Goal: Task Accomplishment & Management: Complete application form

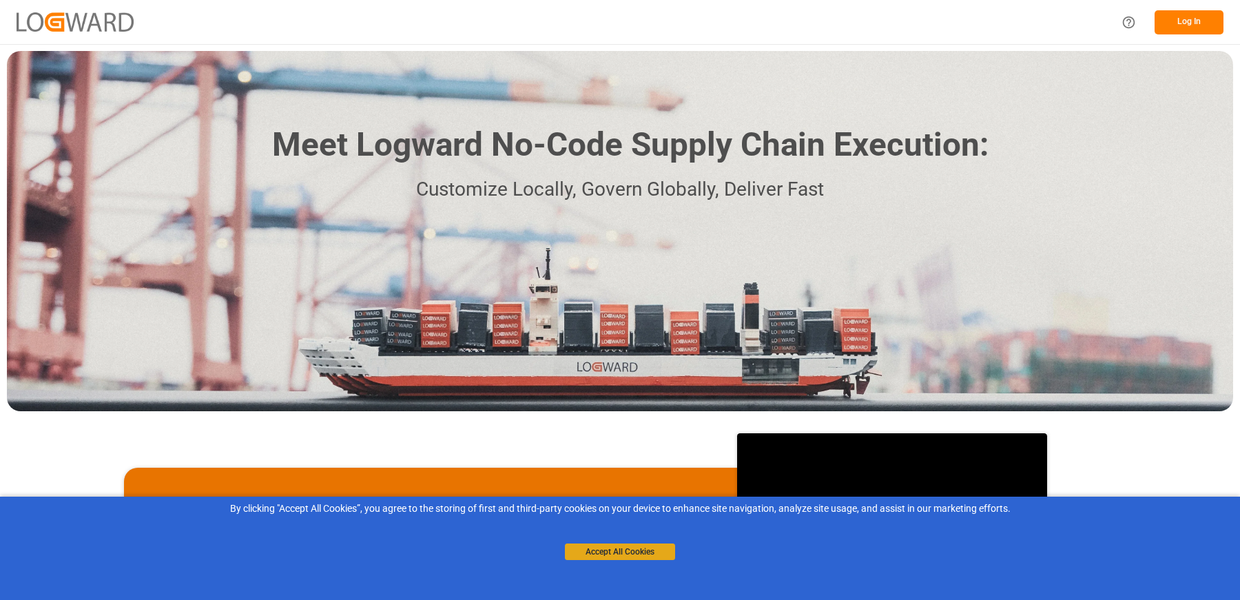
click at [597, 555] on button "Accept All Cookies" at bounding box center [620, 552] width 110 height 17
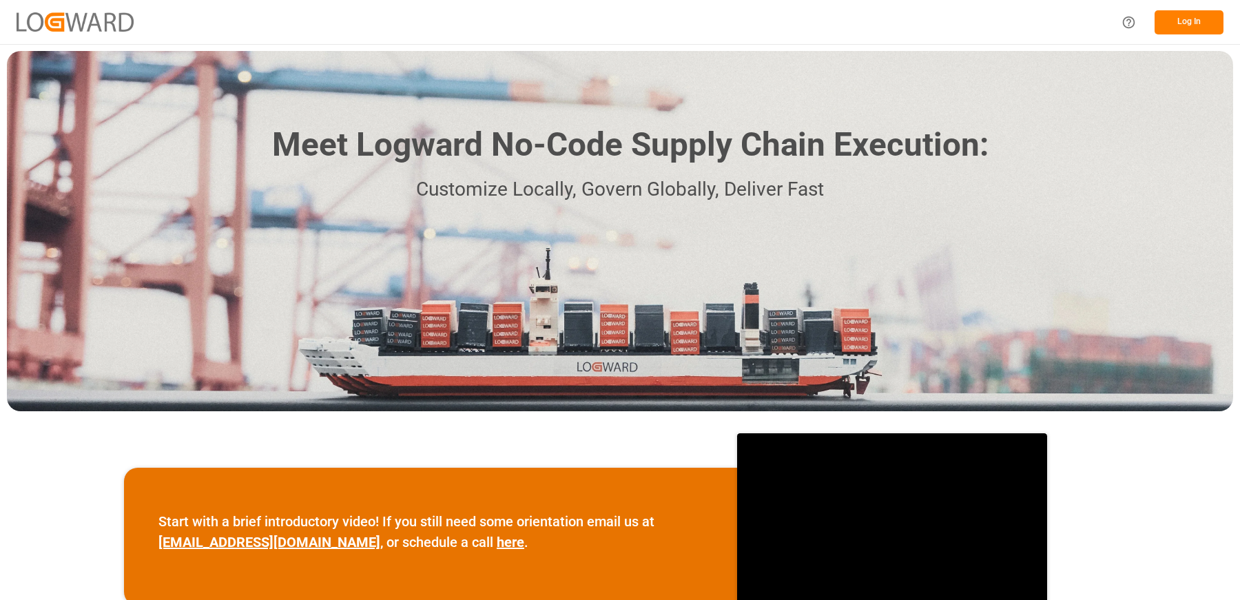
click at [1179, 15] on button "Log In" at bounding box center [1189, 22] width 69 height 24
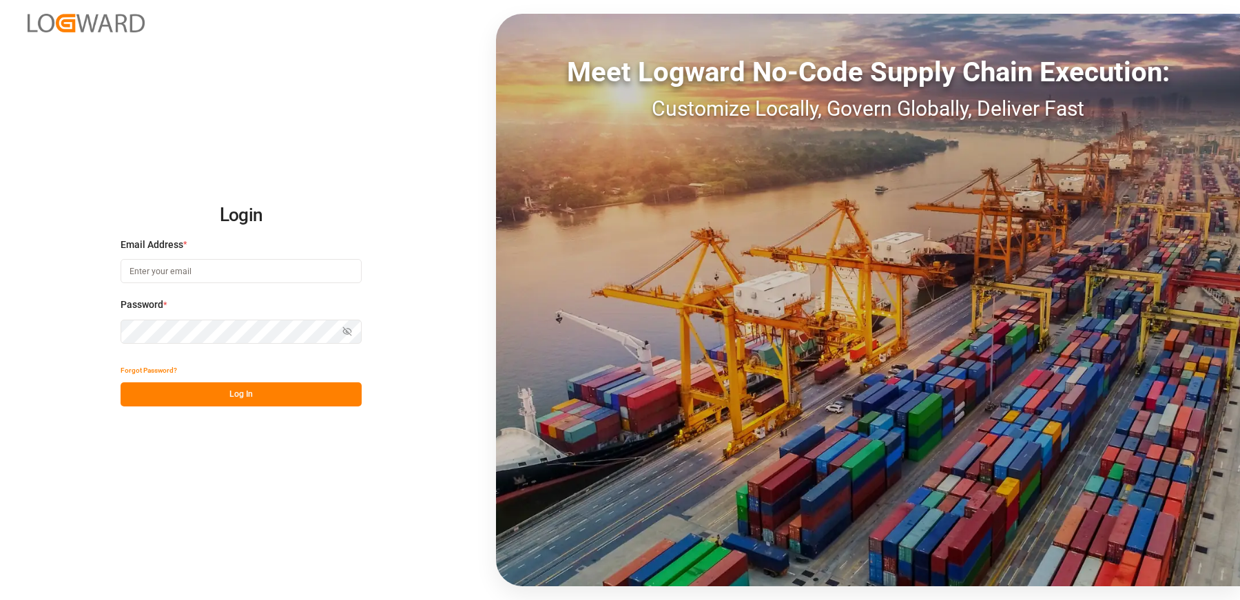
click at [149, 271] on input at bounding box center [241, 271] width 241 height 24
click at [194, 271] on input at bounding box center [241, 271] width 241 height 24
type input "[EMAIL_ADDRESS][DOMAIN_NAME]"
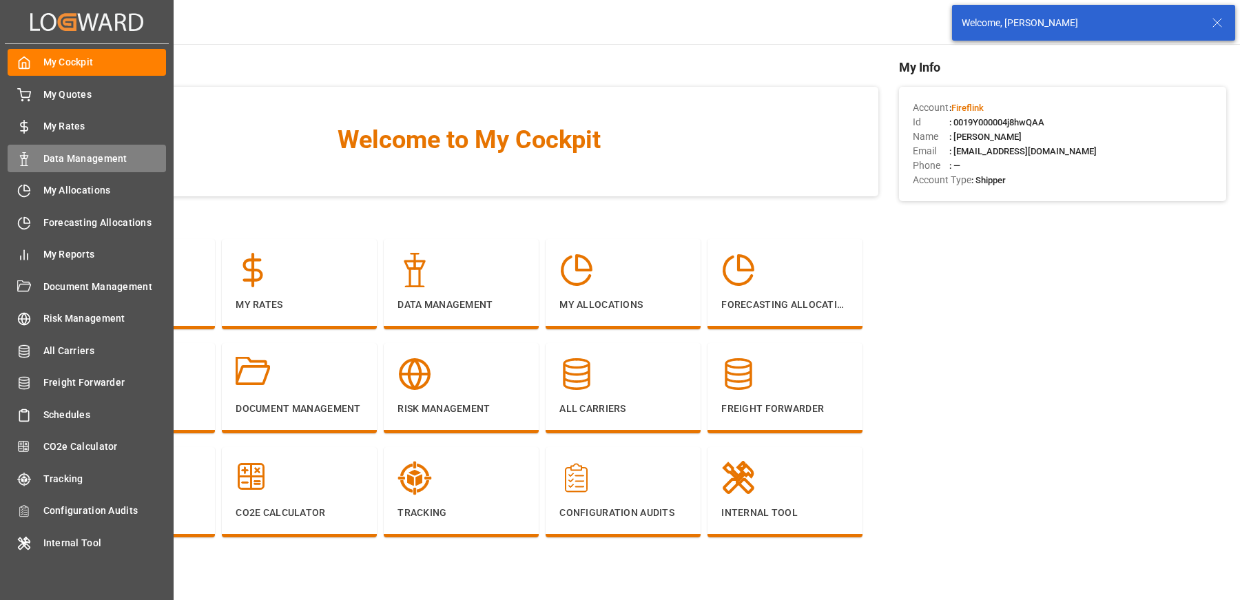
click at [47, 157] on span "Data Management" at bounding box center [104, 159] width 123 height 14
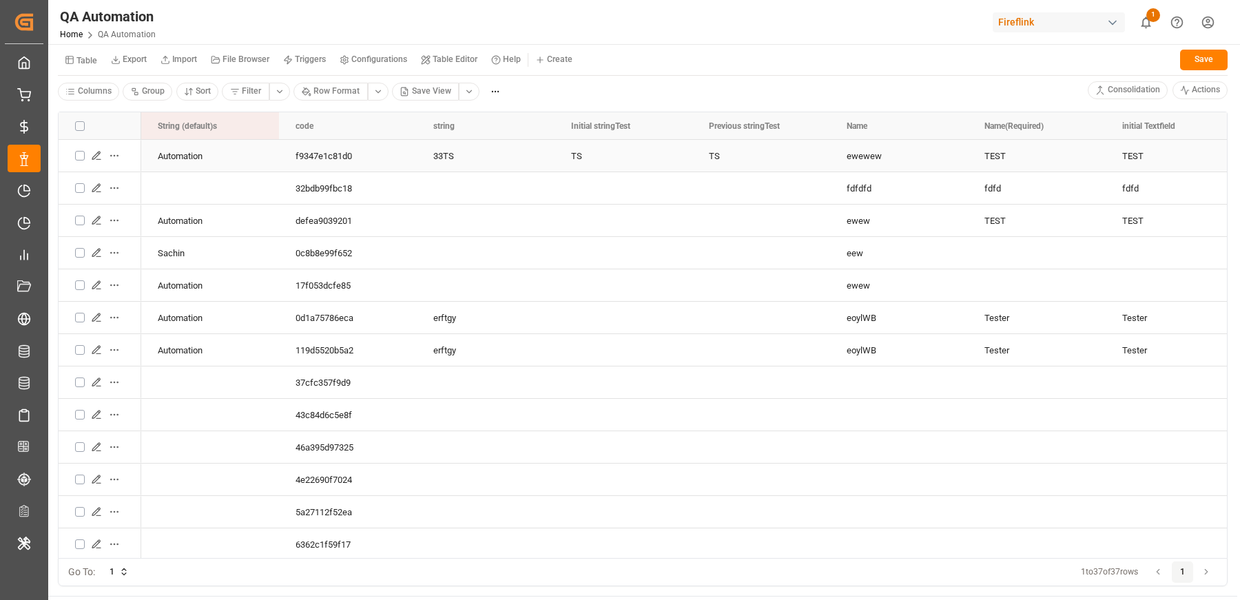
click at [97, 153] on icon "Press SPACE to select this row." at bounding box center [96, 155] width 11 height 11
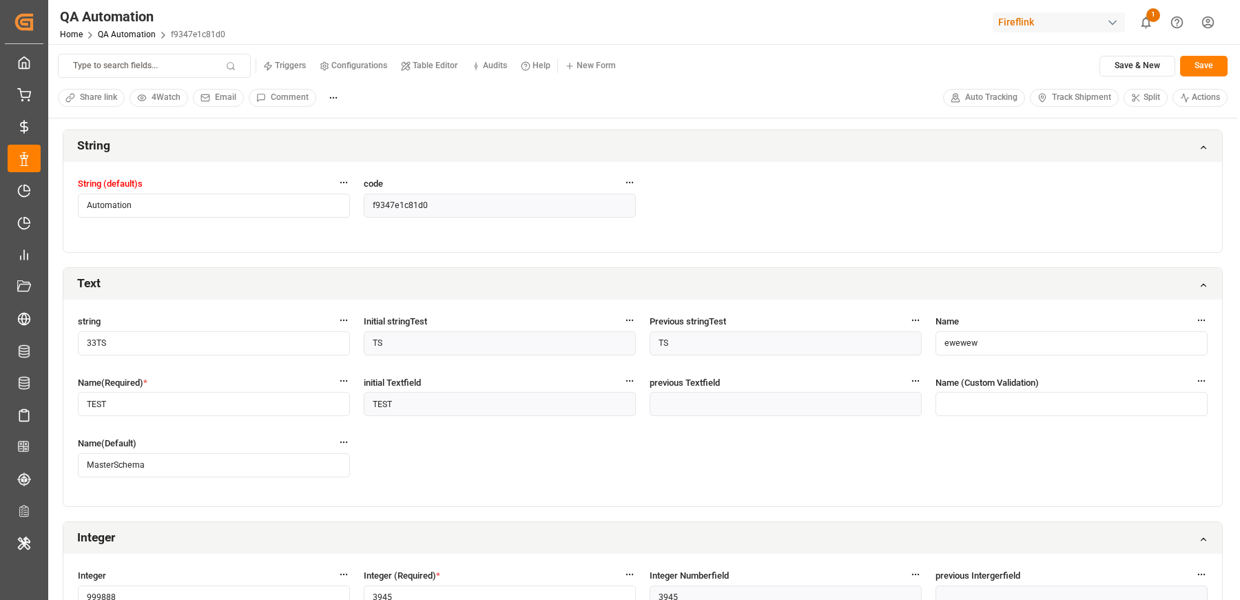
click at [341, 377] on icon "button" at bounding box center [344, 381] width 10 height 10
click at [299, 431] on button "Audits" at bounding box center [314, 432] width 65 height 24
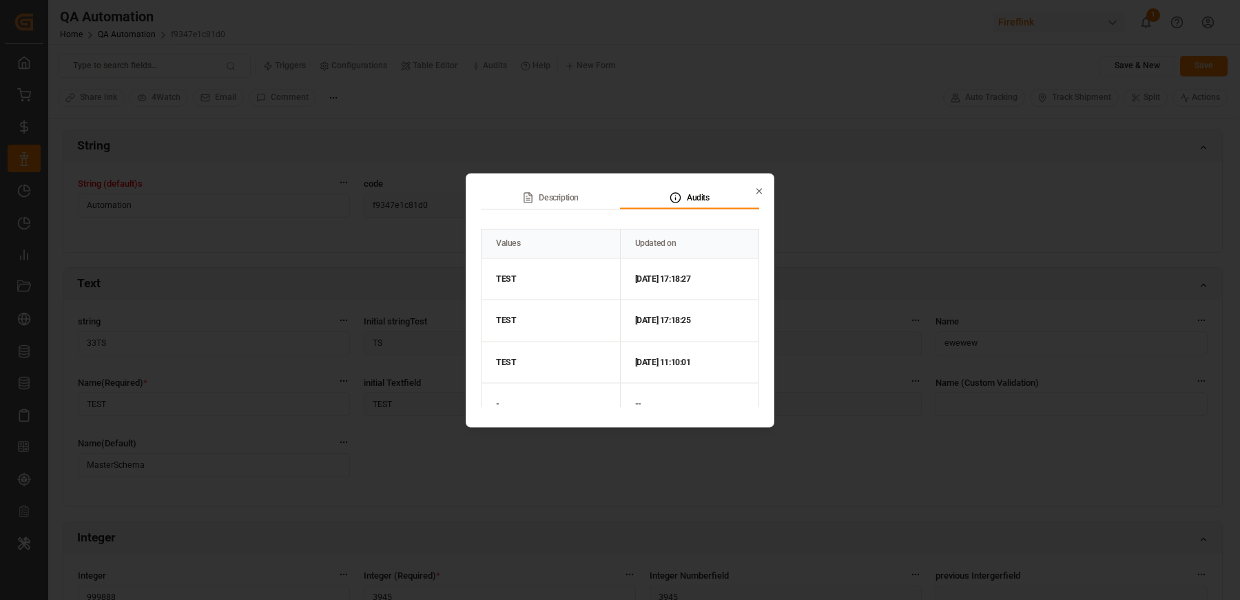
click at [761, 189] on icon "button" at bounding box center [759, 191] width 5 height 5
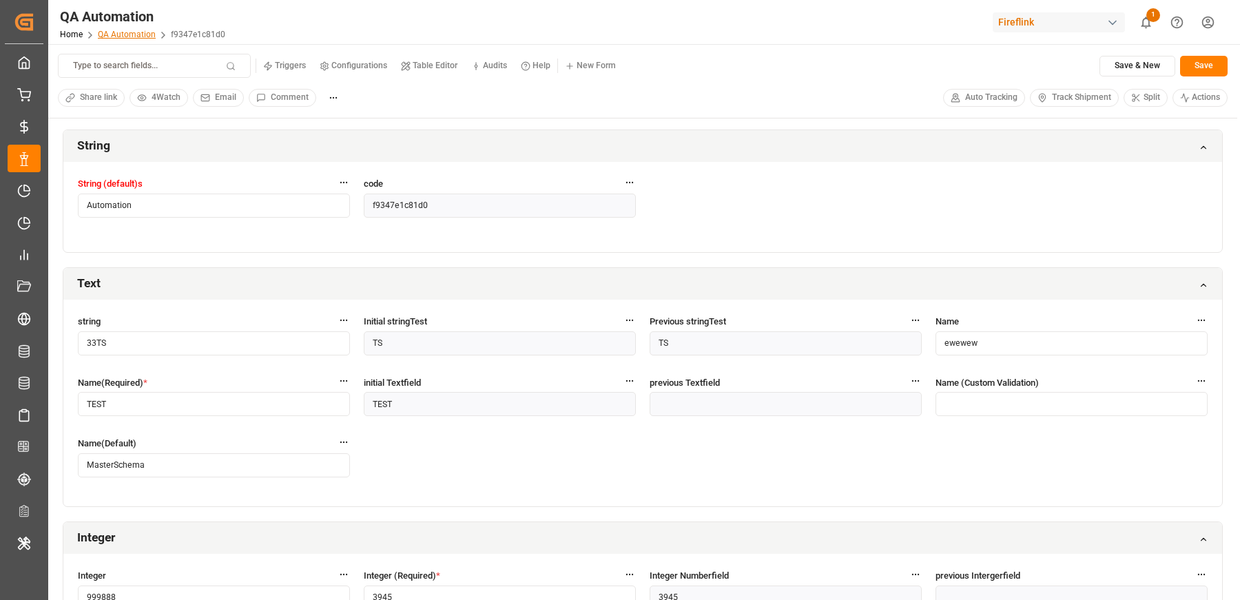
click at [121, 34] on link "QA Automation" at bounding box center [127, 35] width 58 height 10
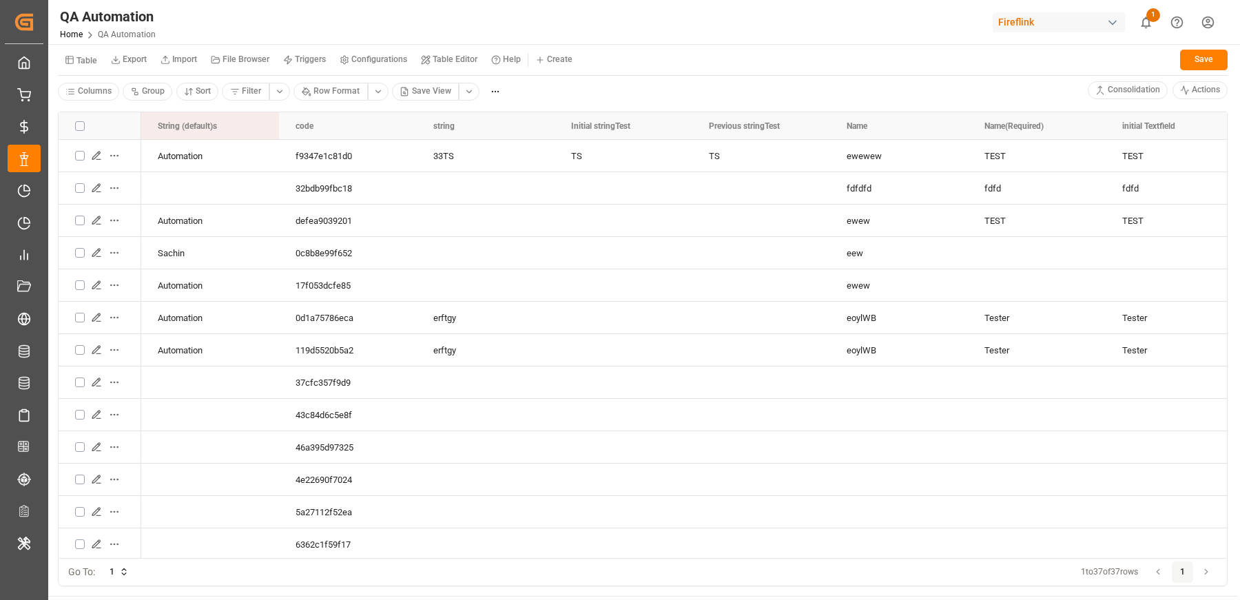
click at [559, 56] on html "Created by potrace 1.15, written by Peter Selinger 2001-2017 Created by potrace…" at bounding box center [620, 300] width 1240 height 600
click at [562, 87] on span "New Form" at bounding box center [573, 87] width 39 height 12
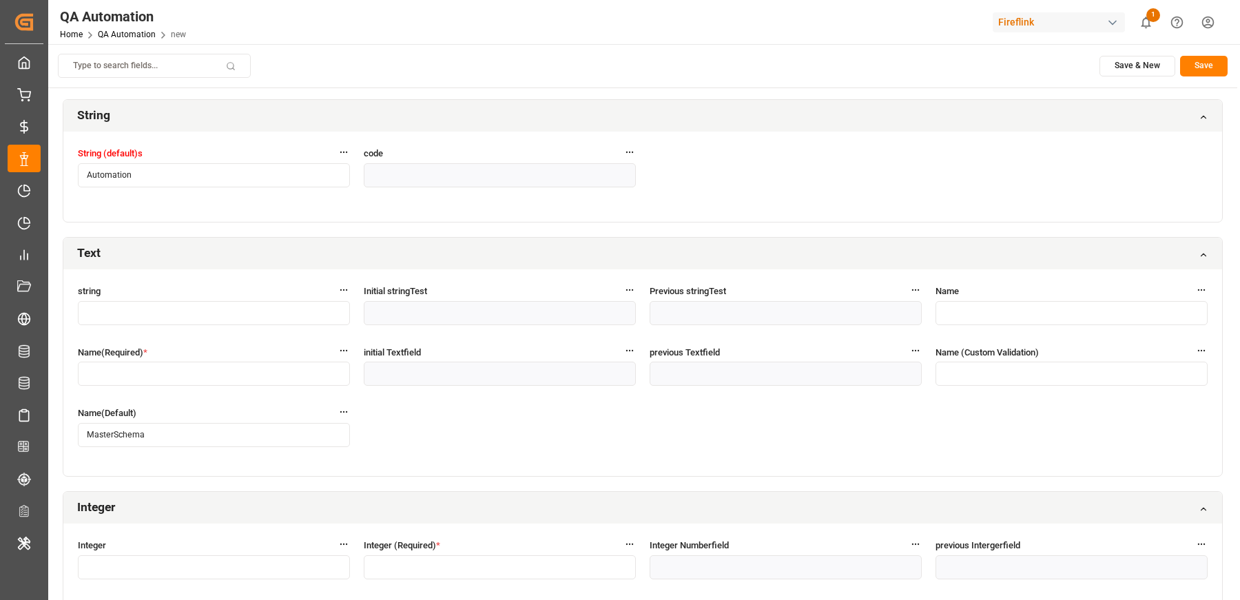
click at [112, 373] on input "text" at bounding box center [214, 374] width 272 height 24
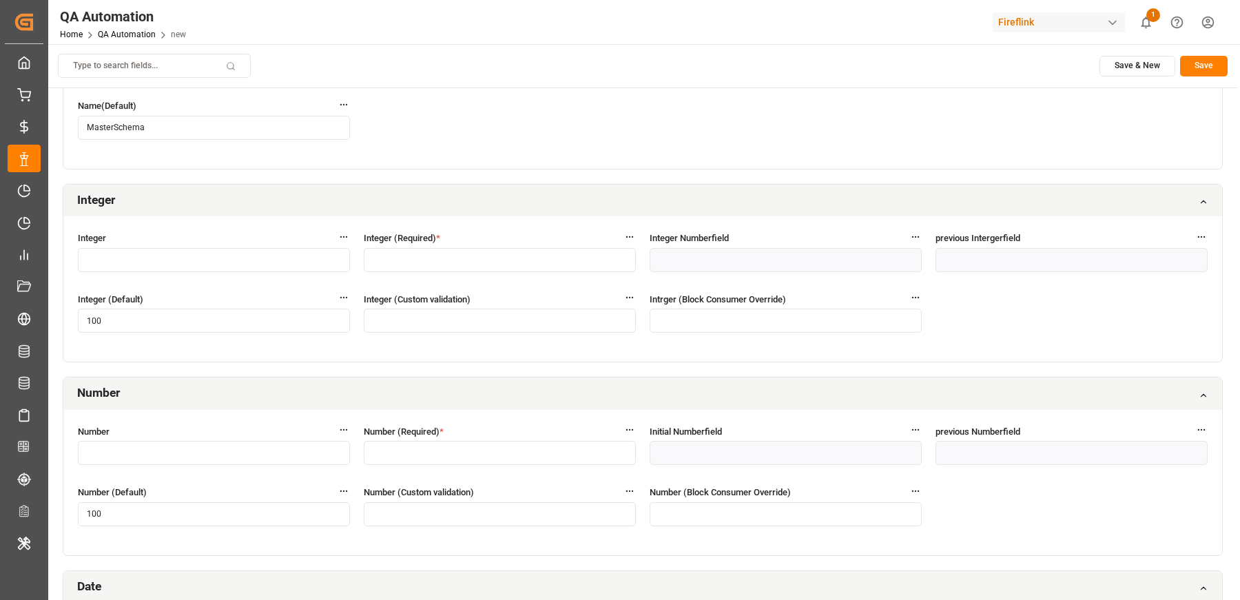
scroll to position [325, 0]
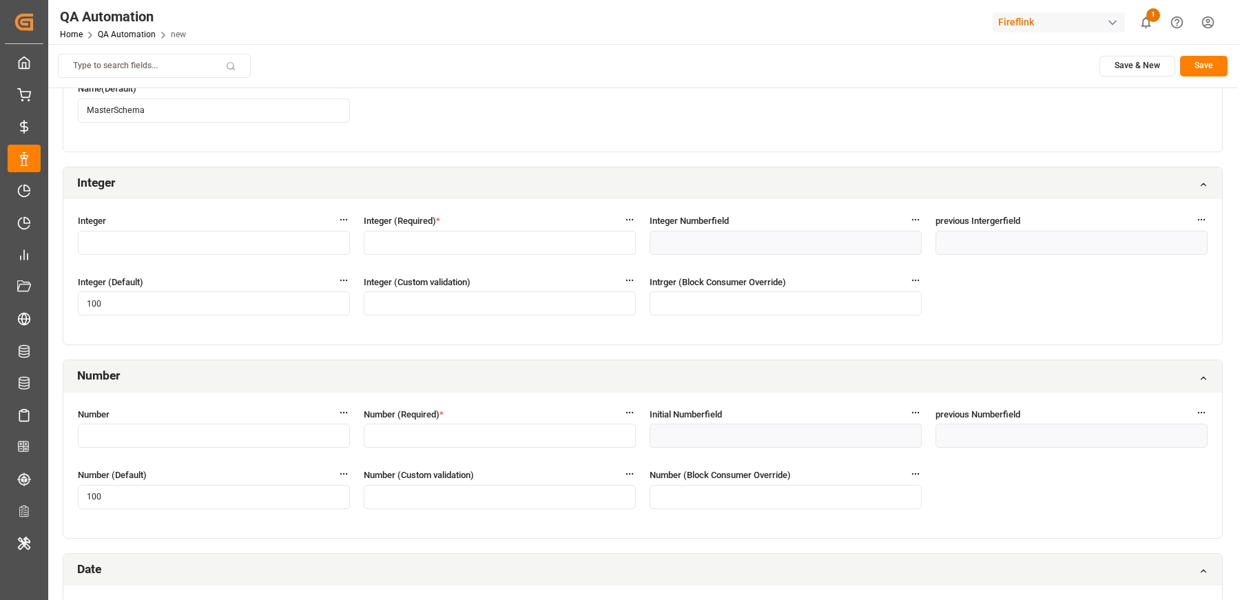
type input "sachin"
click at [395, 234] on input "text" at bounding box center [500, 243] width 272 height 24
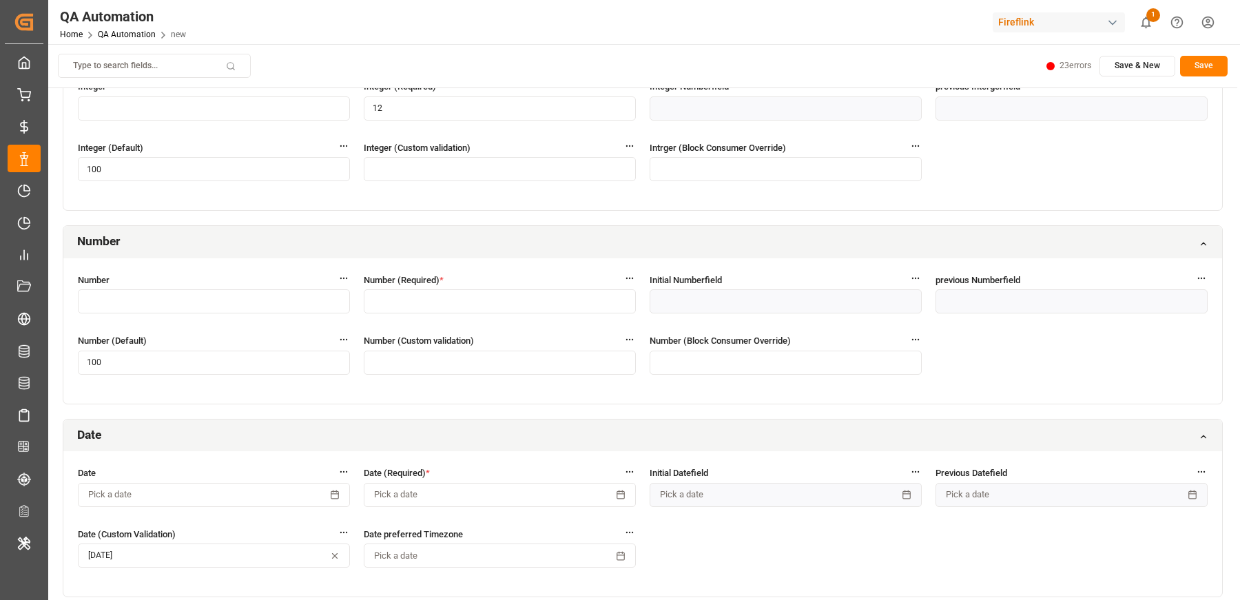
scroll to position [465, 0]
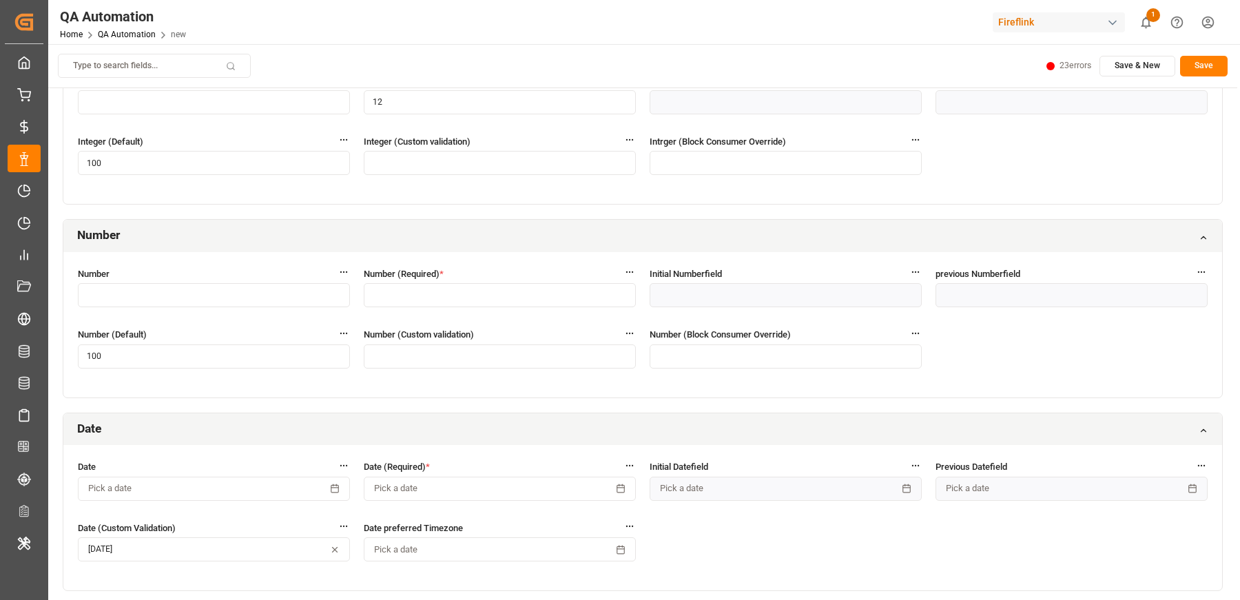
type input "12"
click at [380, 296] on input "text" at bounding box center [500, 295] width 272 height 24
type input "12"
click at [410, 482] on span "Pick a date" at bounding box center [395, 488] width 43 height 12
click at [509, 427] on button "30" at bounding box center [515, 424] width 22 height 22
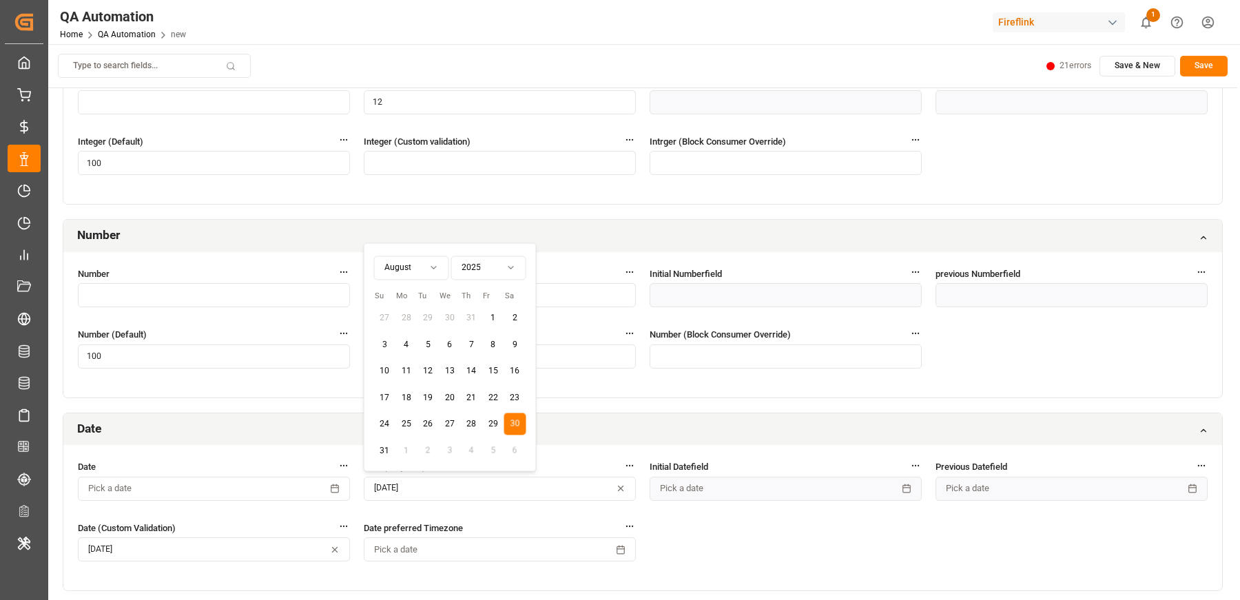
click at [553, 460] on label "Date (Required) *" at bounding box center [500, 467] width 272 height 14
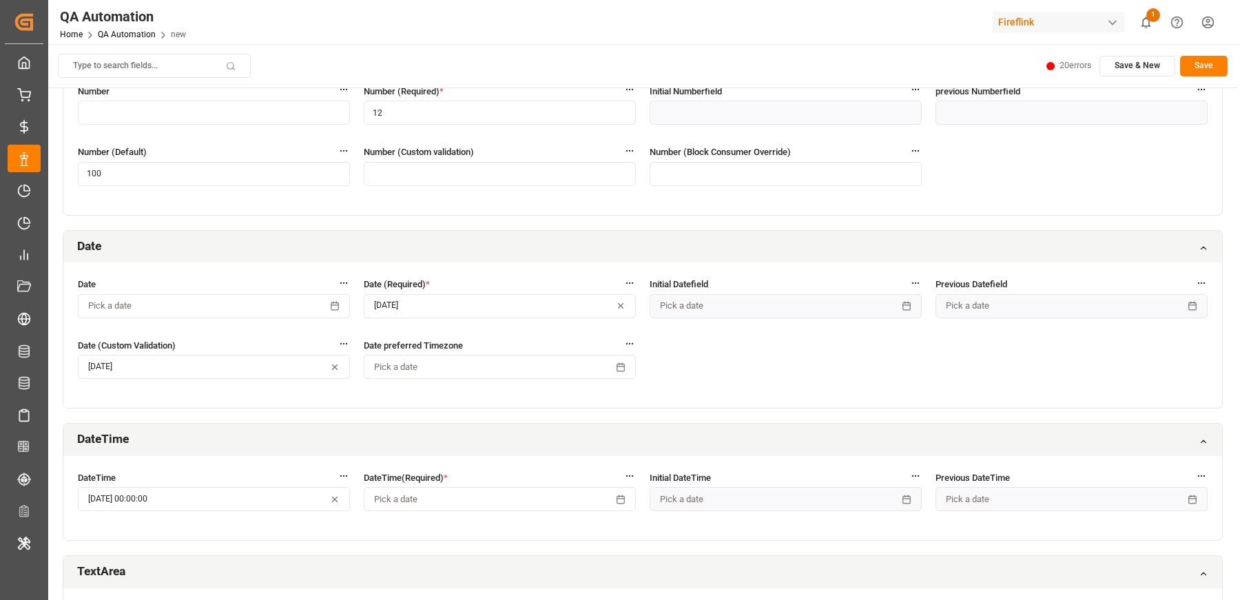
scroll to position [810, 0]
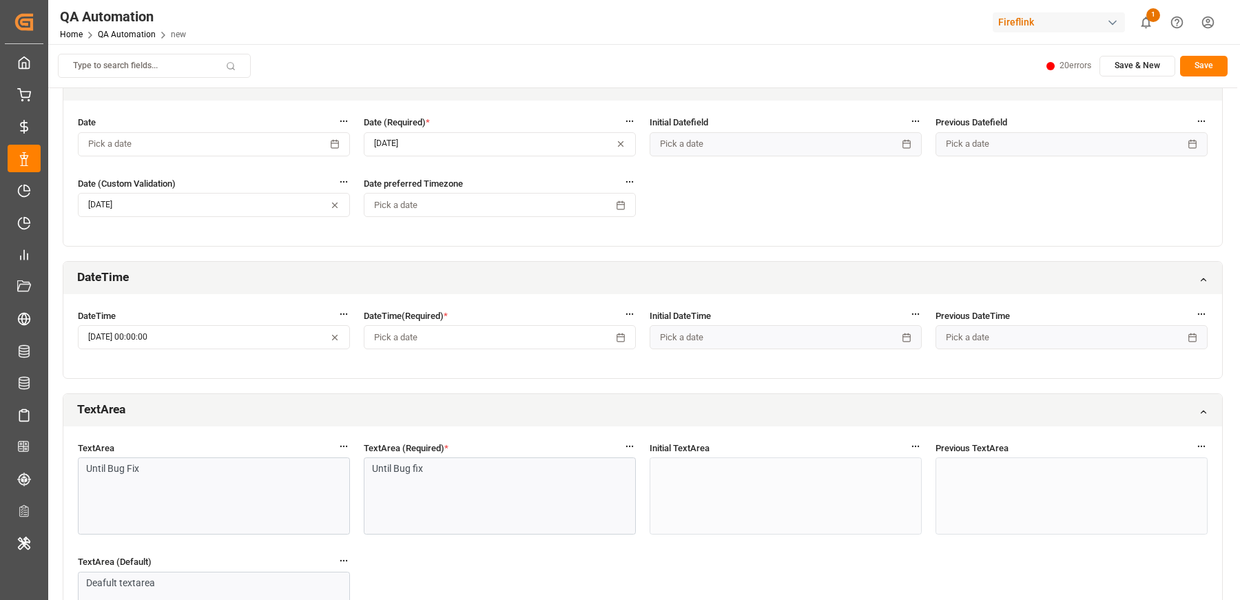
click at [472, 343] on button "Pick a date" at bounding box center [500, 337] width 272 height 24
click at [447, 177] on button "20" at bounding box center [450, 185] width 22 height 22
type input "16"
type input "47"
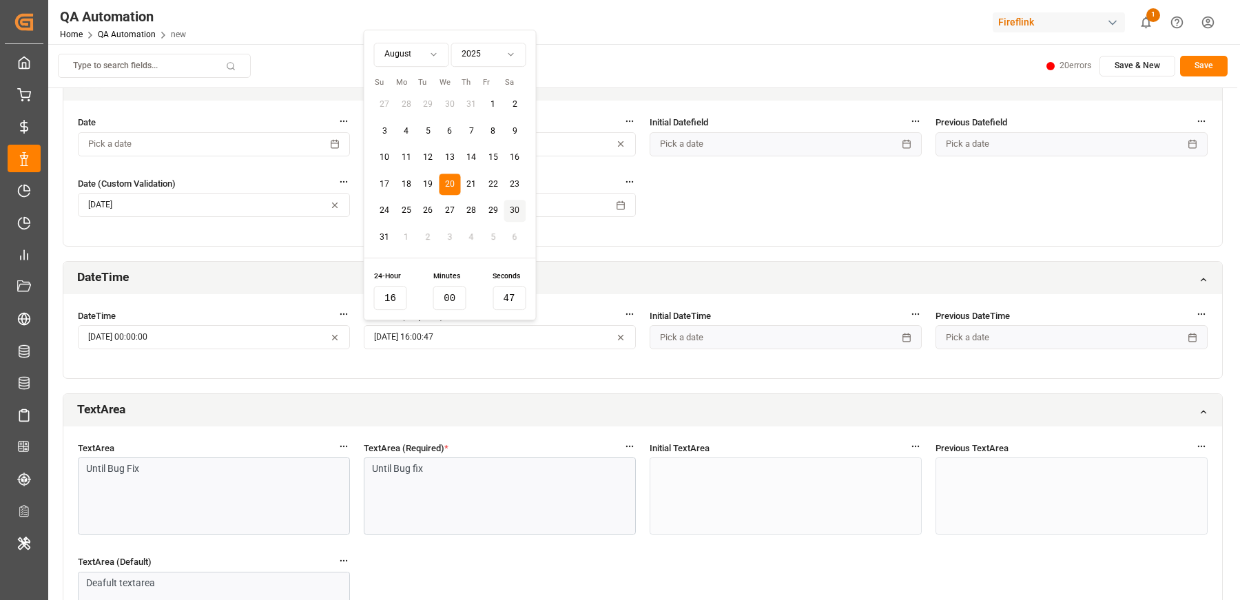
click at [450, 371] on div "DateTime Aug-11-2022 00:00:00 DateTime(Required) * Aug-20-2025 16:00:47 DateTim…" at bounding box center [642, 336] width 1159 height 85
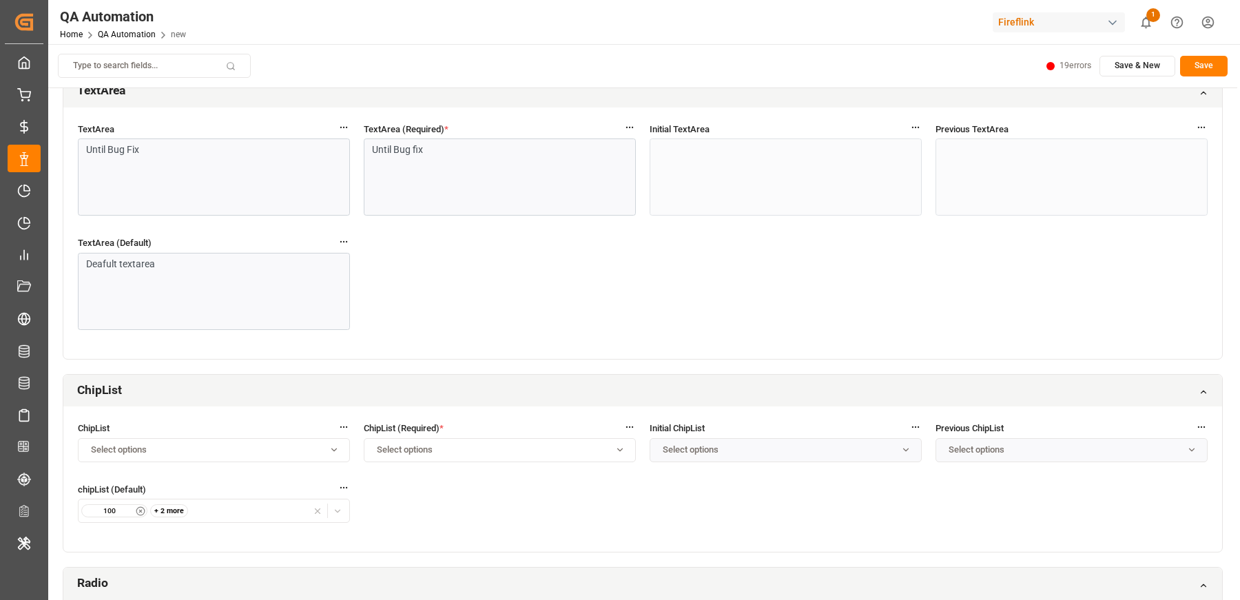
scroll to position [1147, 0]
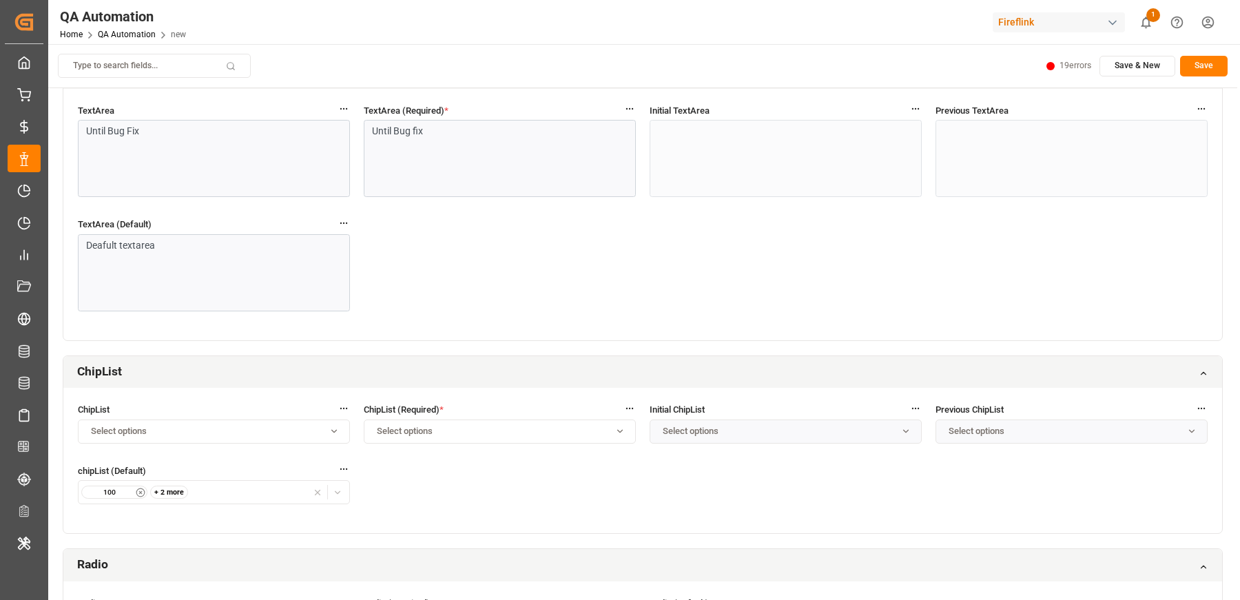
click at [432, 429] on span "Select options" at bounding box center [405, 431] width 56 height 12
type input "wer"
click at [603, 473] on div "ChipList Select options ChipList (Required) * Select options ChipList (Required…" at bounding box center [642, 460] width 1159 height 145
click at [453, 420] on button "Select options" at bounding box center [500, 432] width 272 height 24
click at [532, 471] on div "ChipList Select options ChipList (Required) * wer Initial ChipList Select optio…" at bounding box center [642, 460] width 1159 height 145
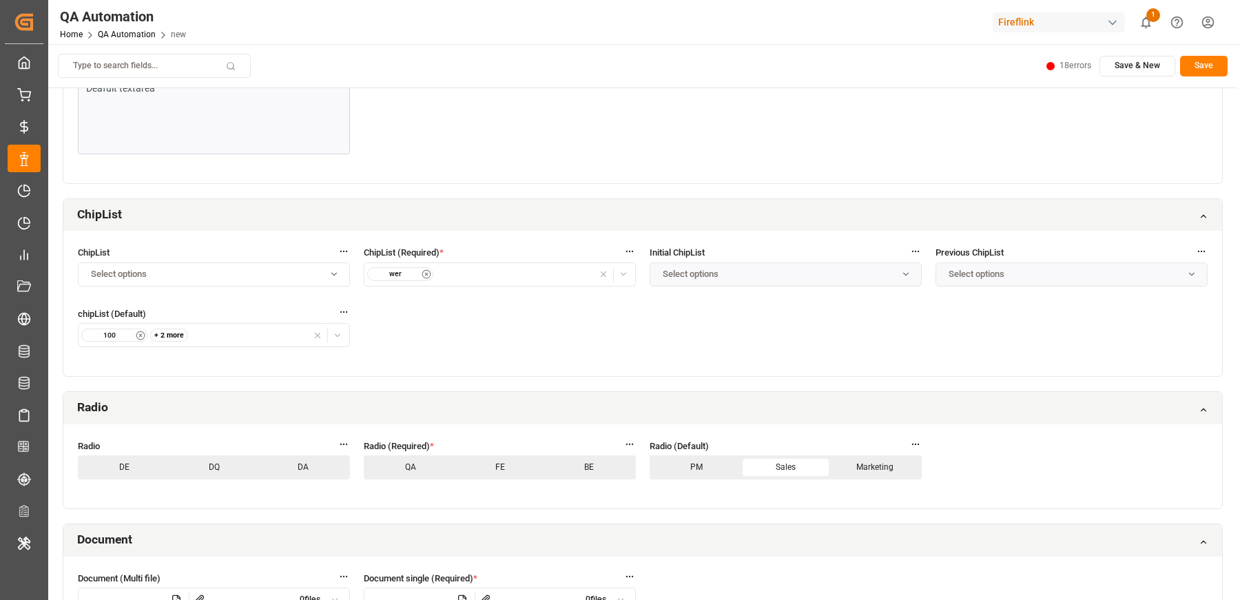
scroll to position [1445, 0]
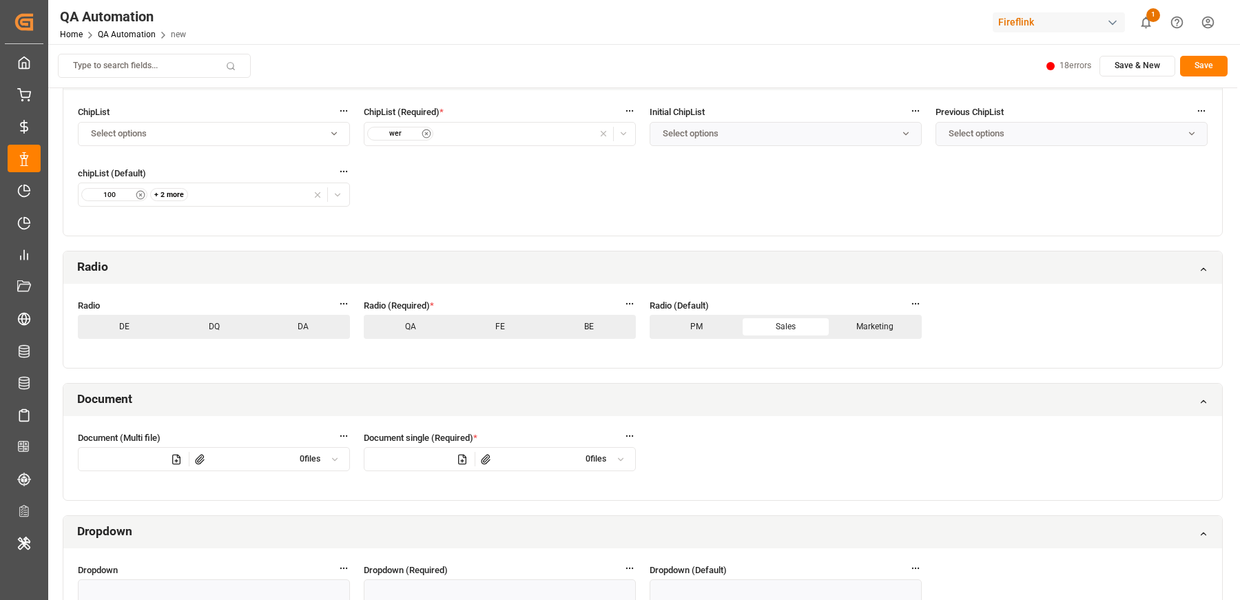
click at [495, 325] on p "FE" at bounding box center [500, 326] width 87 height 17
click at [482, 455] on icon at bounding box center [485, 459] width 11 height 11
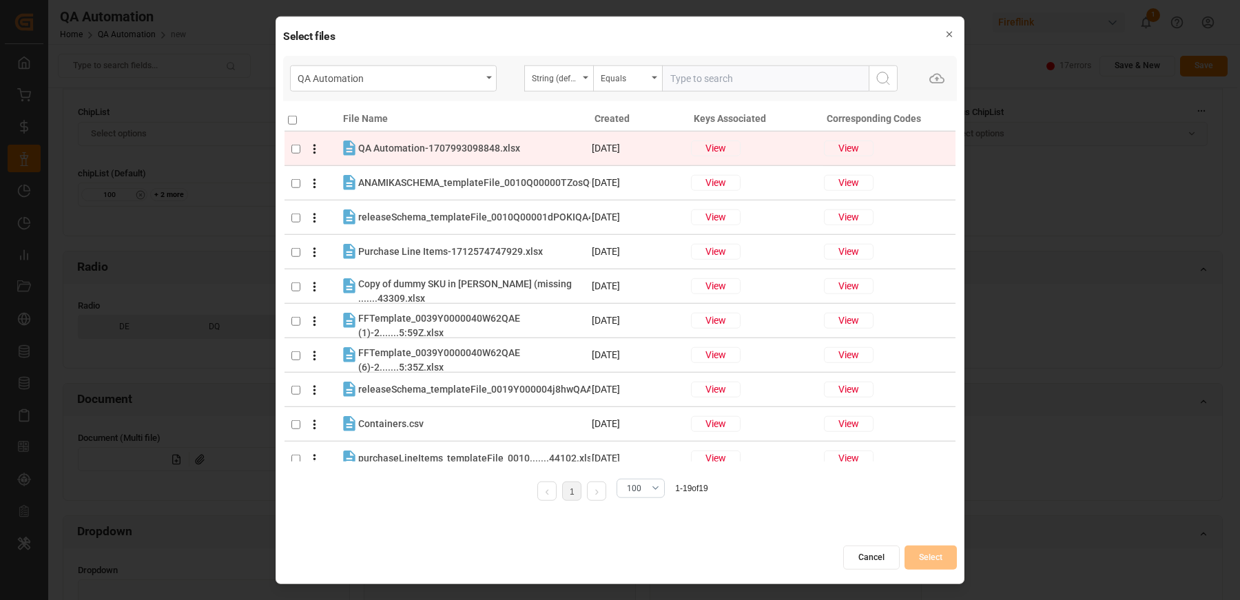
click at [294, 147] on input "checkbox" at bounding box center [295, 148] width 9 height 9
checkbox input "true"
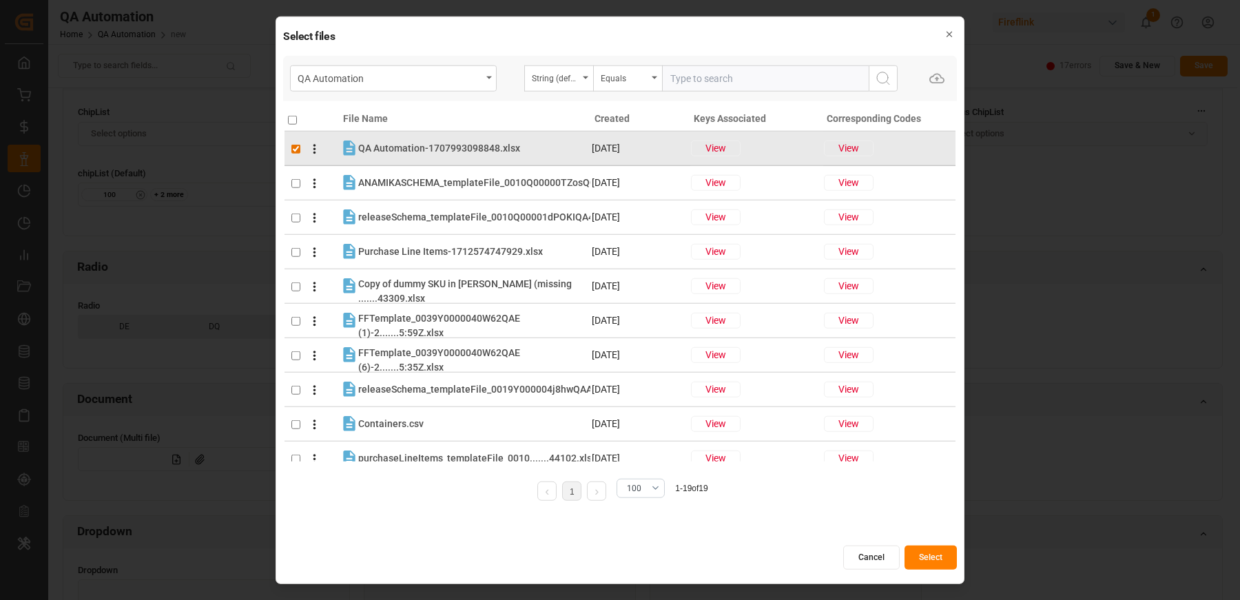
click at [918, 553] on button "Select" at bounding box center [931, 558] width 52 height 24
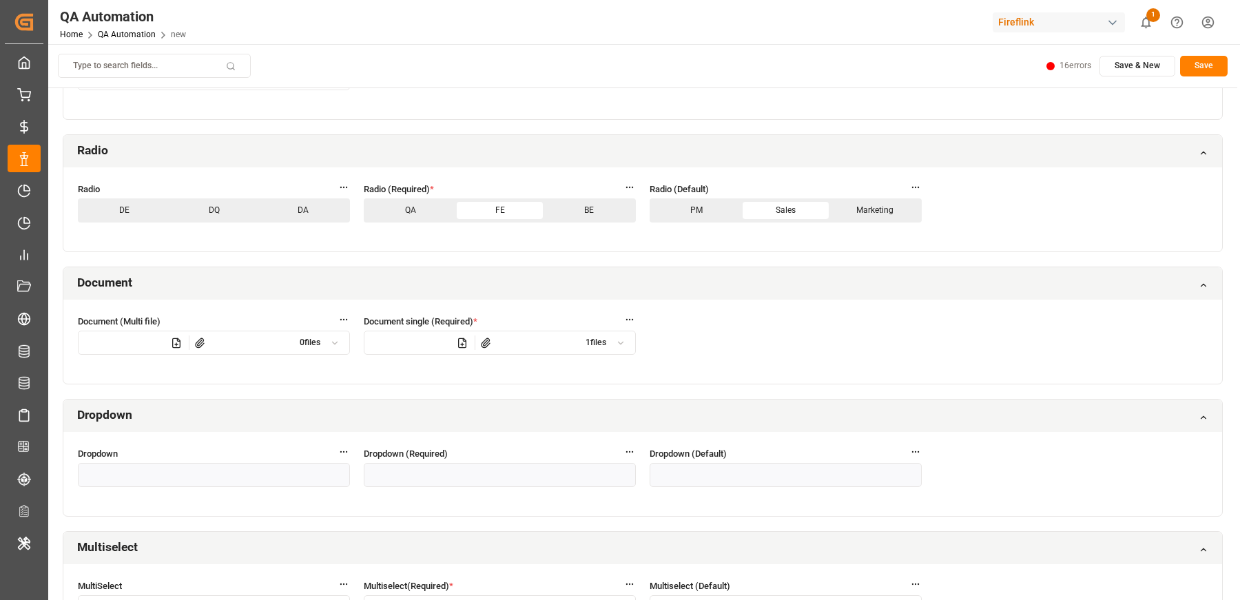
scroll to position [1738, 0]
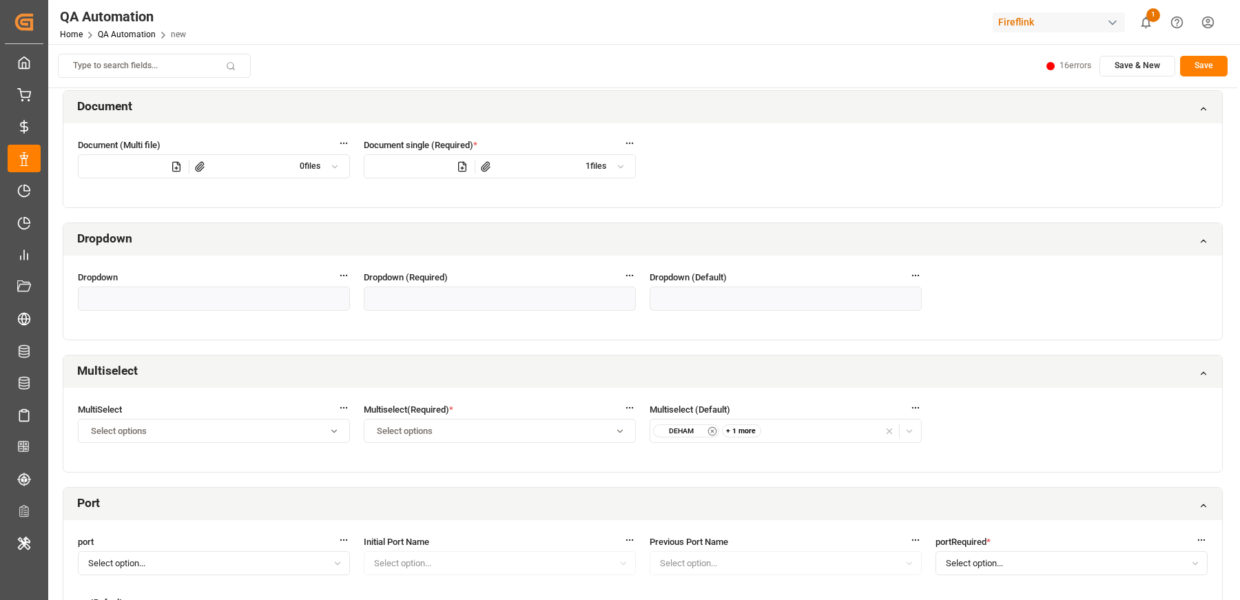
click at [437, 425] on div "Select options" at bounding box center [500, 431] width 266 height 12
click at [384, 351] on span "Internal tool" at bounding box center [406, 356] width 45 height 12
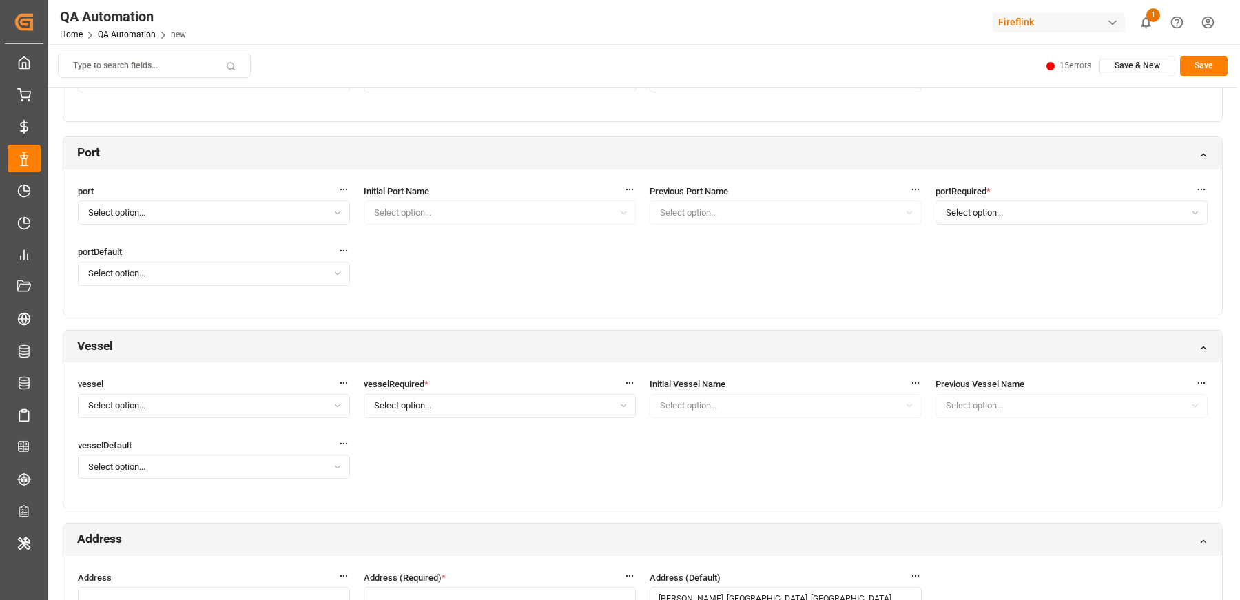
scroll to position [2109, 0]
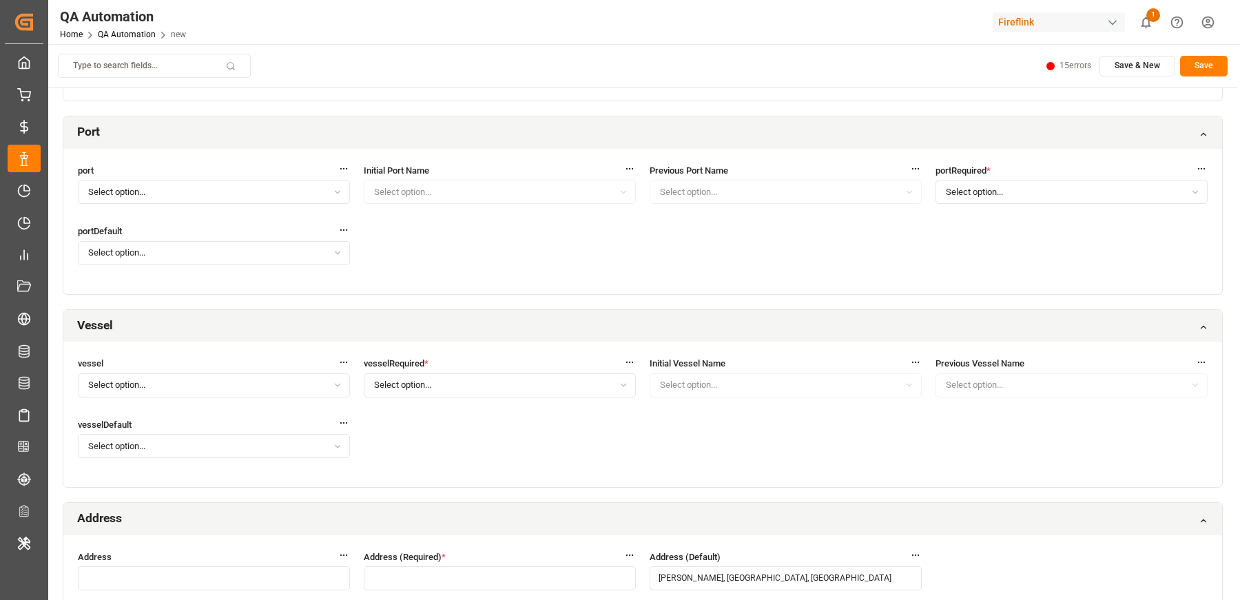
click at [434, 374] on button "Select option..." at bounding box center [500, 385] width 272 height 24
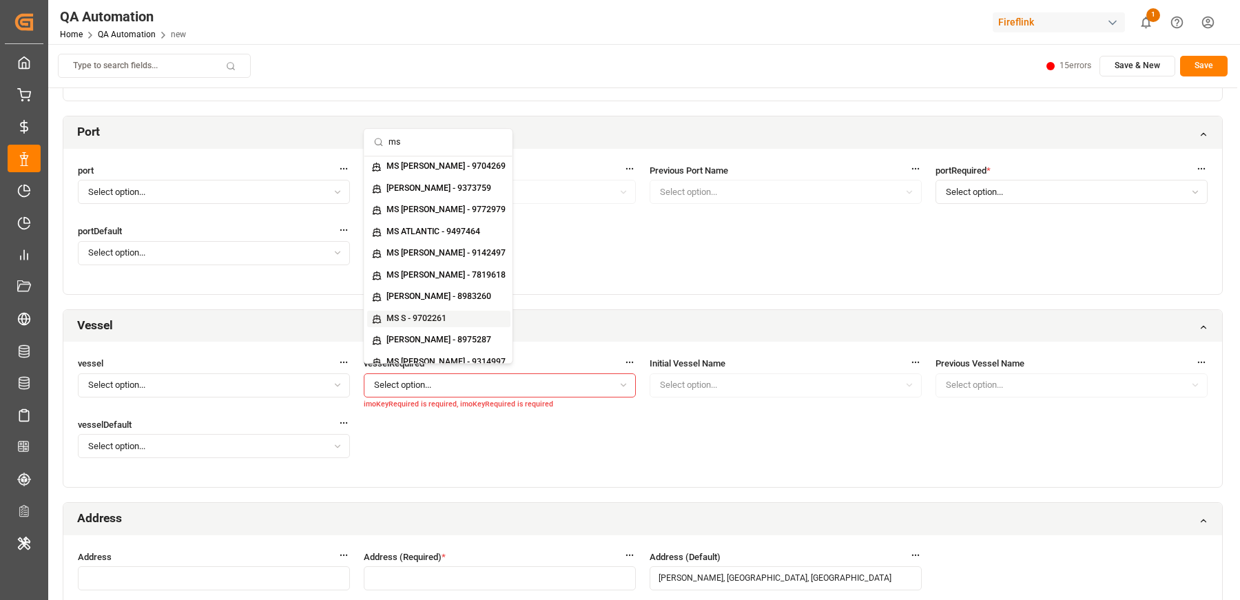
type input "ms"
click at [404, 309] on div "MS S - 9702261" at bounding box center [438, 319] width 148 height 22
click at [403, 314] on small "MS S - 9702261" at bounding box center [416, 318] width 60 height 8
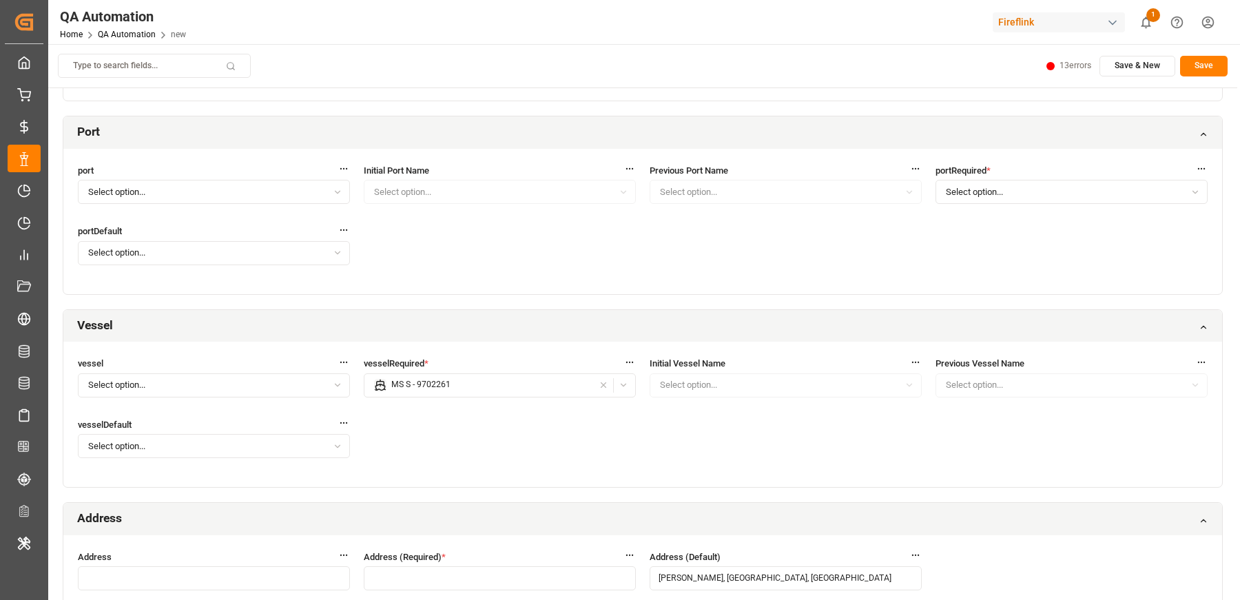
click at [470, 444] on div "vessel Select option... vesselRequired * MS S - 9702261 Initial Vessel Name Sel…" at bounding box center [642, 414] width 1159 height 145
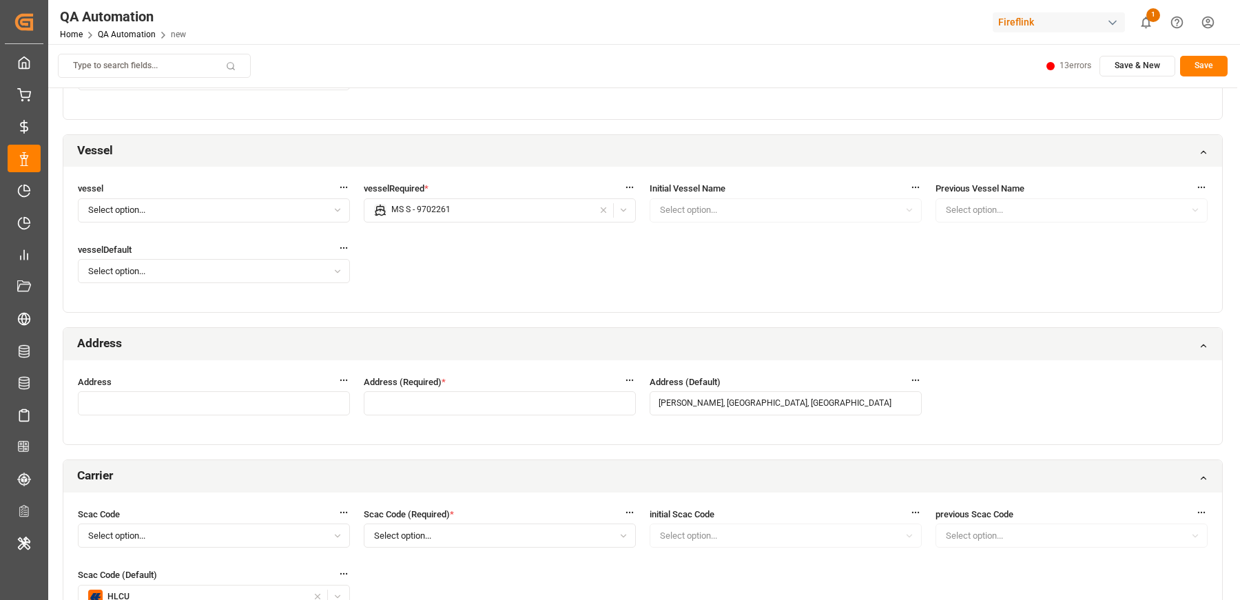
scroll to position [2320, 0]
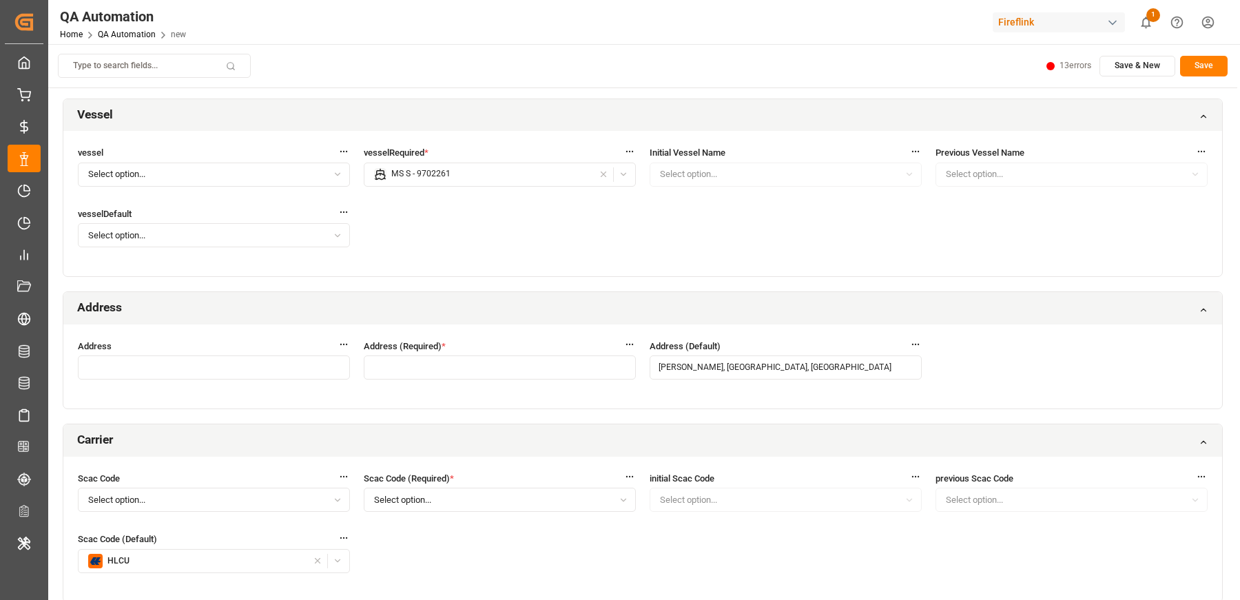
click at [402, 365] on input "button" at bounding box center [500, 368] width 272 height 24
click at [404, 395] on input "button" at bounding box center [486, 392] width 224 height 24
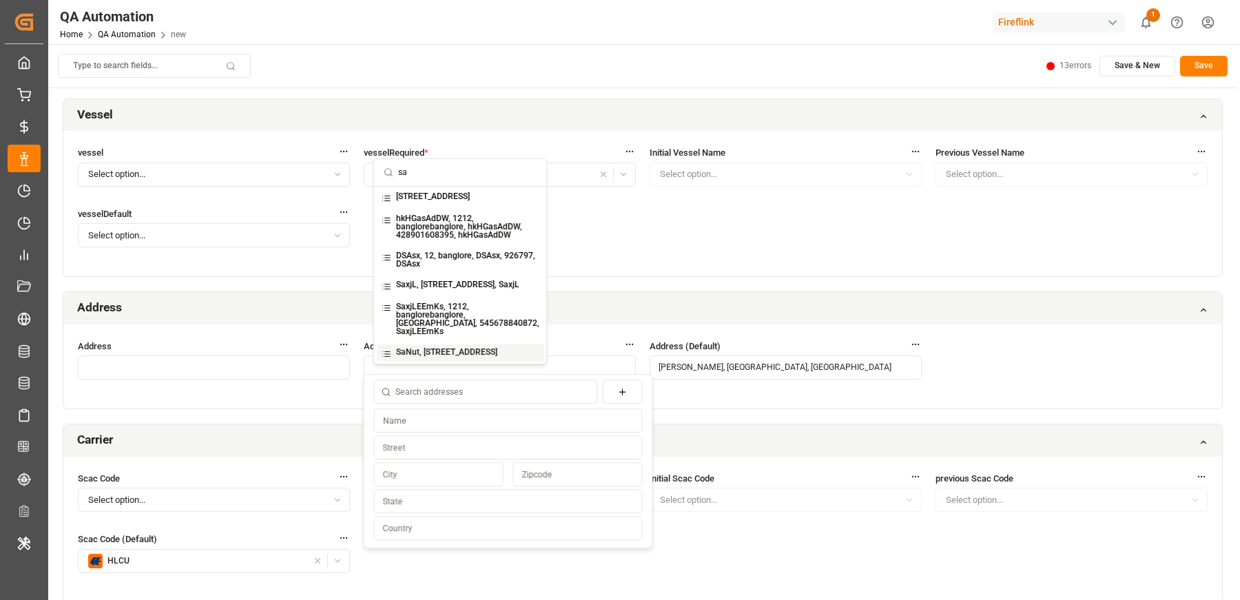
type input "sa"
click at [426, 353] on small "SaNut, 12, banglore, SaNut, 855413, SaNut" at bounding box center [445, 353] width 101 height 10
type input "SaNut, 12, banglore, SaNut, 855413, SaNut"
type input "SaNut"
type input "12"
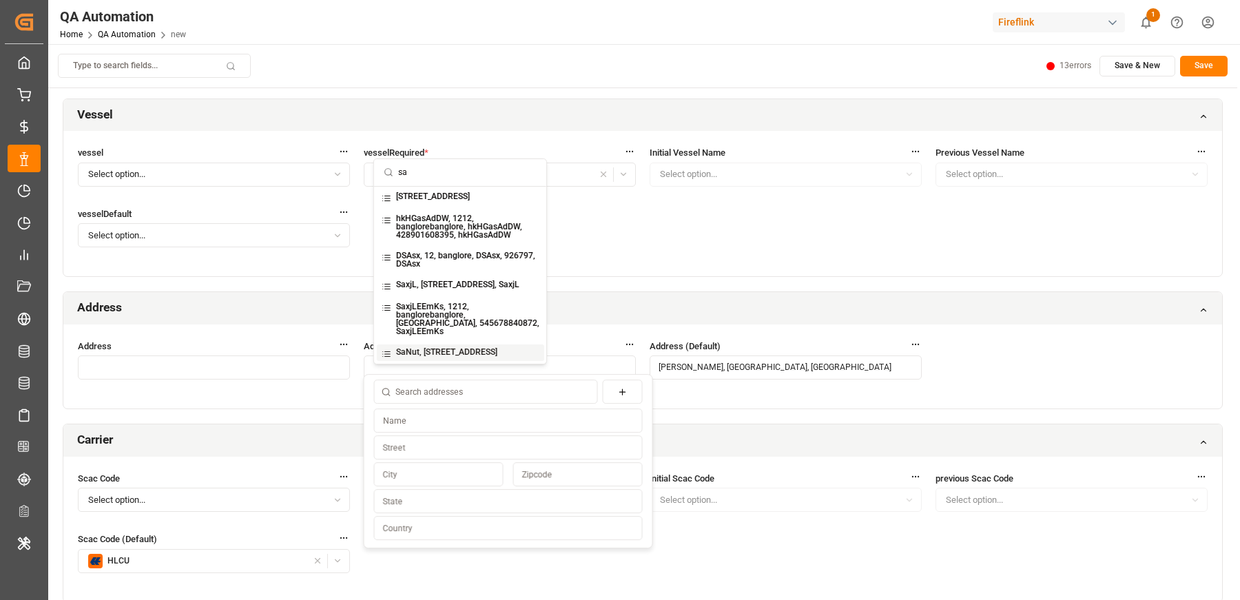
type input "banglore"
type input "855413"
type input "SaNut"
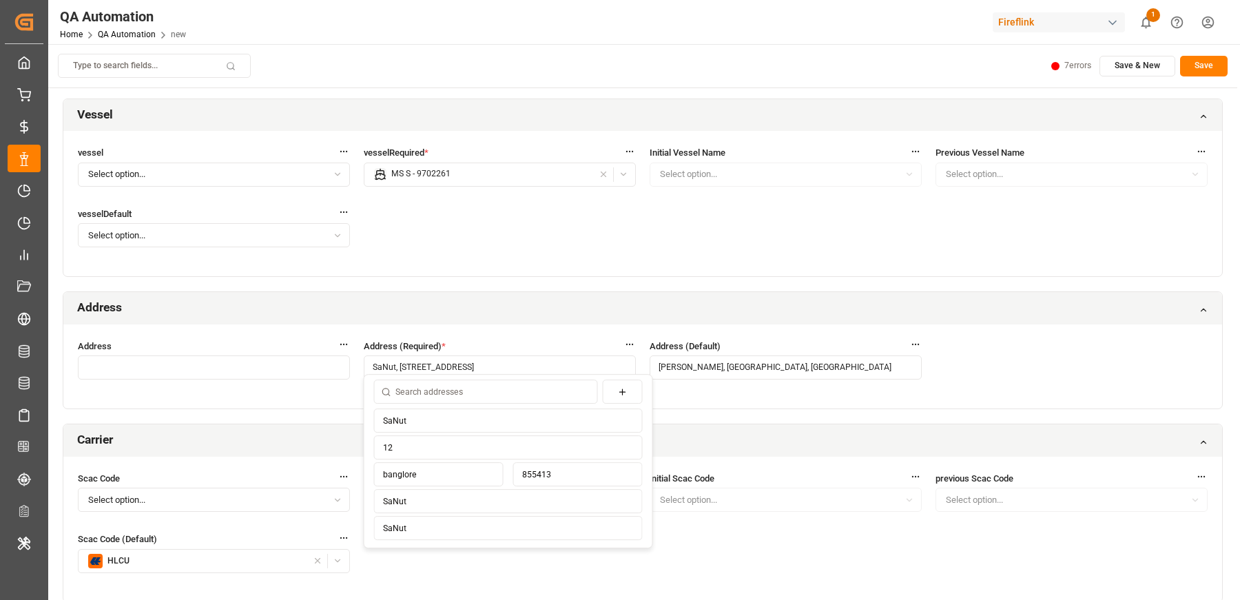
click at [665, 389] on div "Address Address (Required) * SaNut, 12, banglore, SaNut, 855413, SaNut Address …" at bounding box center [642, 367] width 1159 height 85
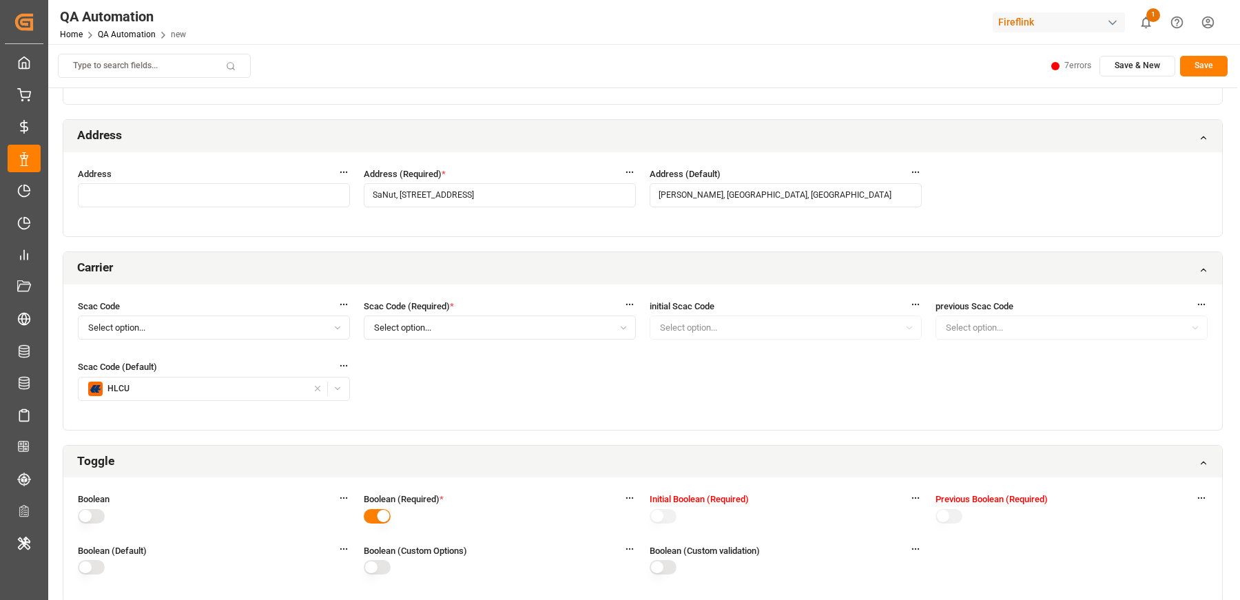
scroll to position [2532, 0]
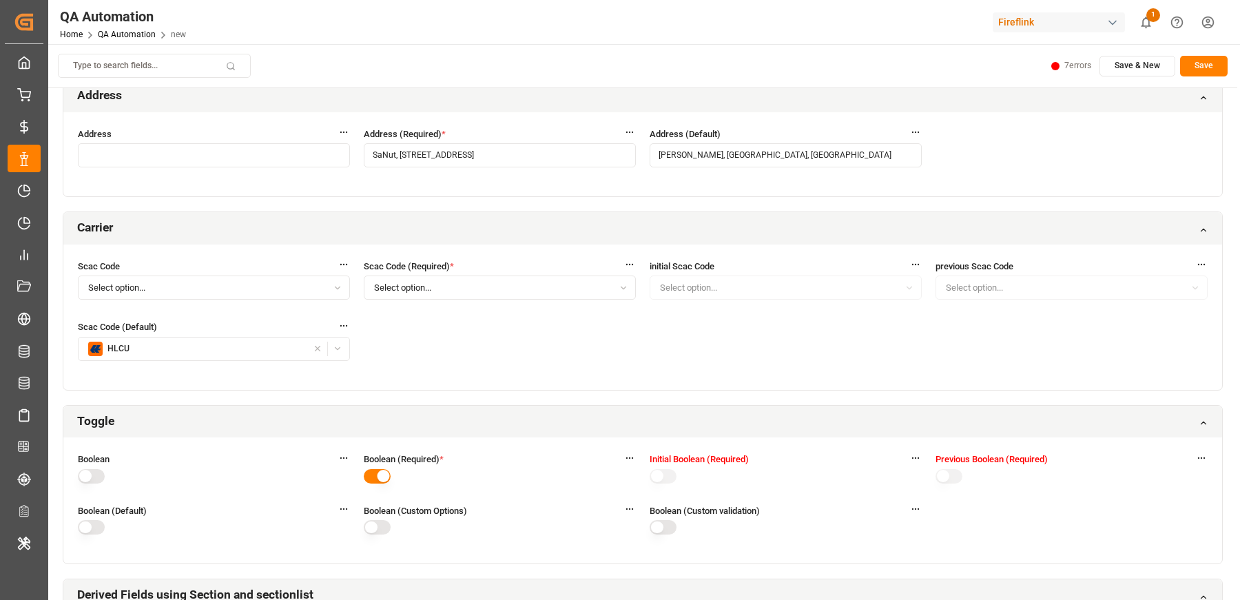
click at [431, 282] on span "Select option..." at bounding box center [402, 288] width 57 height 12
click at [394, 305] on input "text" at bounding box center [458, 308] width 138 height 27
type input "s"
click at [402, 336] on small "Maersk - MAEU" at bounding box center [420, 332] width 59 height 8
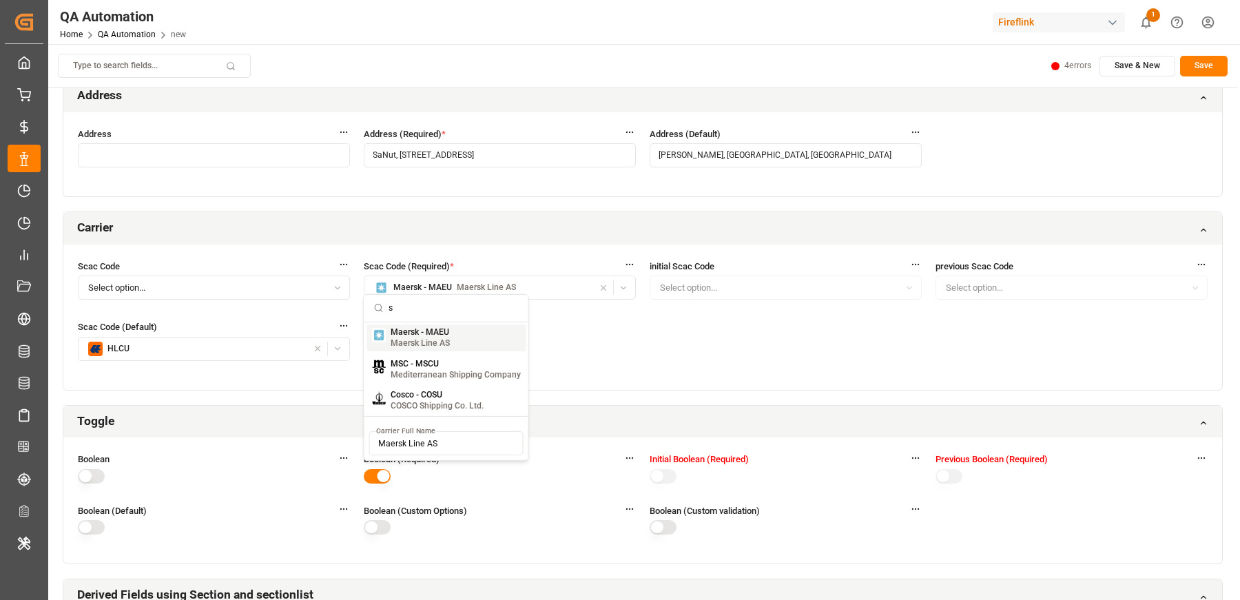
click at [575, 344] on div "Scac Code Select option... Scac Code (Required) * Maersk - MAEU Maersk Line AS …" at bounding box center [642, 317] width 1159 height 145
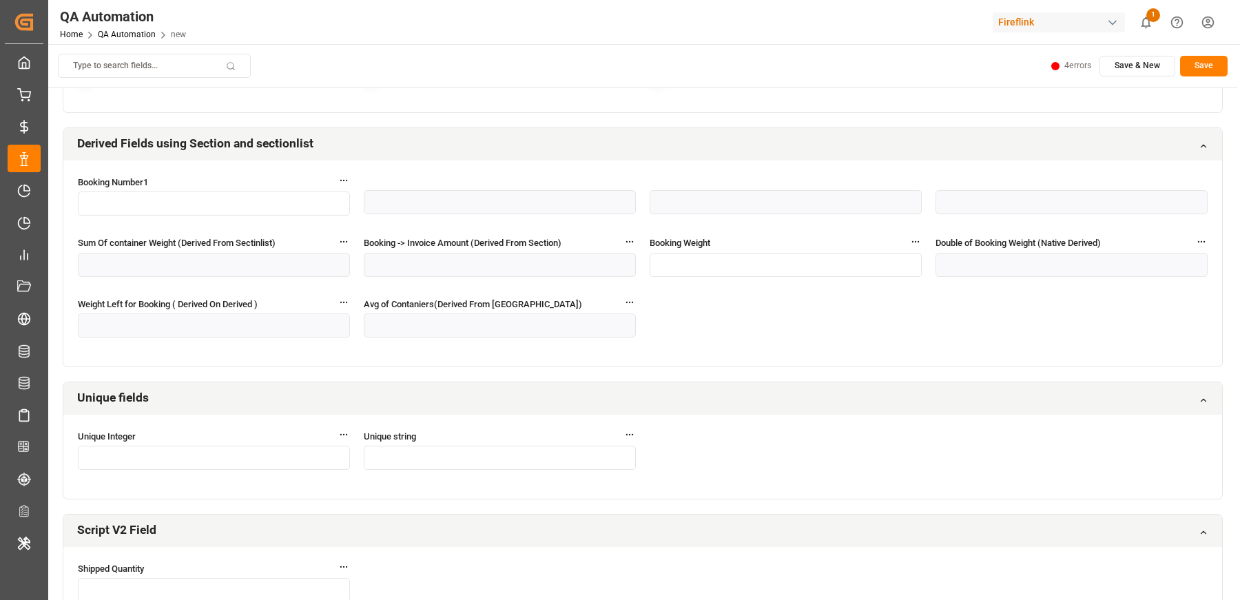
scroll to position [2981, 0]
click at [724, 258] on input "text" at bounding box center [786, 267] width 272 height 24
type input "20"
click at [1079, 69] on html "Created by potrace 1.15, written by Peter Selinger 2001-2017 Created by potrace…" at bounding box center [620, 300] width 1240 height 600
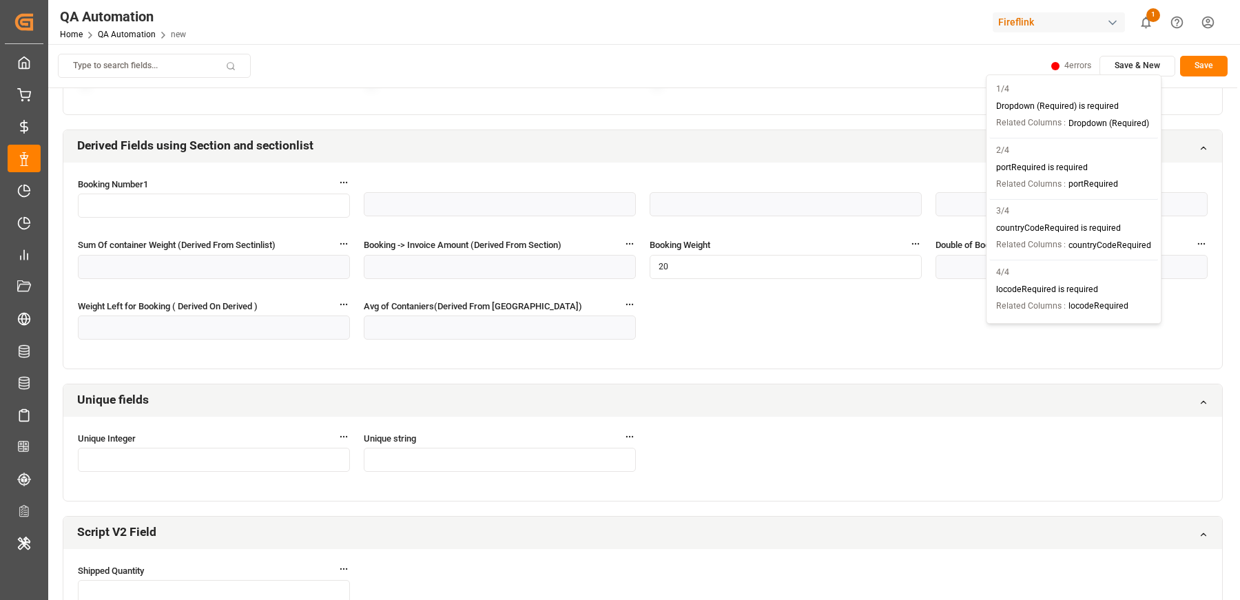
click at [1014, 183] on p "Related Columns :" at bounding box center [1031, 184] width 70 height 12
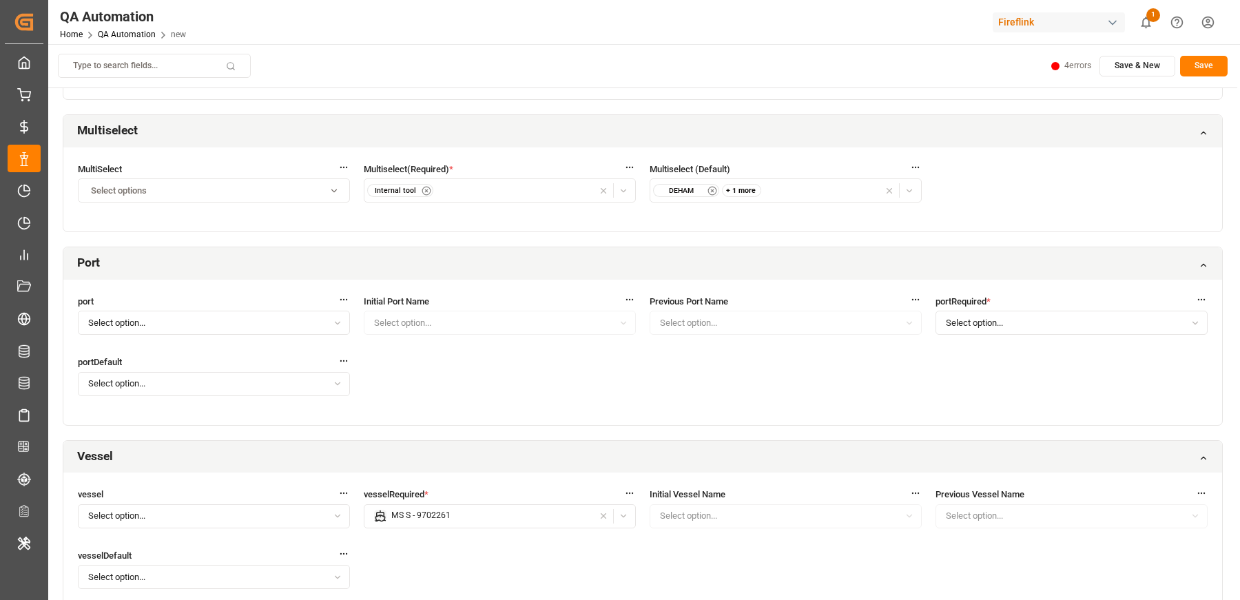
scroll to position [1971, 0]
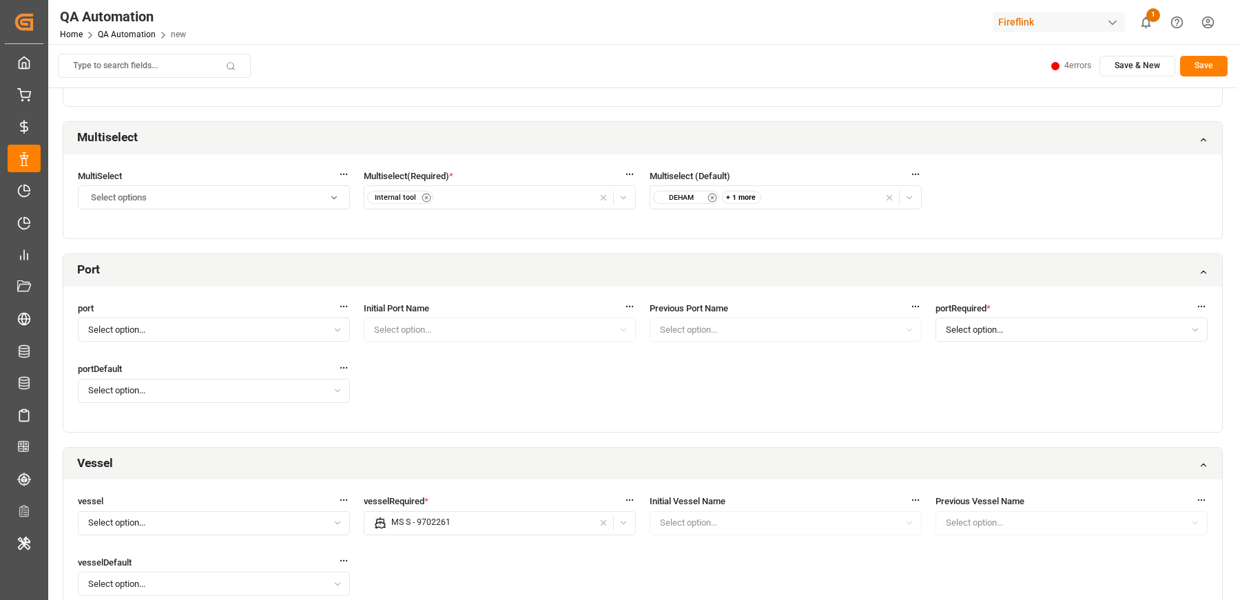
click at [965, 324] on span "Select option..." at bounding box center [974, 330] width 57 height 12
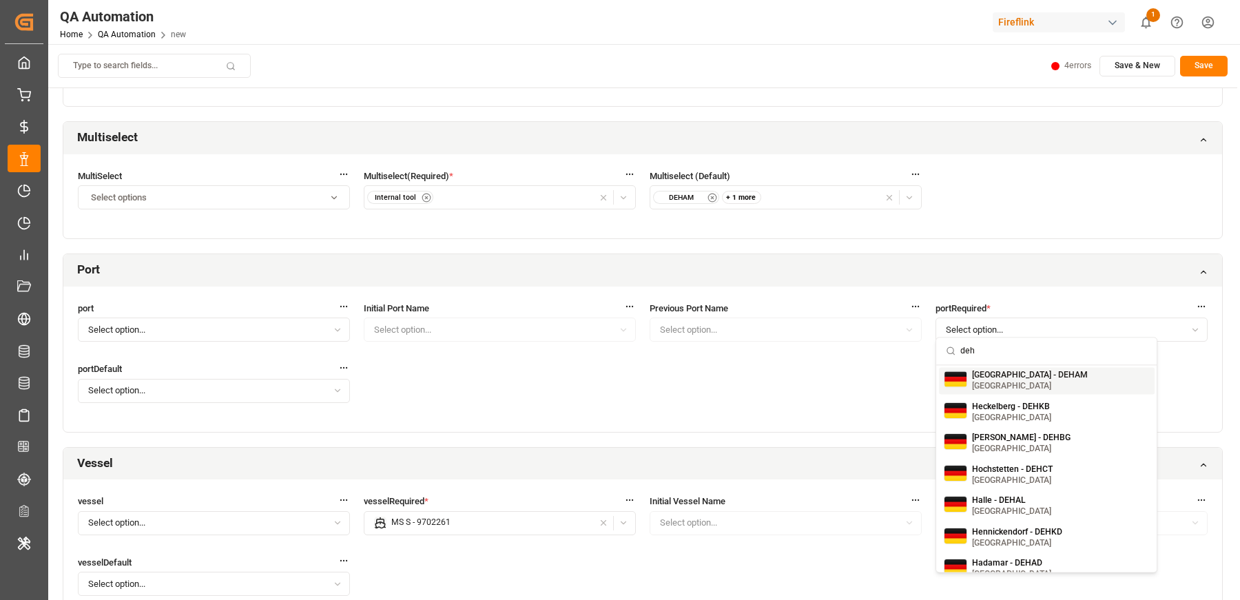
type input "deh"
click at [987, 385] on small "Germany" at bounding box center [1030, 386] width 116 height 8
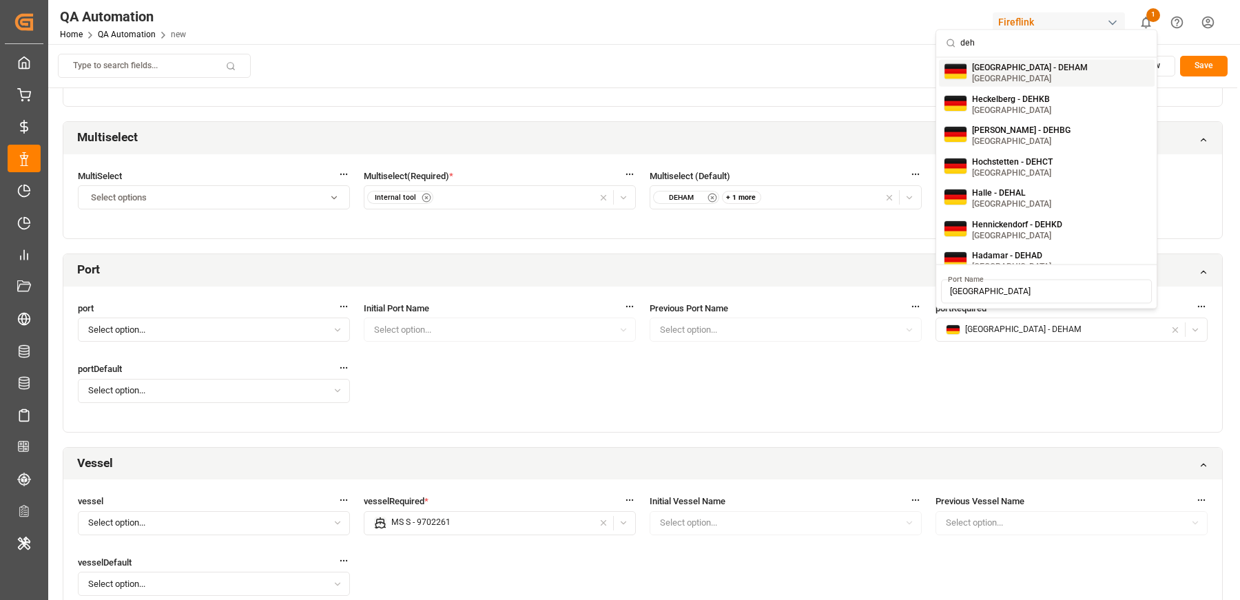
click at [834, 84] on div "Type to search fields... 1 errors Save & New Save" at bounding box center [642, 66] width 1189 height 44
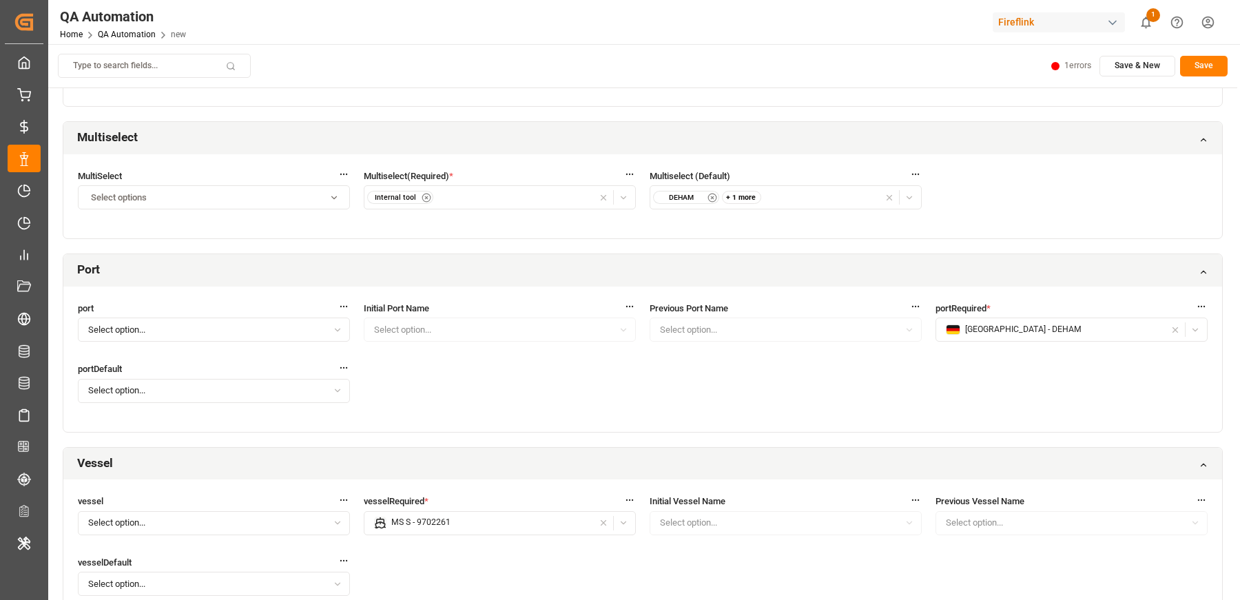
click at [1076, 67] on html "Created by potrace 1.15, written by Peter Selinger 2001-2017 Created by potrace…" at bounding box center [620, 300] width 1240 height 600
click at [932, 73] on html "Created by potrace 1.15, written by Peter Selinger 2001-2017 Created by potrace…" at bounding box center [620, 300] width 1240 height 600
click at [1199, 72] on button "Save" at bounding box center [1204, 66] width 48 height 21
click at [123, 38] on link "QA Automation" at bounding box center [127, 35] width 58 height 10
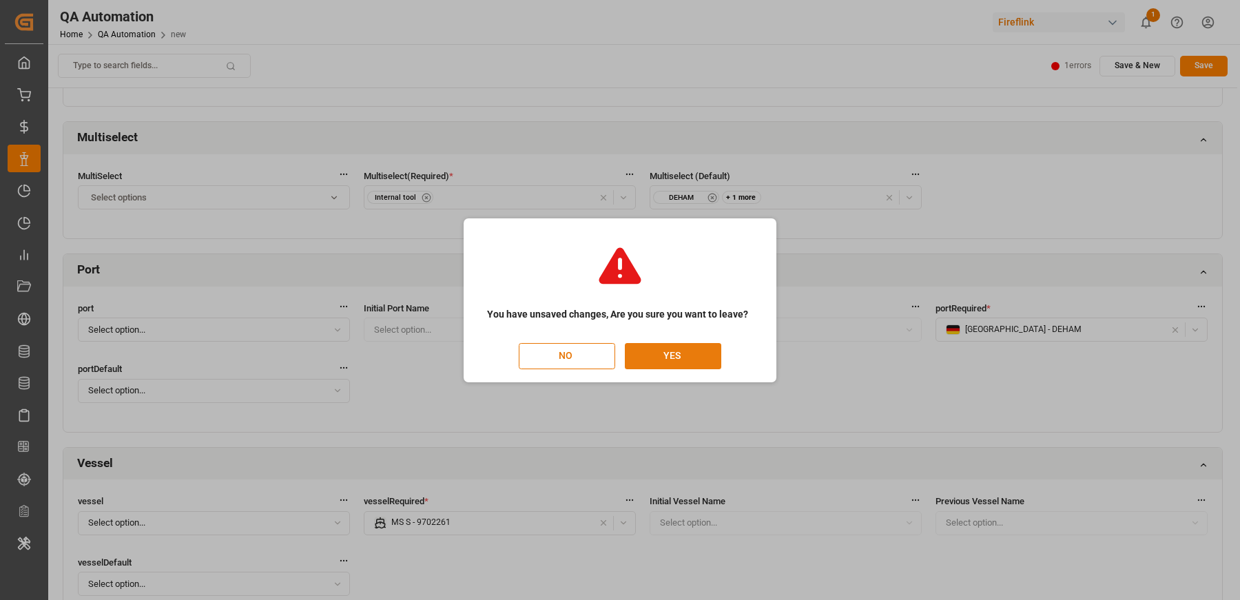
click at [668, 354] on button "YES" at bounding box center [673, 356] width 96 height 26
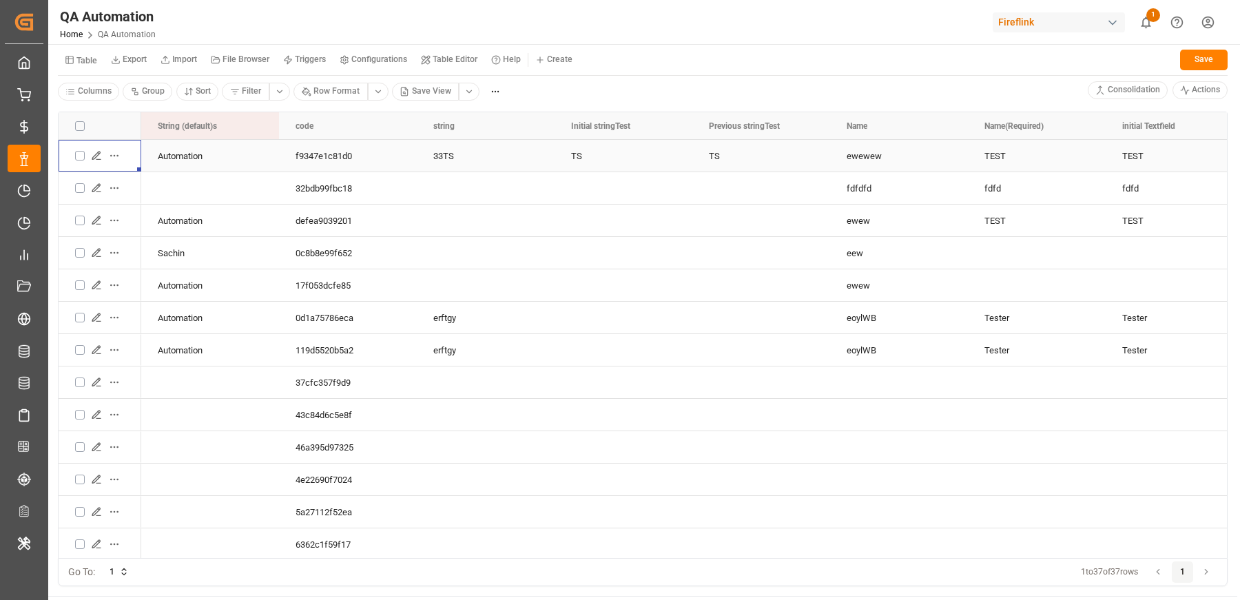
click at [91, 155] on icon "Press SPACE to select this row." at bounding box center [96, 155] width 11 height 11
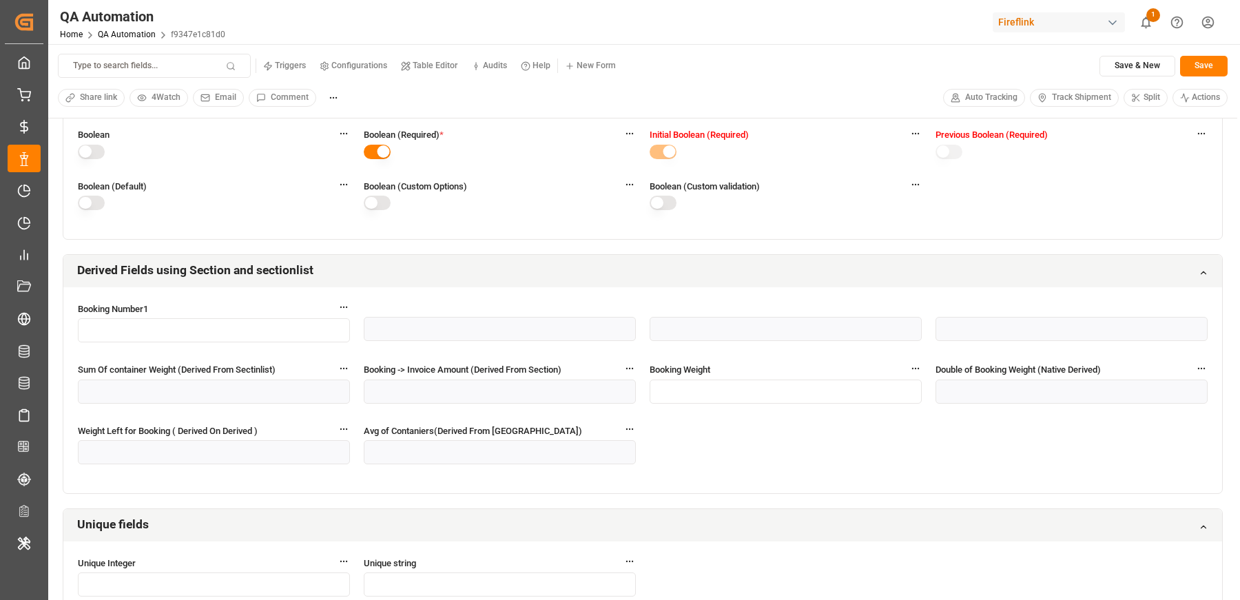
scroll to position [2906, 0]
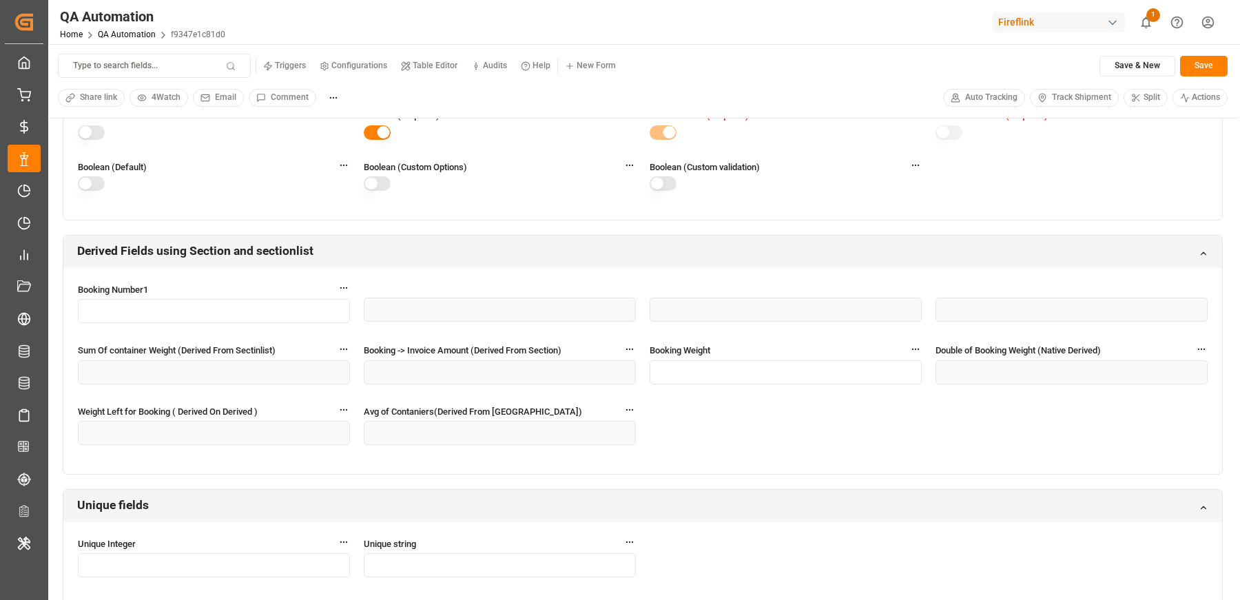
click at [716, 362] on input "text" at bounding box center [786, 372] width 272 height 24
type input "20"
click at [1201, 64] on button "Save" at bounding box center [1204, 66] width 48 height 21
type input "Sachin Kulkarni"
type input "40"
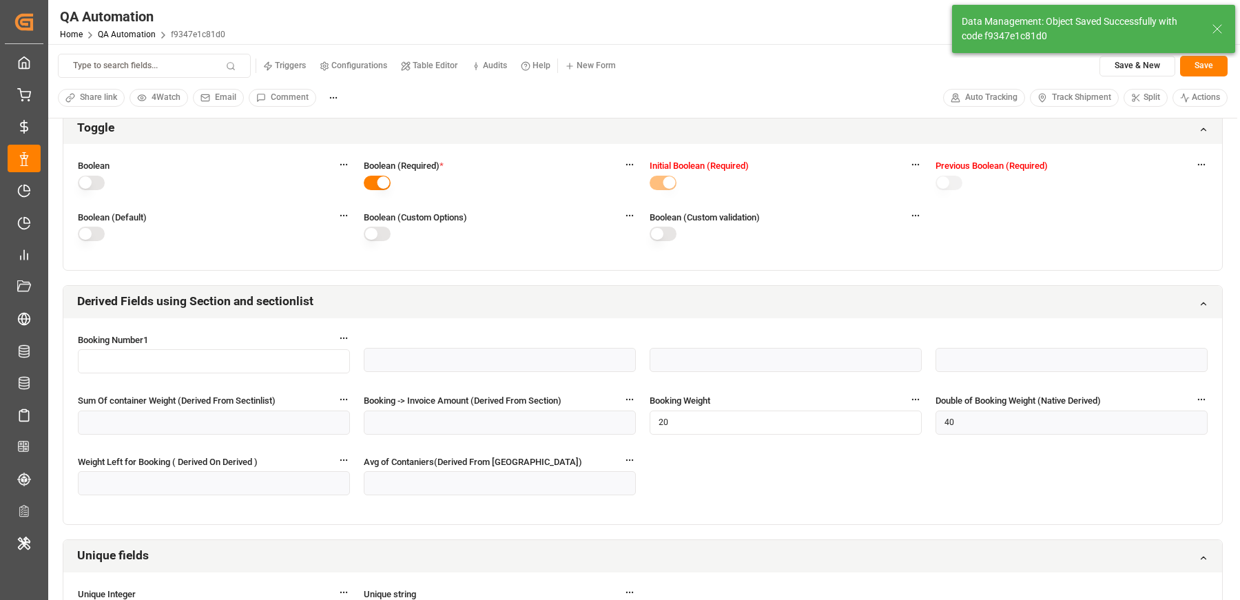
scroll to position [2781, 0]
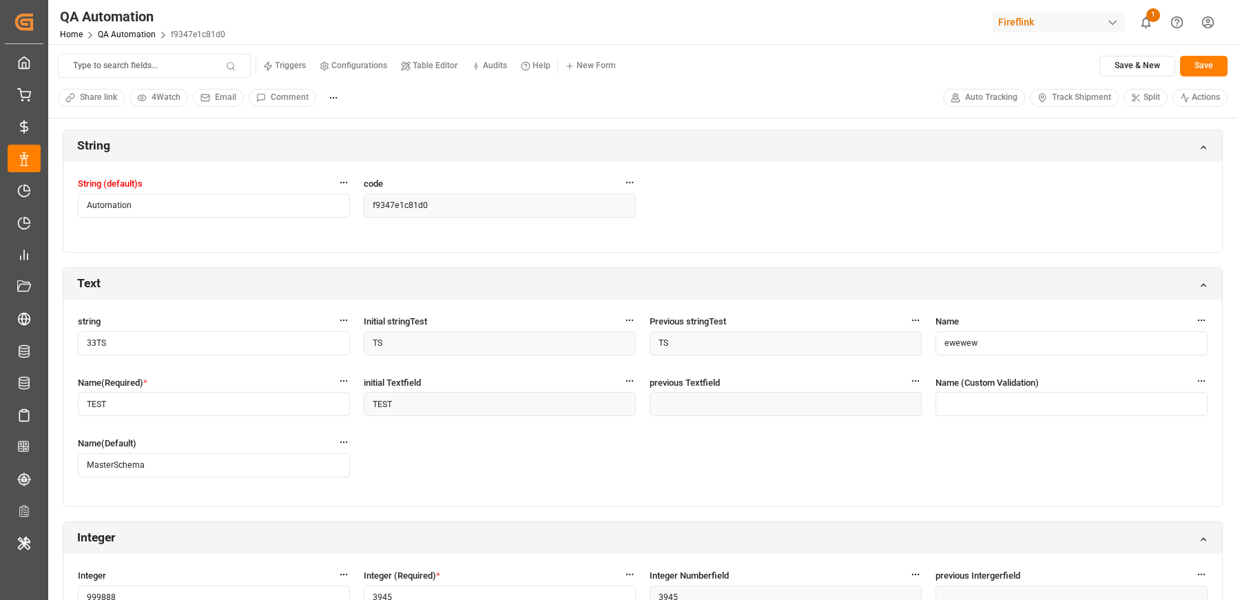
click at [426, 65] on small "Table Editor" at bounding box center [435, 65] width 45 height 8
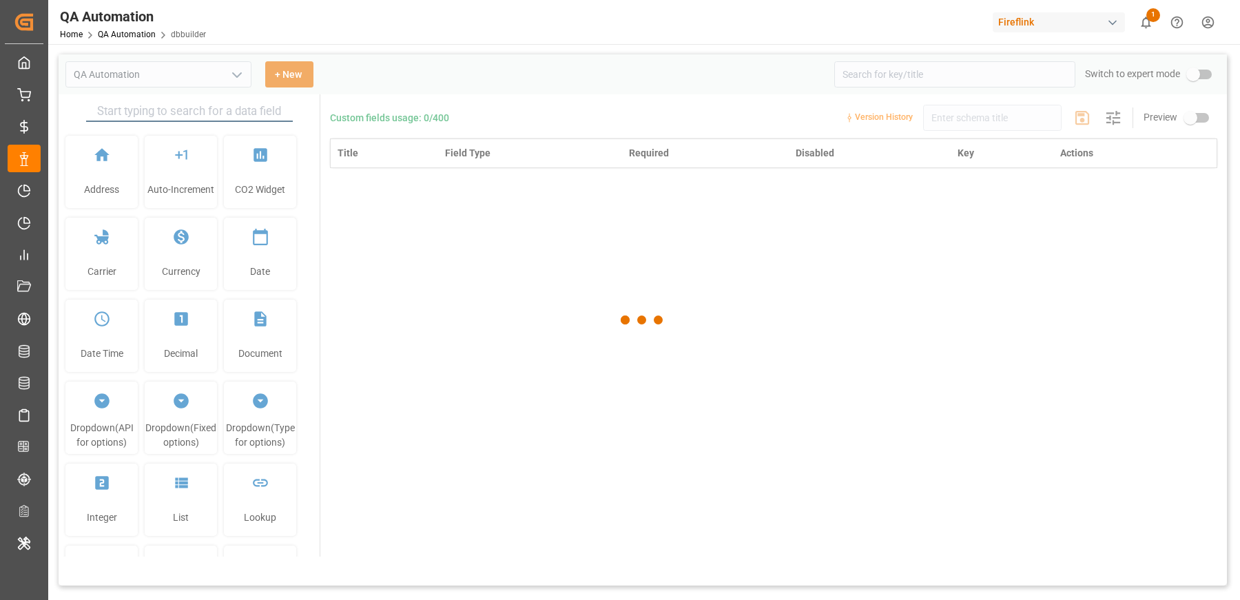
type input "QA Automation"
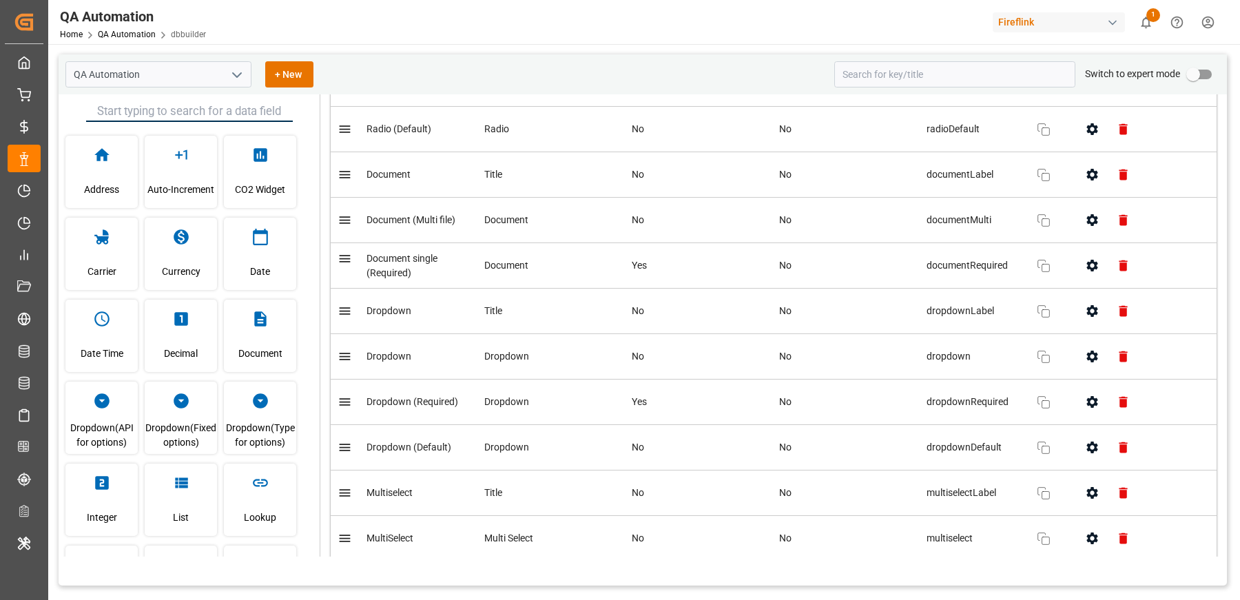
scroll to position [1946, 0]
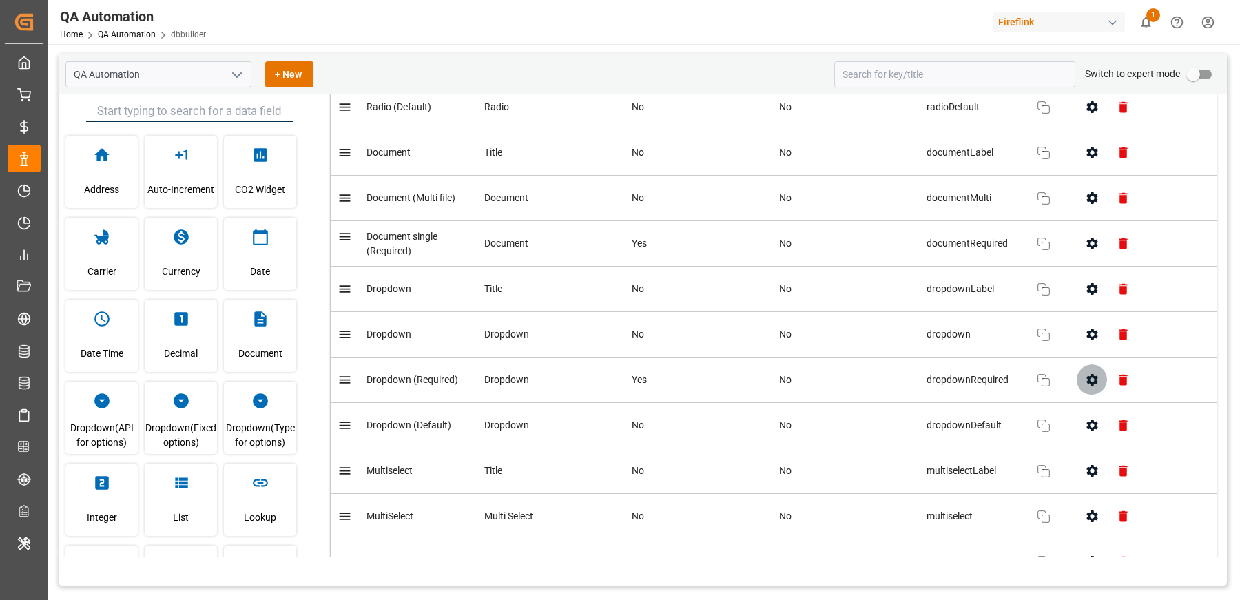
click at [1091, 373] on icon "button" at bounding box center [1092, 380] width 14 height 14
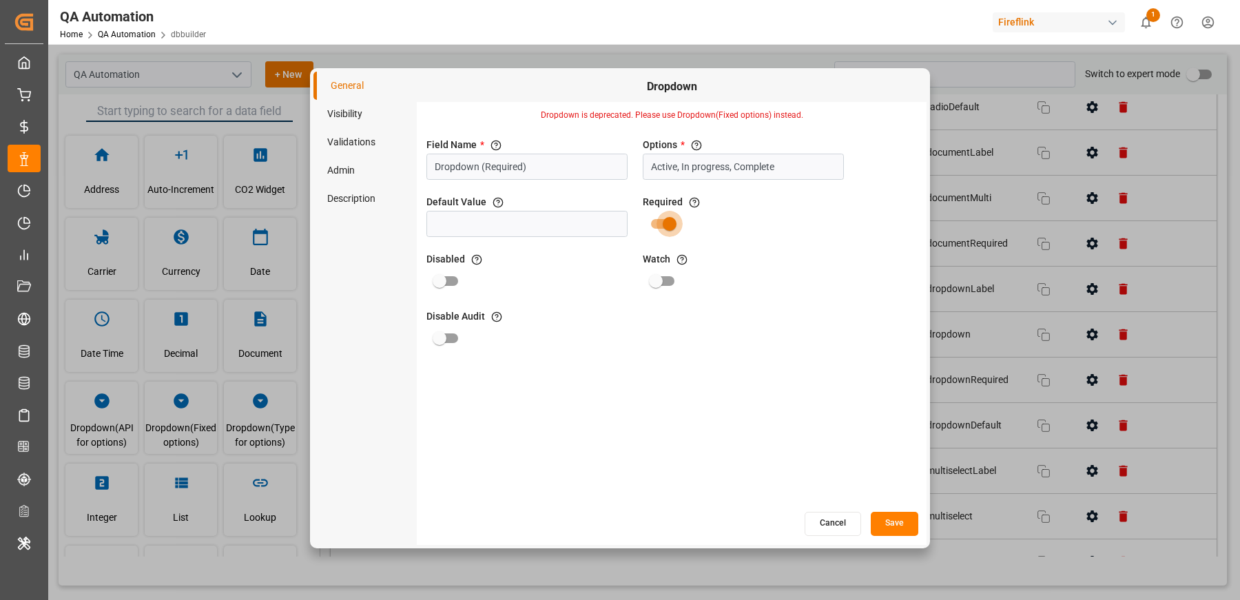
click at [656, 216] on input "primary checkbox" at bounding box center [669, 224] width 79 height 26
checkbox input "false"
click at [892, 517] on button "Save" at bounding box center [895, 524] width 48 height 24
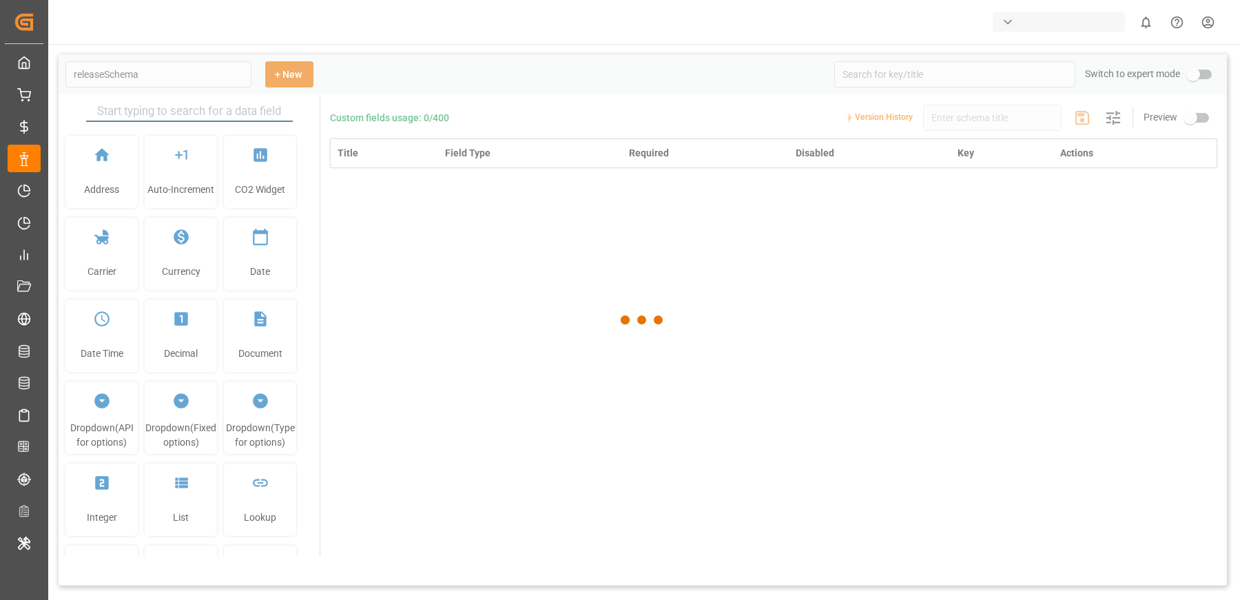
type input "QA Automation"
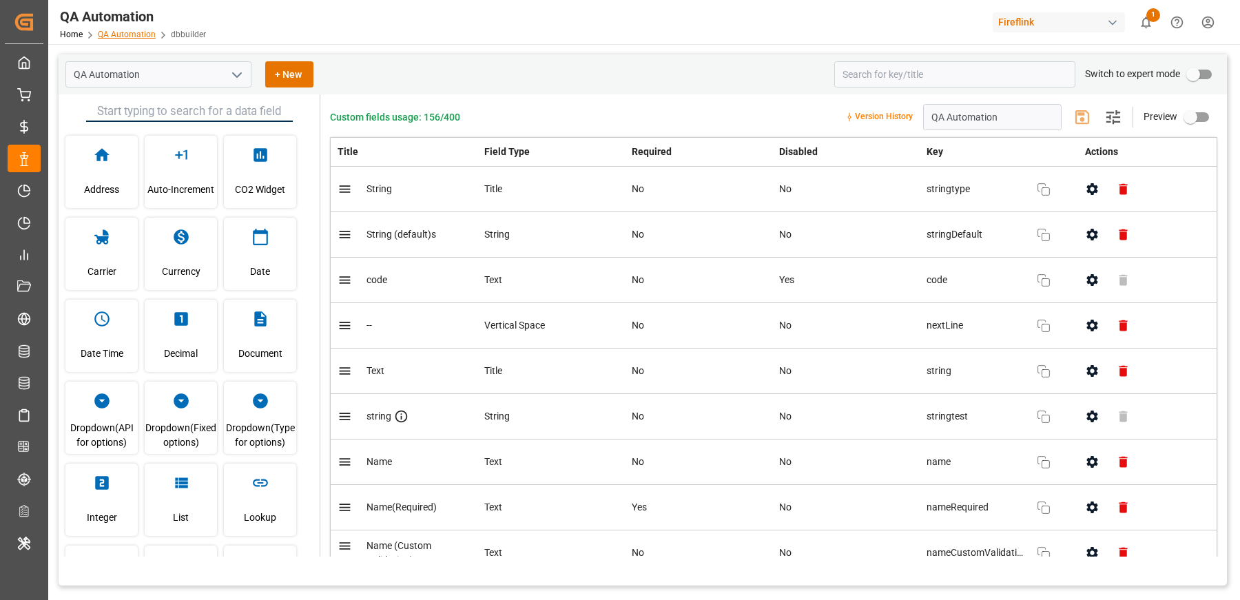
click at [121, 39] on div "Home QA Automation dbbuilder" at bounding box center [133, 34] width 146 height 14
click at [125, 35] on link "QA Automation" at bounding box center [127, 35] width 58 height 10
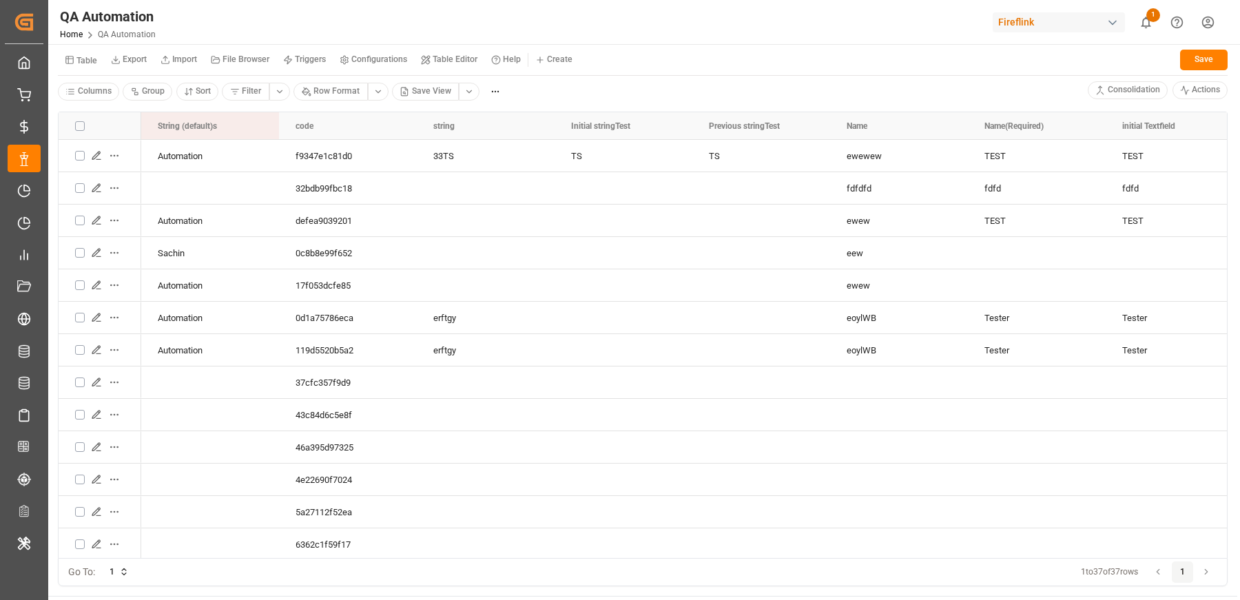
click at [571, 55] on html "Created by potrace 1.15, written by [PERSON_NAME] [DATE]-[DATE] Created by potr…" at bounding box center [620, 300] width 1240 height 600
click at [559, 87] on span "New Form" at bounding box center [573, 87] width 39 height 12
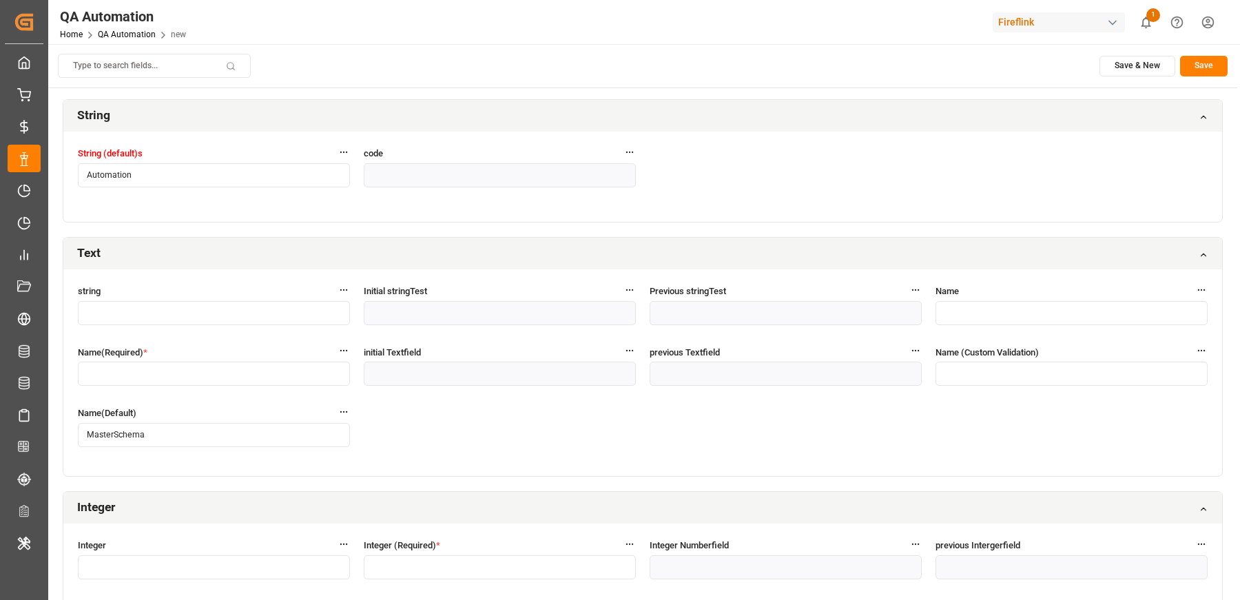
click at [150, 318] on input "text" at bounding box center [214, 313] width 272 height 24
click at [125, 377] on input "text" at bounding box center [214, 374] width 272 height 24
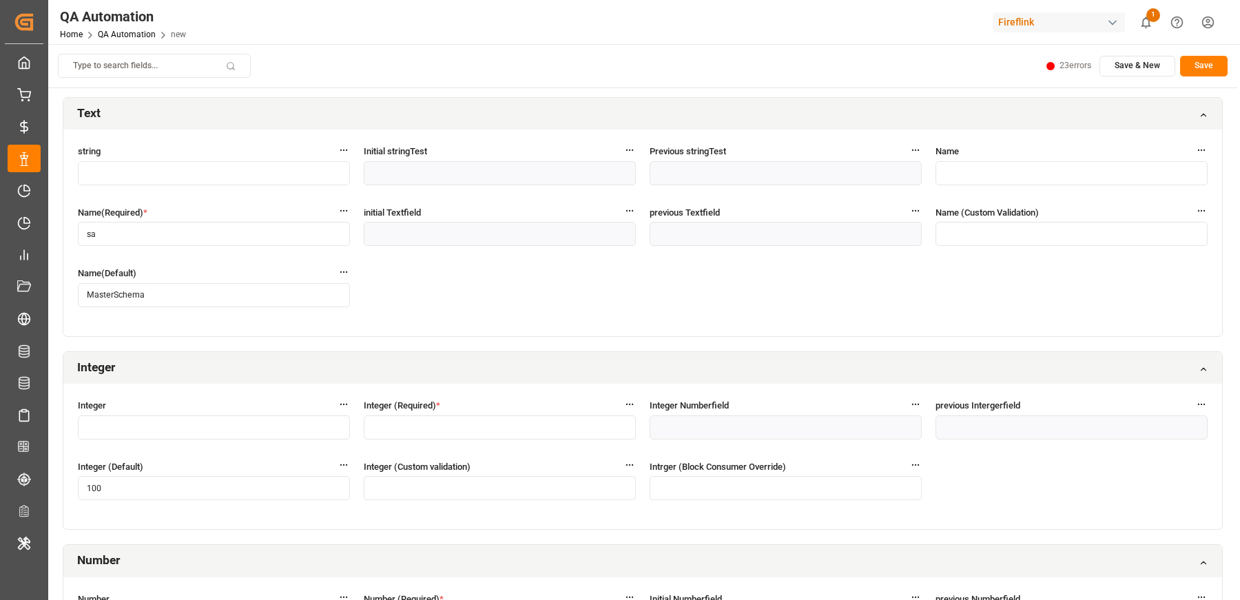
scroll to position [179, 0]
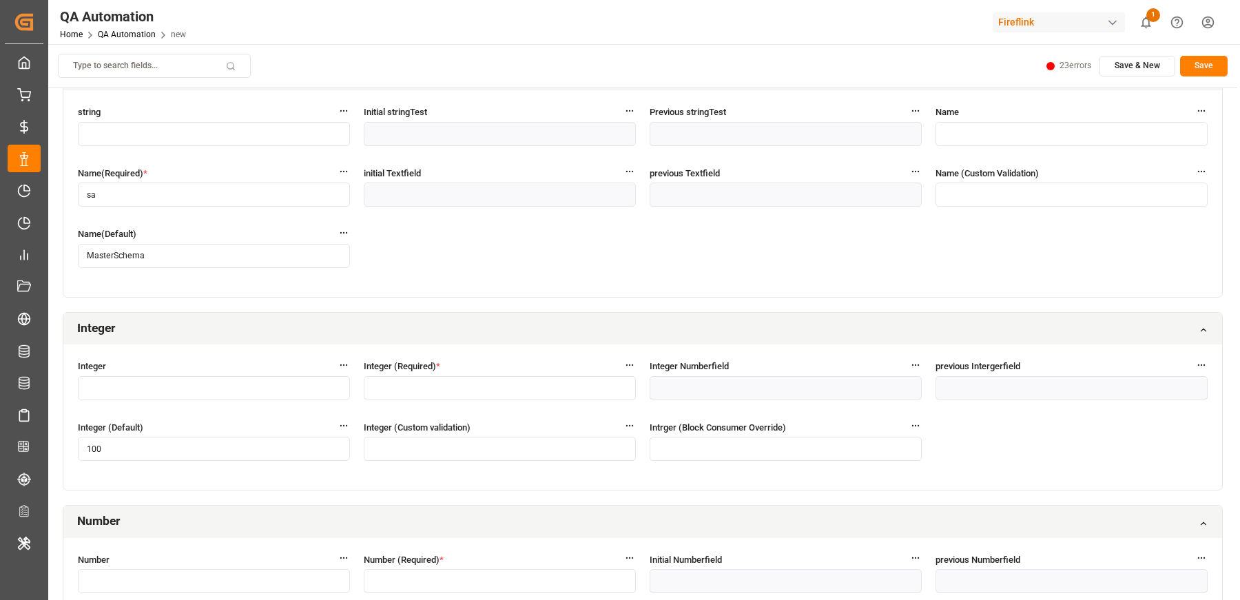
type input "sa"
click at [403, 384] on input "text" at bounding box center [500, 388] width 272 height 24
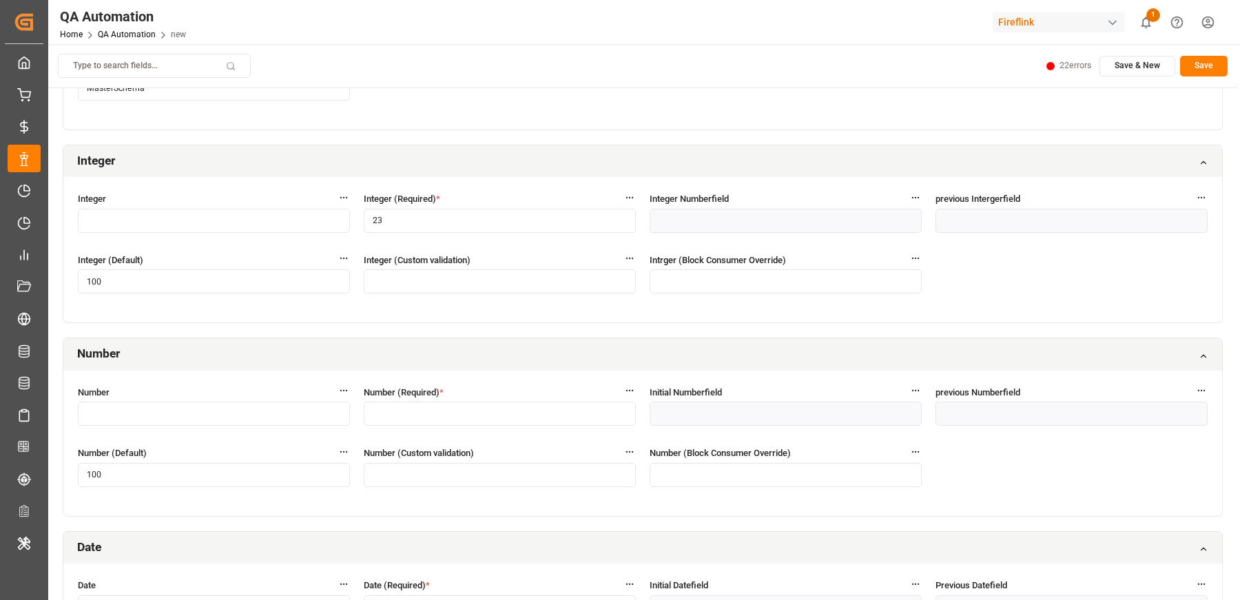
scroll to position [390, 0]
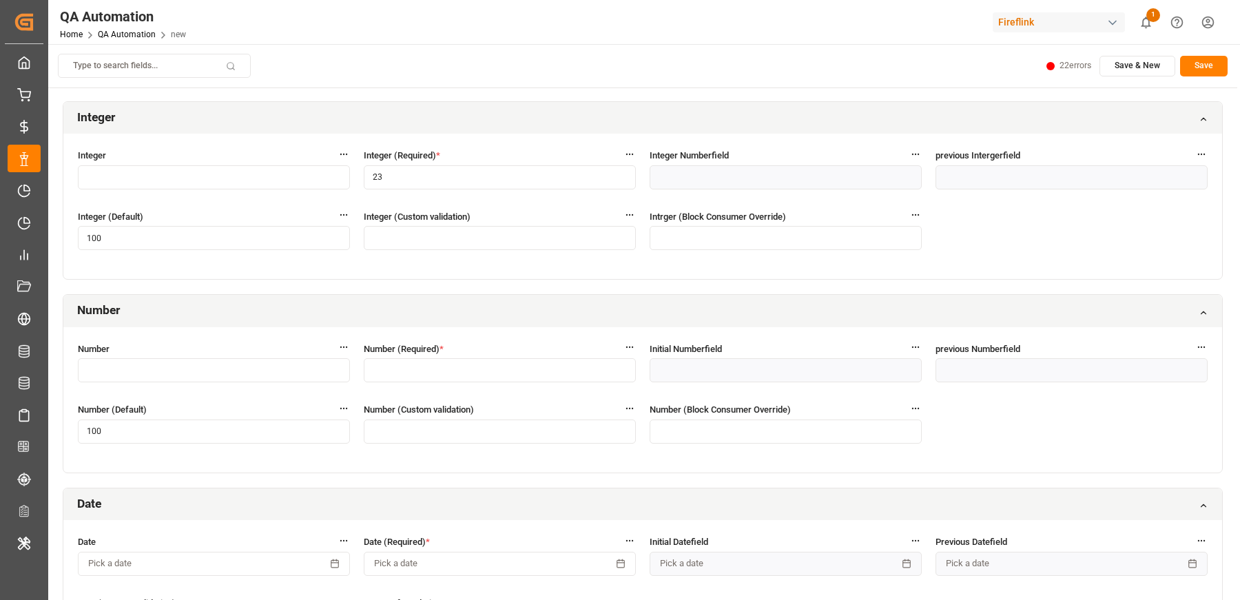
type input "23"
click at [392, 368] on input "text" at bounding box center [500, 370] width 272 height 24
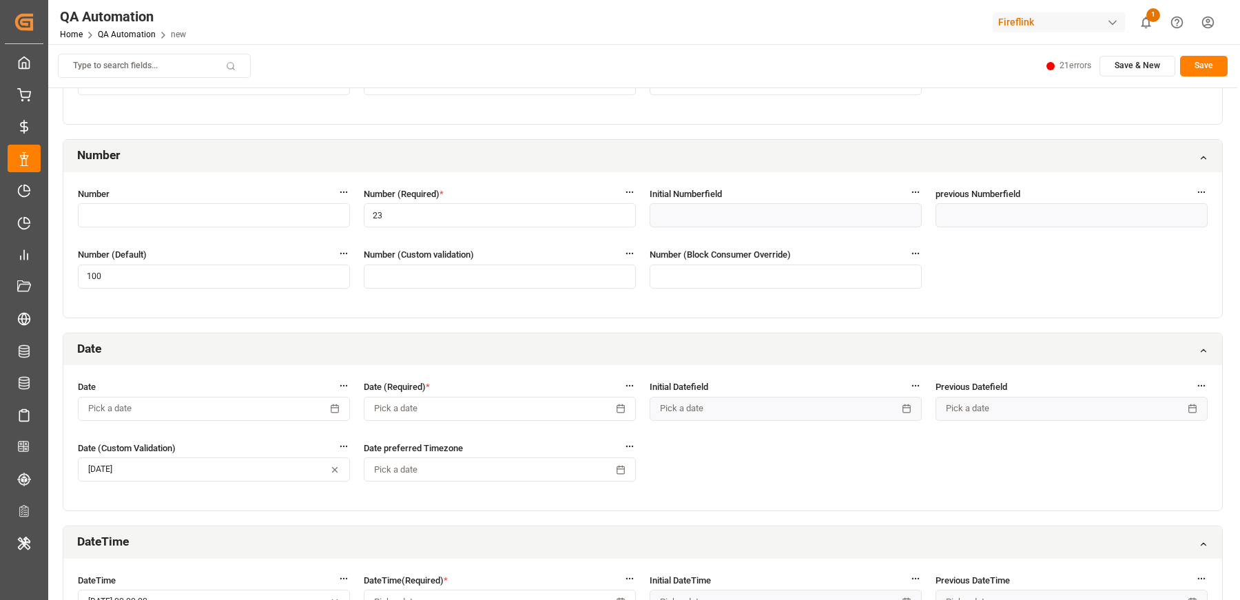
scroll to position [579, 0]
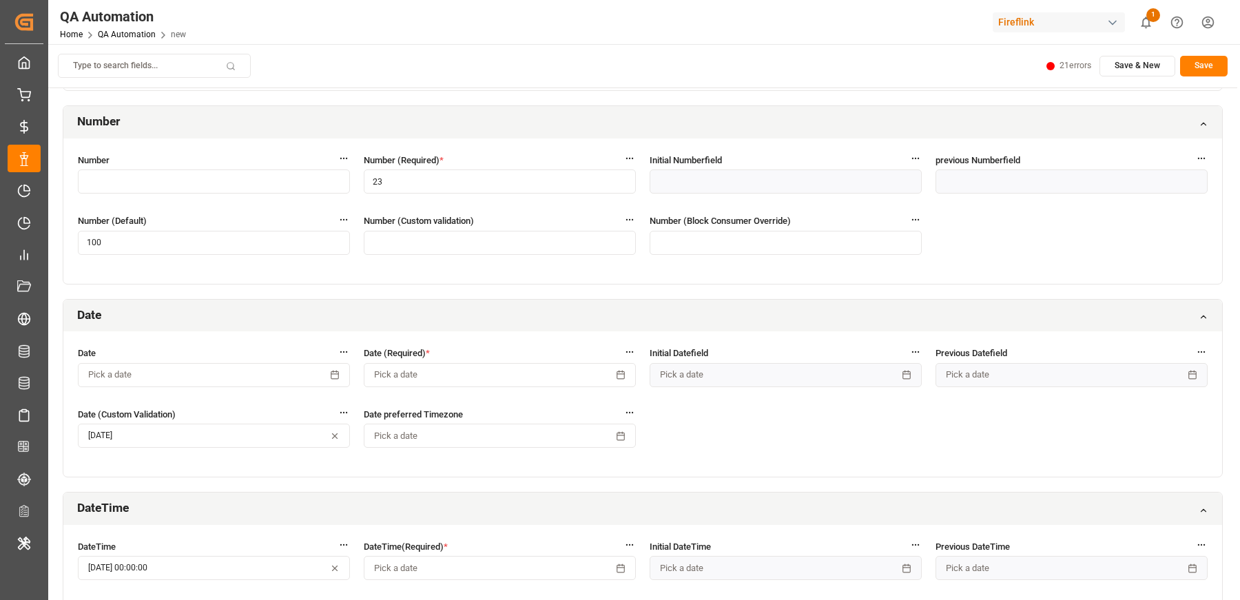
type input "23"
click at [385, 376] on span "Pick a date" at bounding box center [395, 375] width 43 height 12
click at [431, 310] on button "26" at bounding box center [429, 311] width 22 height 22
click at [456, 456] on div "Date preferred Timezone Pick a date" at bounding box center [500, 435] width 272 height 56
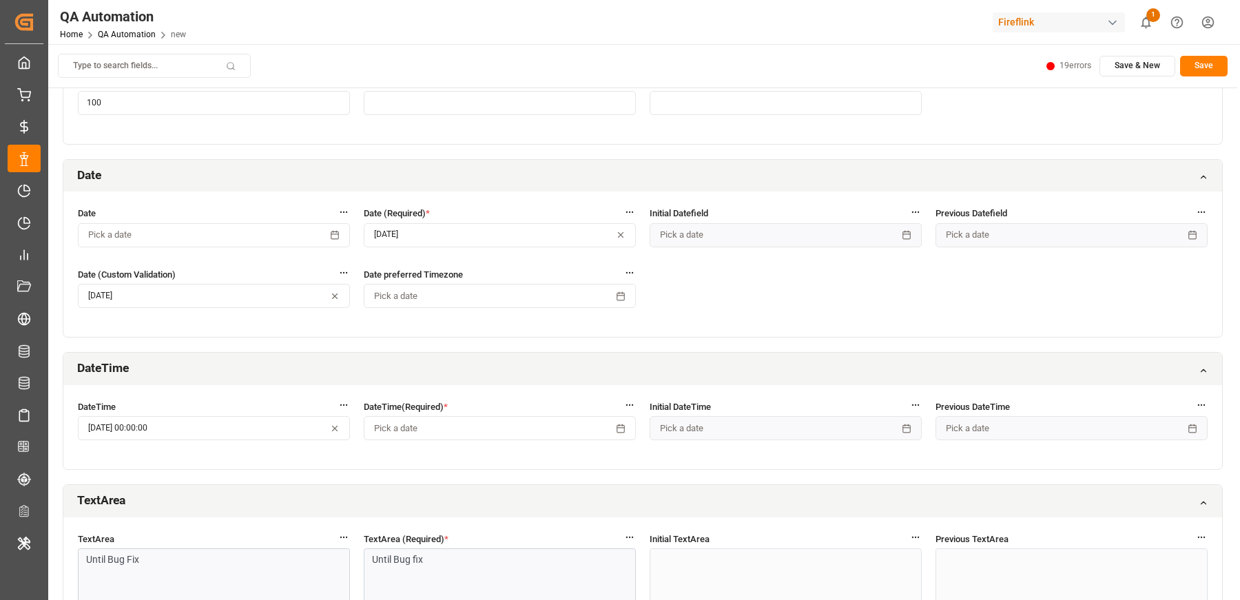
scroll to position [841, 0]
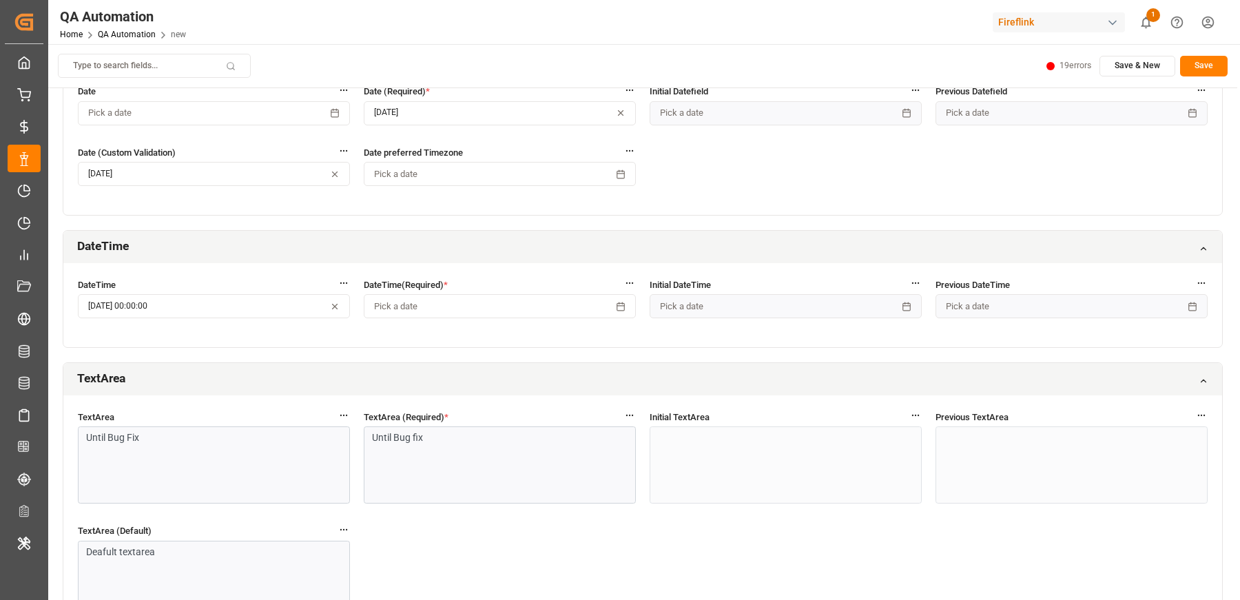
click at [399, 307] on span "Pick a date" at bounding box center [395, 306] width 43 height 12
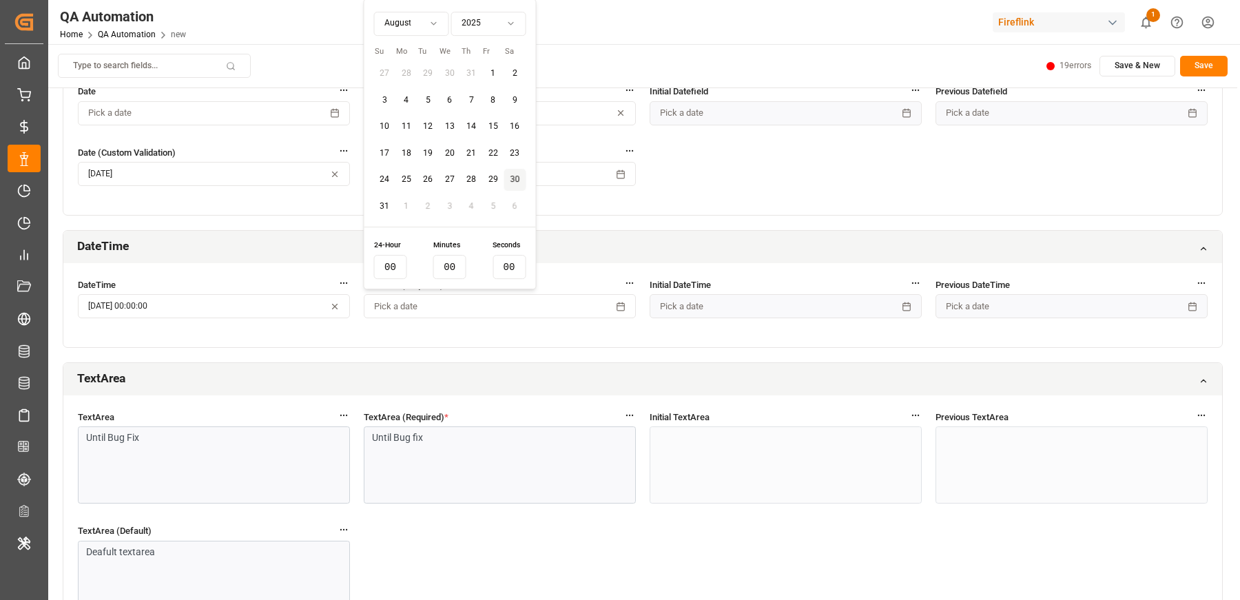
click at [440, 181] on button "27" at bounding box center [450, 180] width 22 height 22
type input "16"
type input "02"
type input "43"
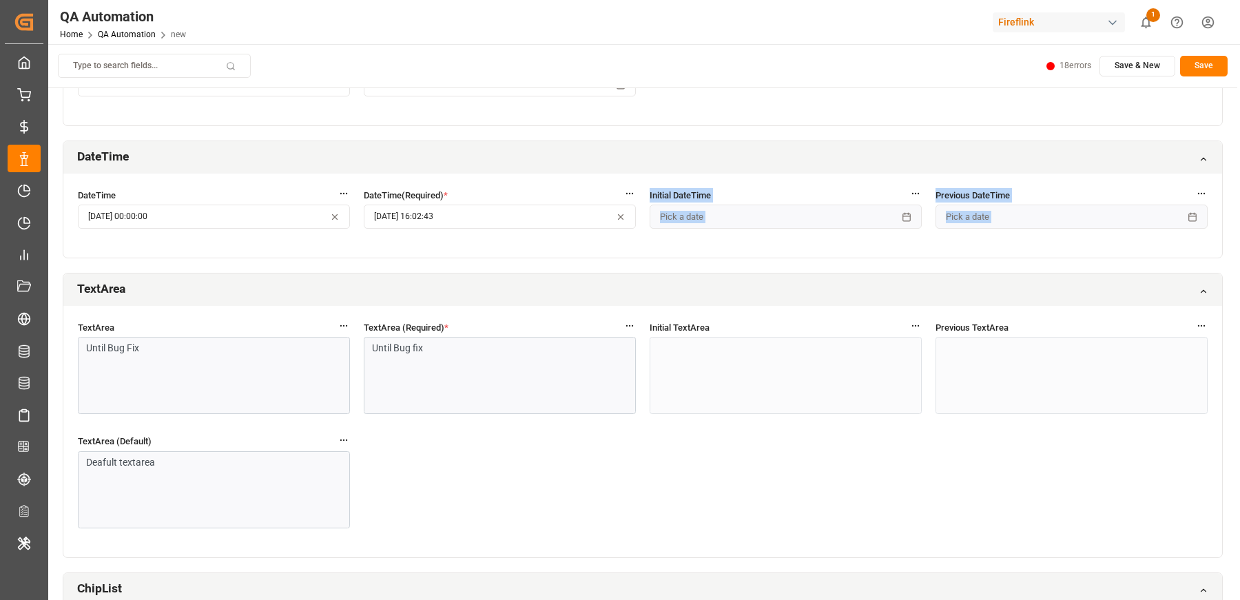
scroll to position [1144, 0]
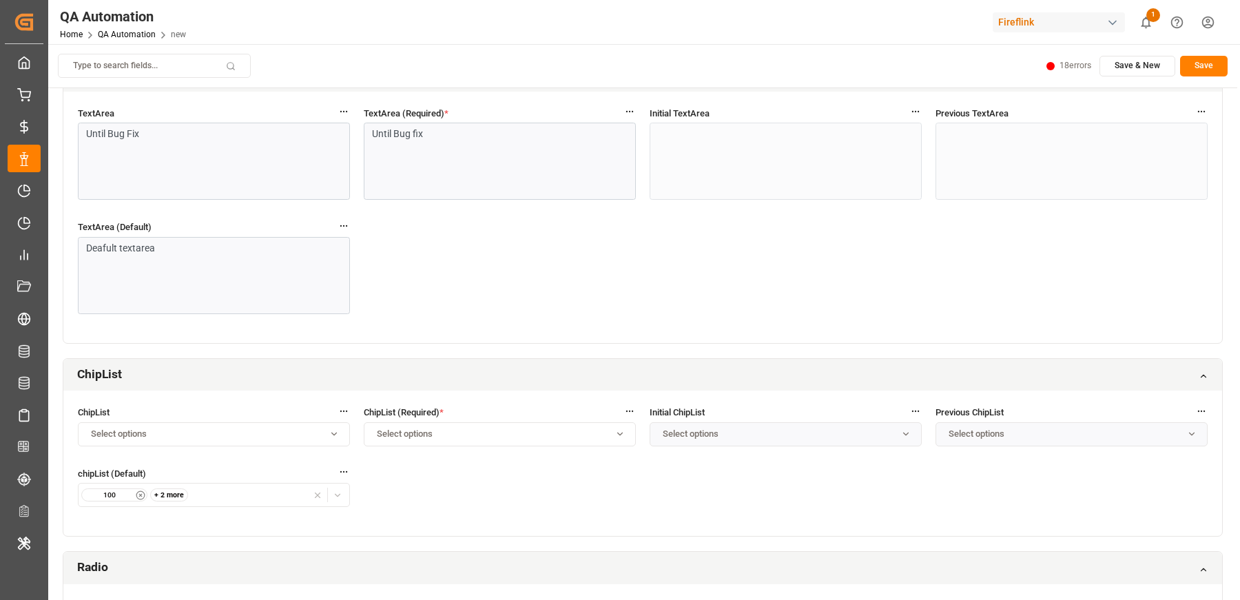
click at [491, 306] on div "TextArea Until Bug Fix TextArea (Required) * Until Bug fix Initial TextArea Pre…" at bounding box center [642, 217] width 1159 height 251
click at [431, 437] on button "Select options" at bounding box center [500, 434] width 272 height 24
type input "asd"
click at [554, 462] on div "ChipList Select options ChipList (Required) * asd Initial ChipList Select optio…" at bounding box center [642, 463] width 1159 height 145
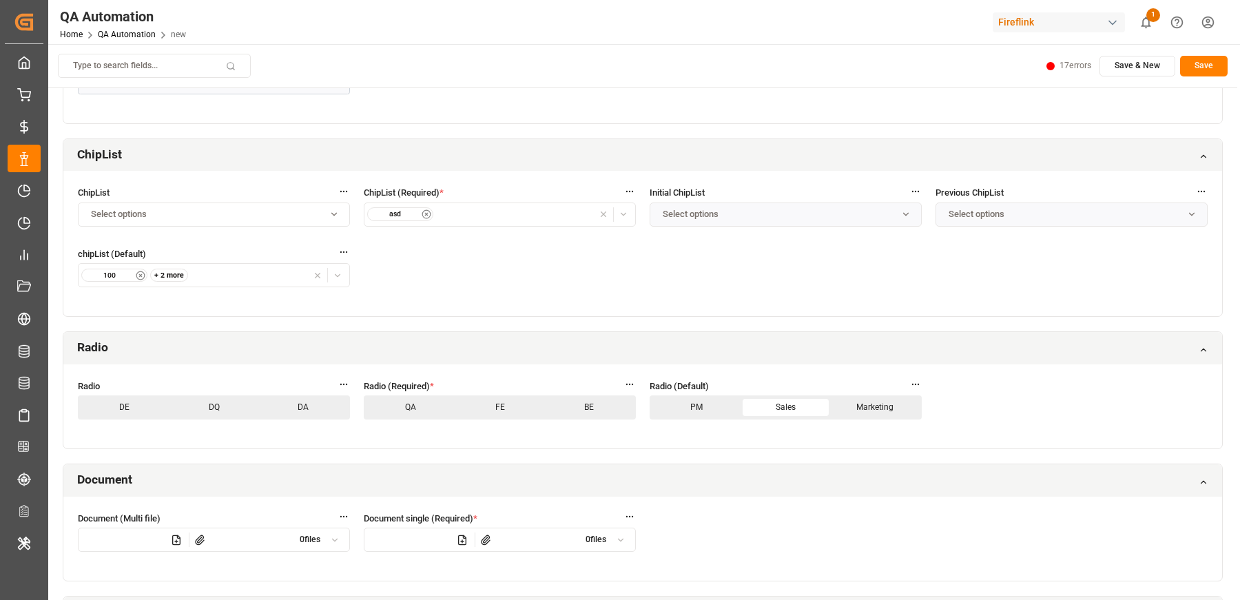
scroll to position [1462, 0]
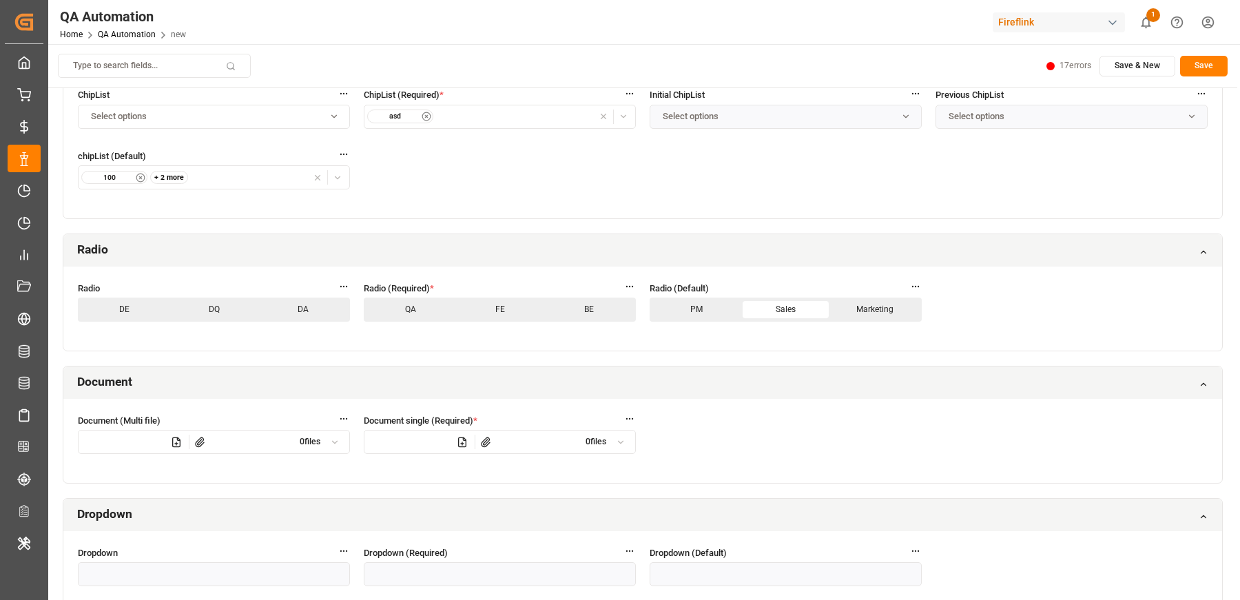
click at [530, 301] on p "FE" at bounding box center [500, 309] width 87 height 17
click at [491, 435] on button at bounding box center [486, 442] width 23 height 24
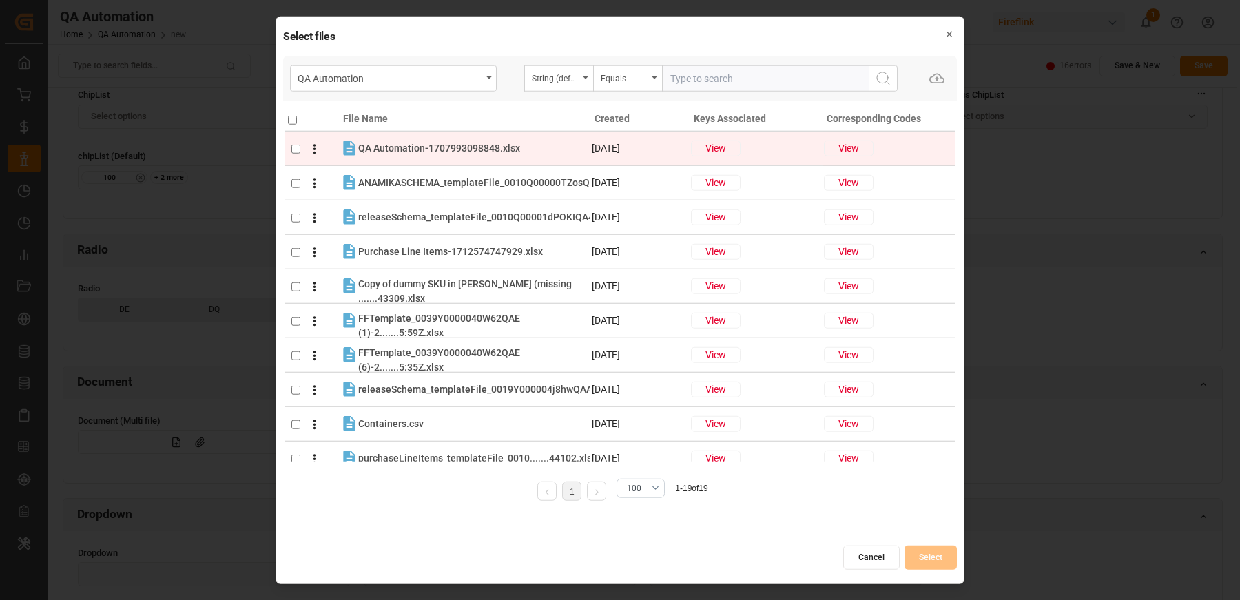
click at [299, 152] on input "checkbox" at bounding box center [295, 148] width 9 height 9
checkbox input "true"
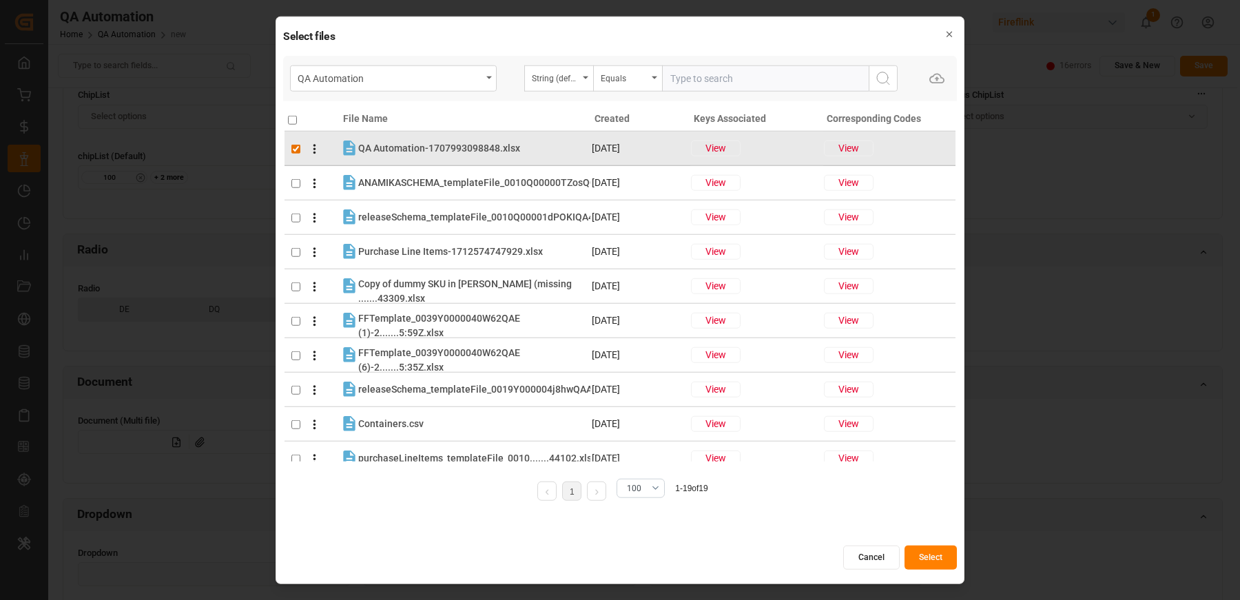
click at [925, 561] on button "Select" at bounding box center [931, 558] width 52 height 24
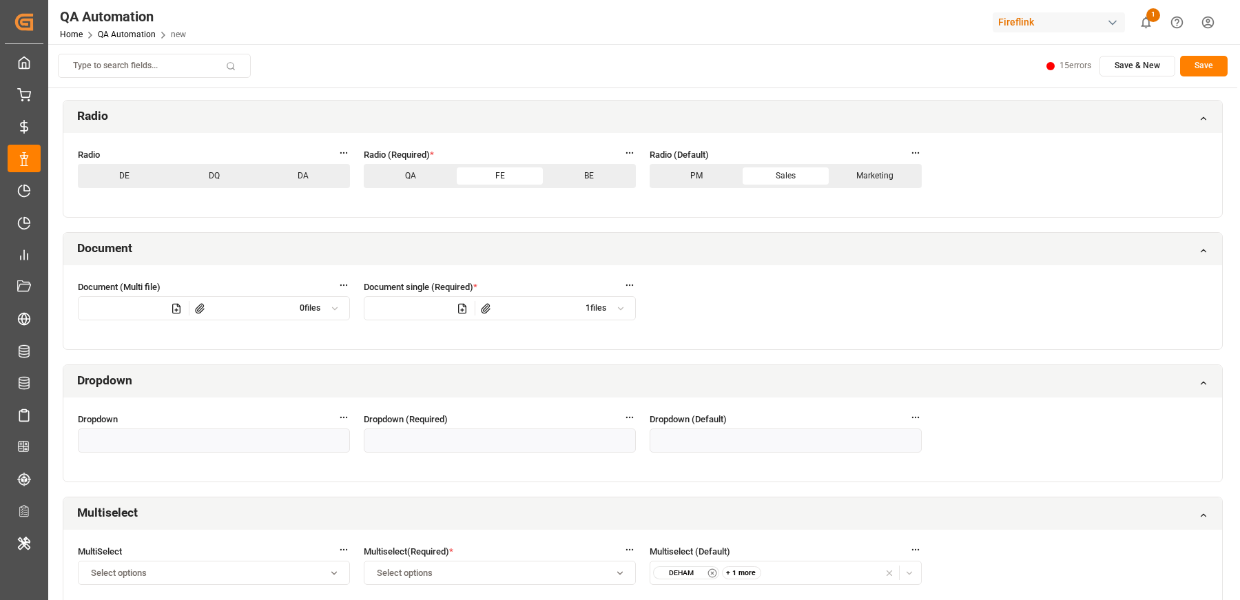
scroll to position [1713, 0]
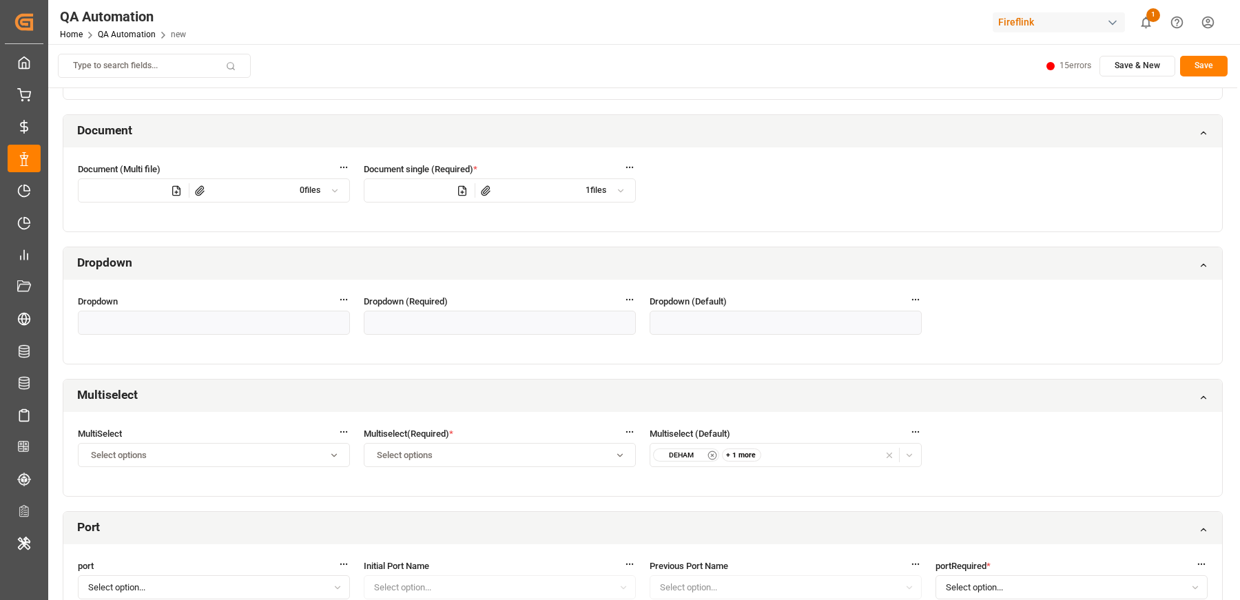
click at [459, 449] on div "Select options" at bounding box center [500, 455] width 266 height 12
click at [407, 336] on span "Allocations" at bounding box center [405, 342] width 42 height 12
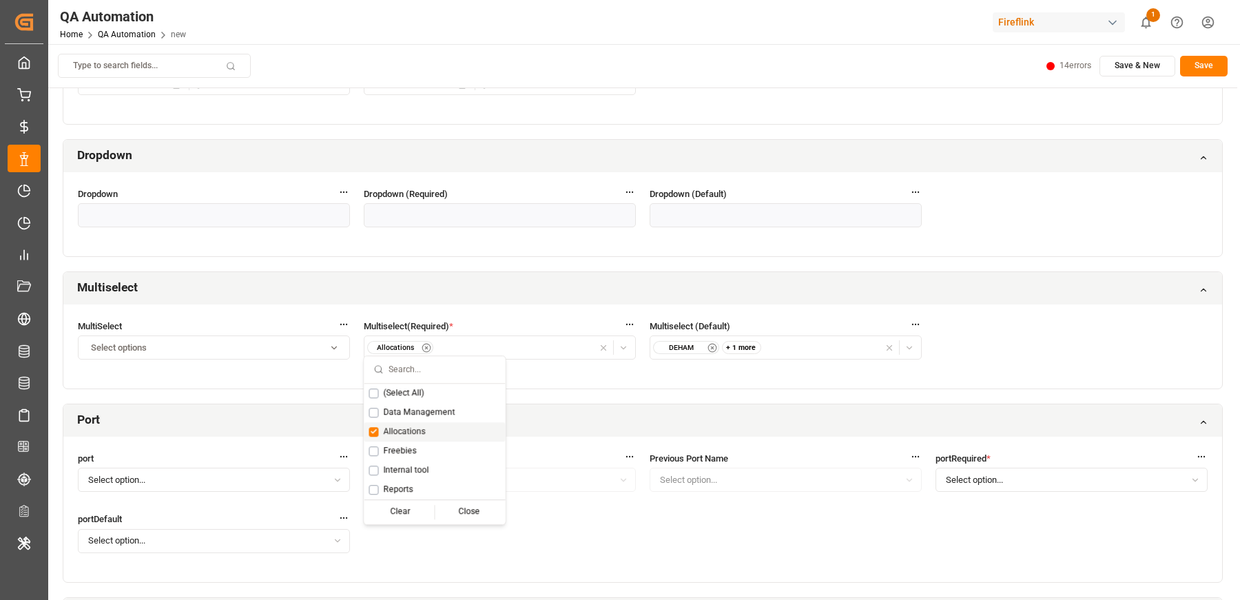
click at [538, 350] on button "Allocations" at bounding box center [500, 348] width 272 height 24
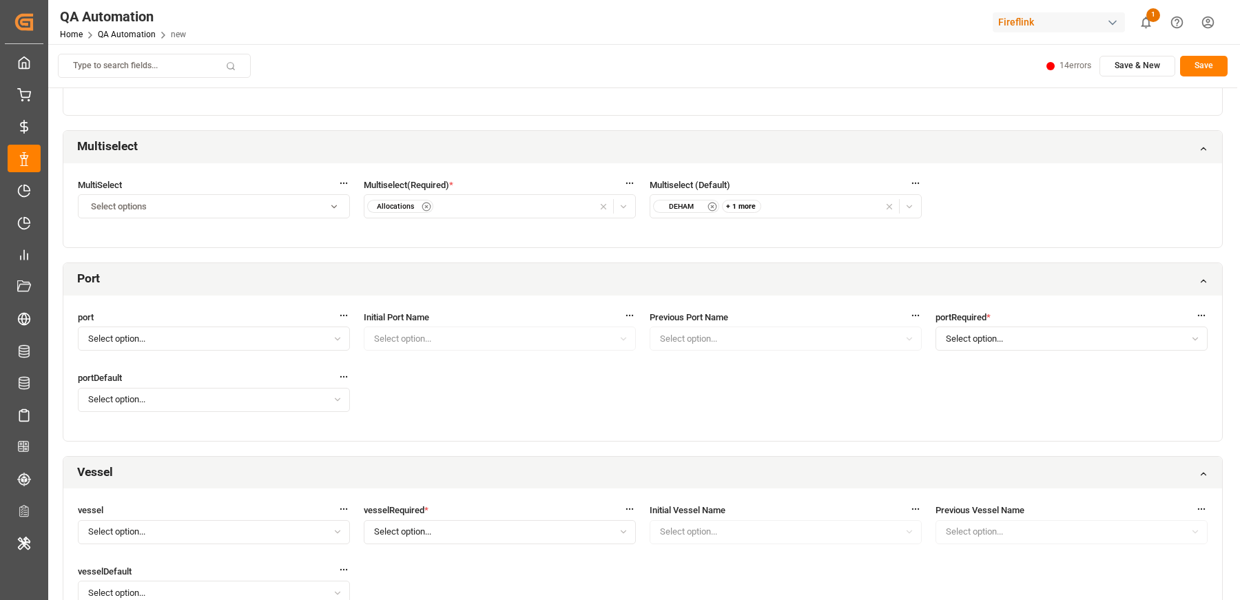
scroll to position [2090, 0]
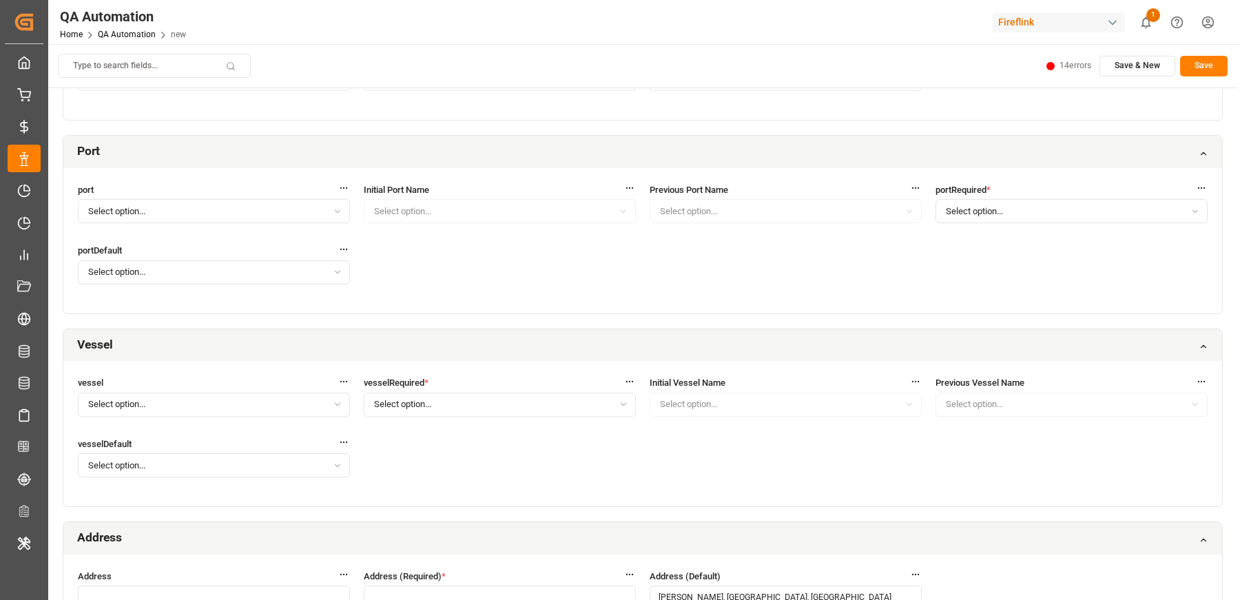
click at [1003, 205] on span "Select option..." at bounding box center [974, 211] width 57 height 12
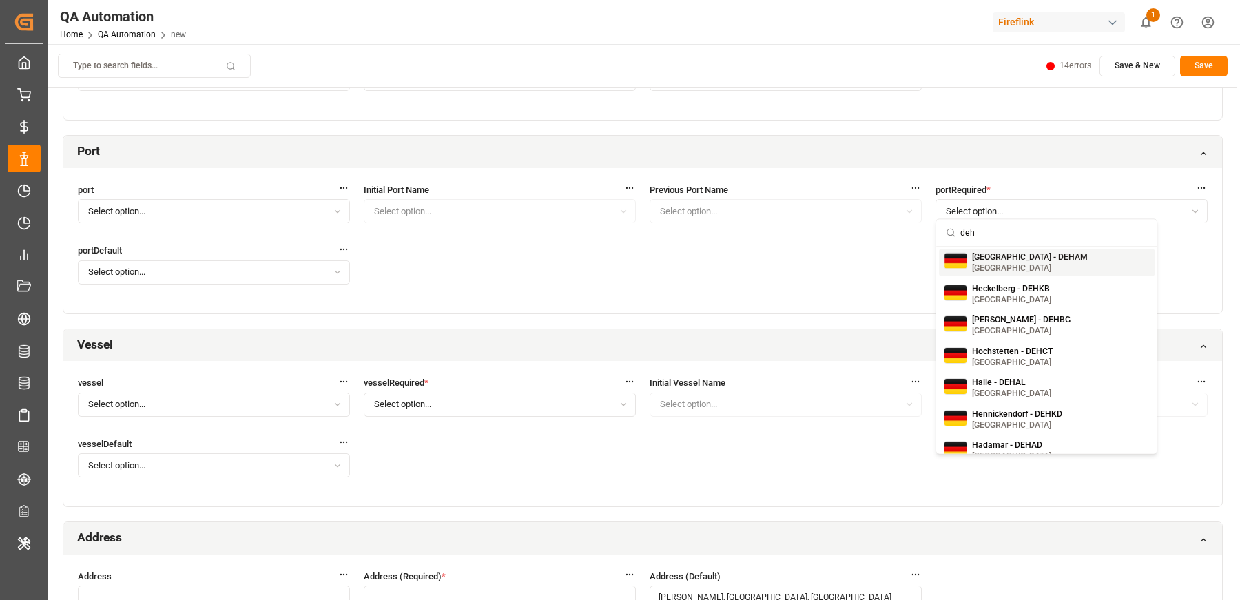
type input "deh"
click at [978, 260] on small "Hamburg - DEHAM" at bounding box center [1030, 257] width 116 height 8
click at [646, 256] on div "port Select option... Initial Port Name Select option... Previous Port Name Sel…" at bounding box center [642, 240] width 1159 height 145
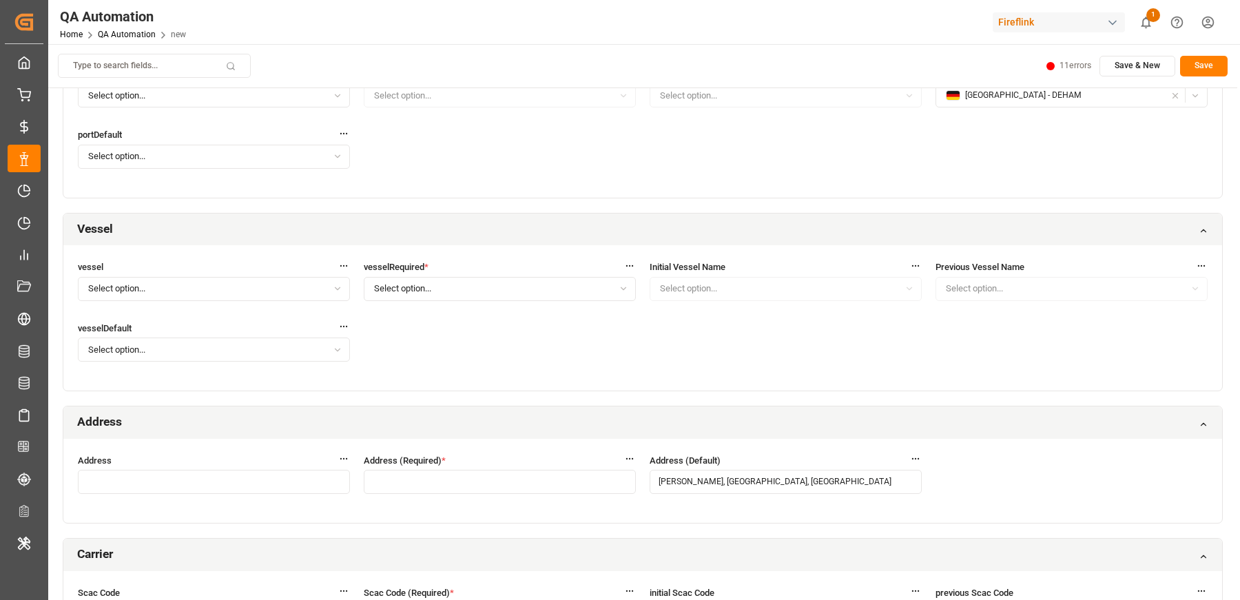
scroll to position [2239, 0]
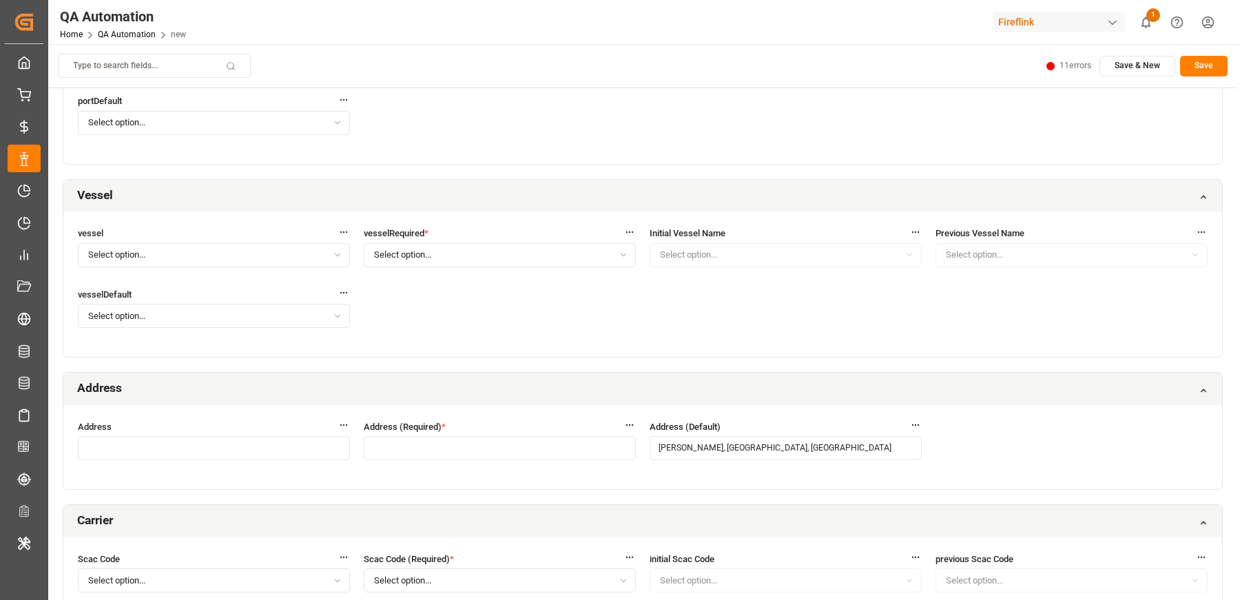
click at [460, 256] on button "Select option..." at bounding box center [500, 255] width 272 height 24
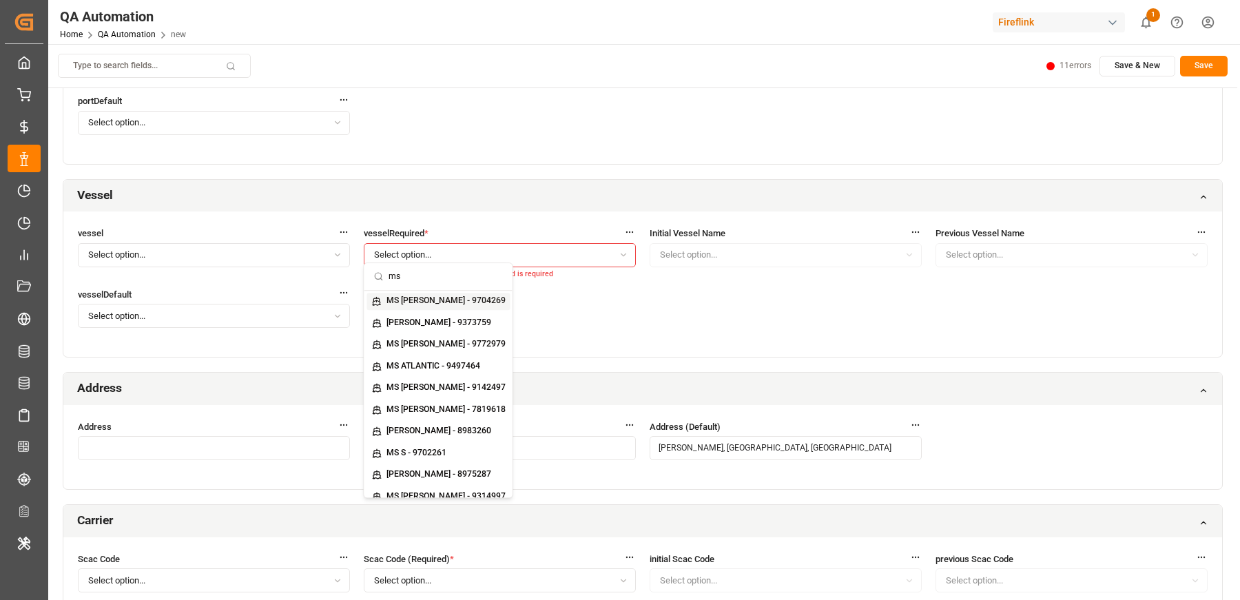
type input "ms"
click at [415, 300] on small "MS CHARLOTTE - 9704269" at bounding box center [445, 301] width 119 height 8
click at [591, 300] on div "vessel Select option... vesselRequired * MS CHARLOTTE - 9704269 Initial Vessel …" at bounding box center [642, 284] width 1159 height 145
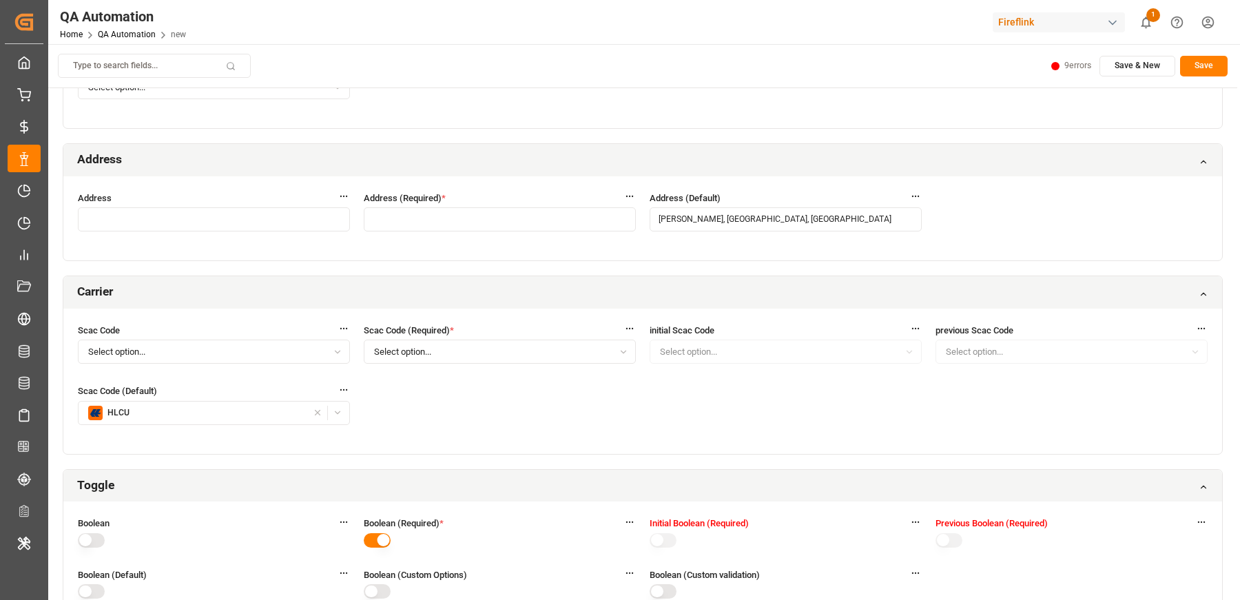
scroll to position [2491, 0]
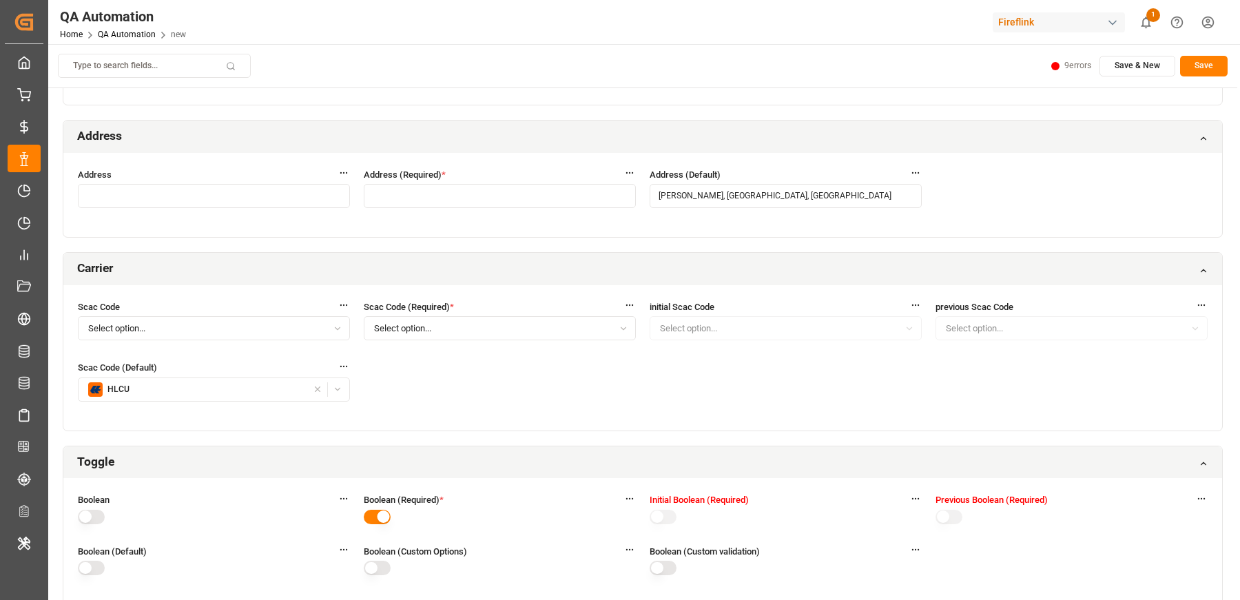
click at [422, 184] on input "button" at bounding box center [500, 196] width 272 height 24
click at [416, 218] on input "button" at bounding box center [486, 220] width 224 height 24
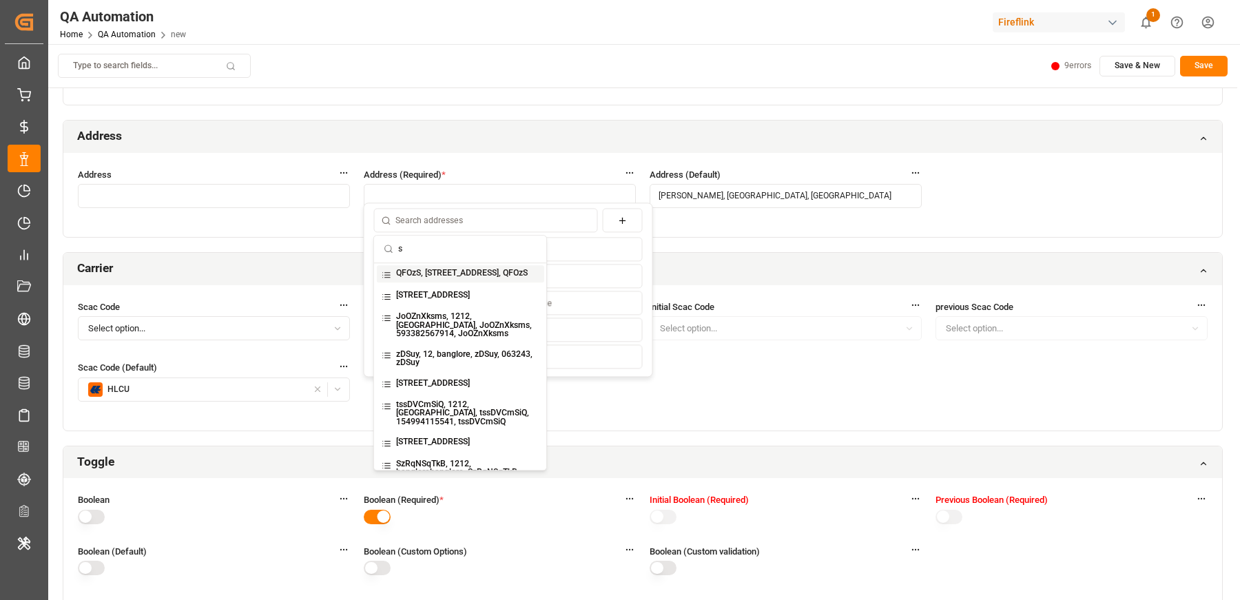
type input "s"
click at [429, 282] on div "QFOzS, 12, banglore, QFOzS, 081043, QFOzS" at bounding box center [459, 273] width 167 height 17
type input "QFOzS, 12, banglore, QFOzS, 081043, QFOzS"
type input "QFOzS"
type input "12"
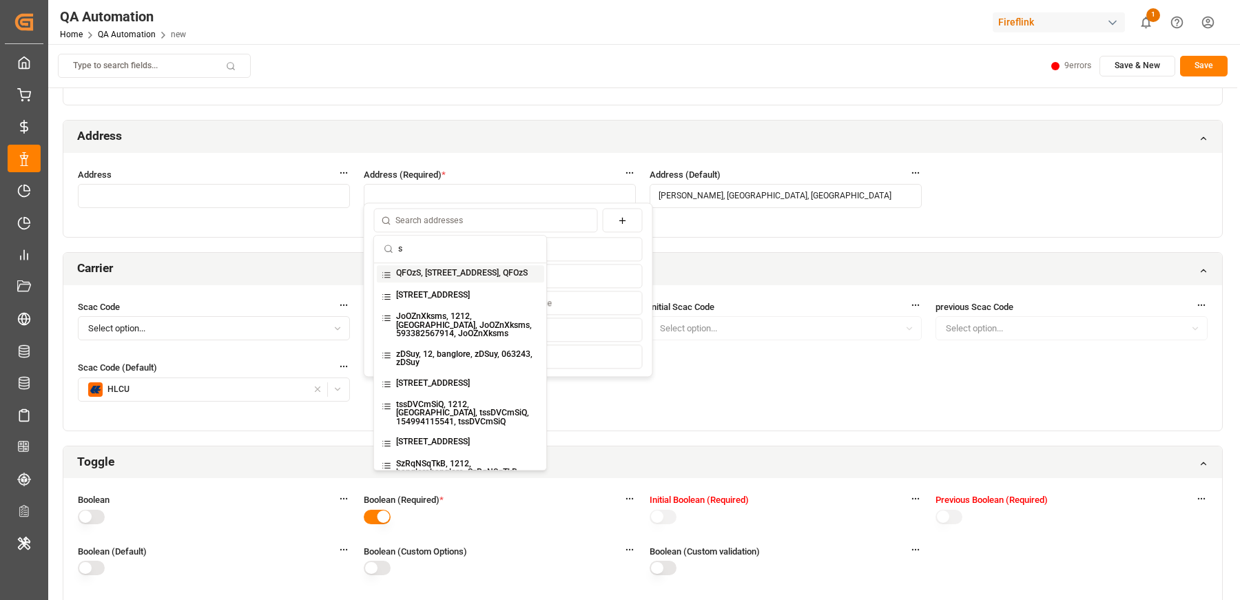
type input "banglore"
type input "081043"
type input "QFOzS"
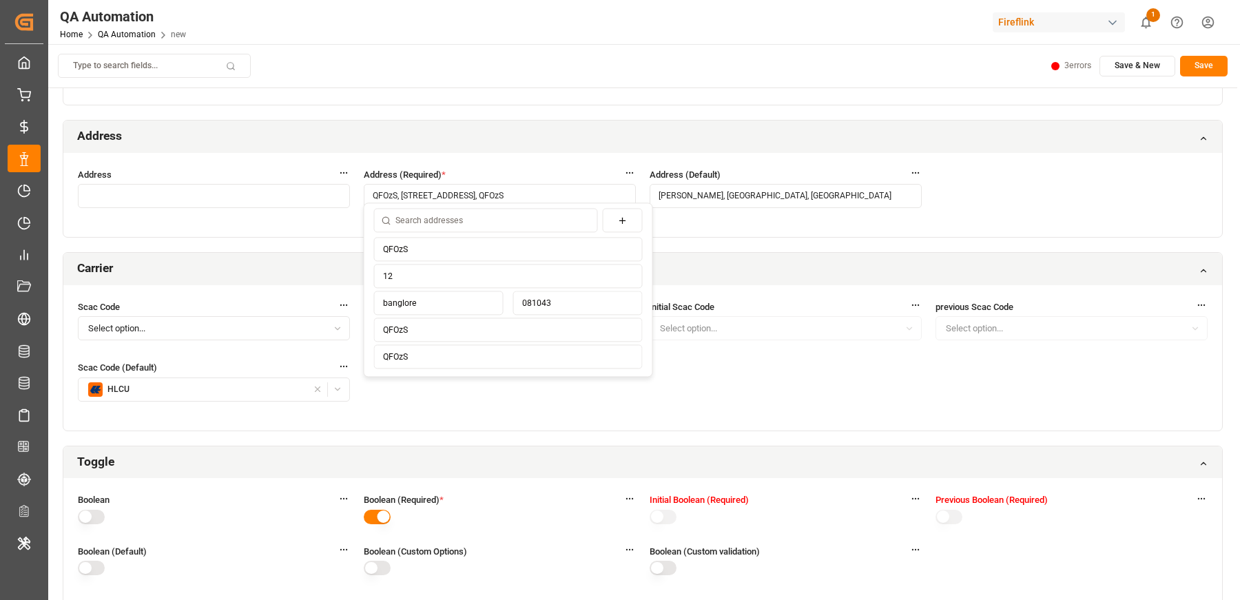
click at [746, 226] on div "Address Address (Required) * QFOzS, 12, banglore, QFOzS, 081043, QFOzS Address …" at bounding box center [642, 195] width 1159 height 85
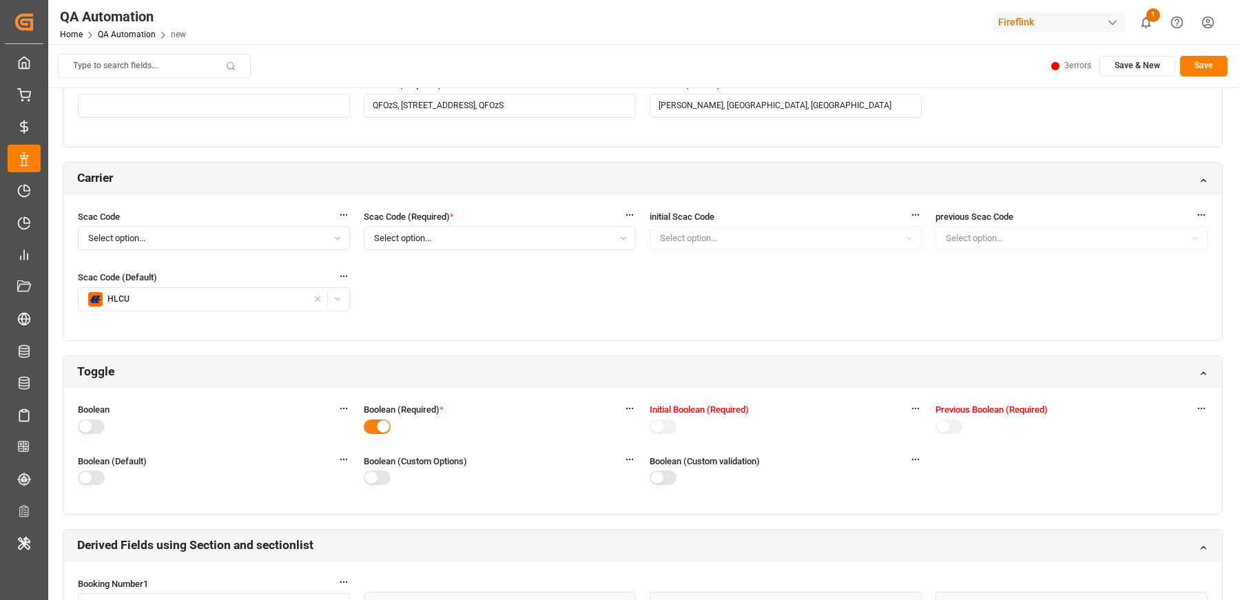
scroll to position [2599, 0]
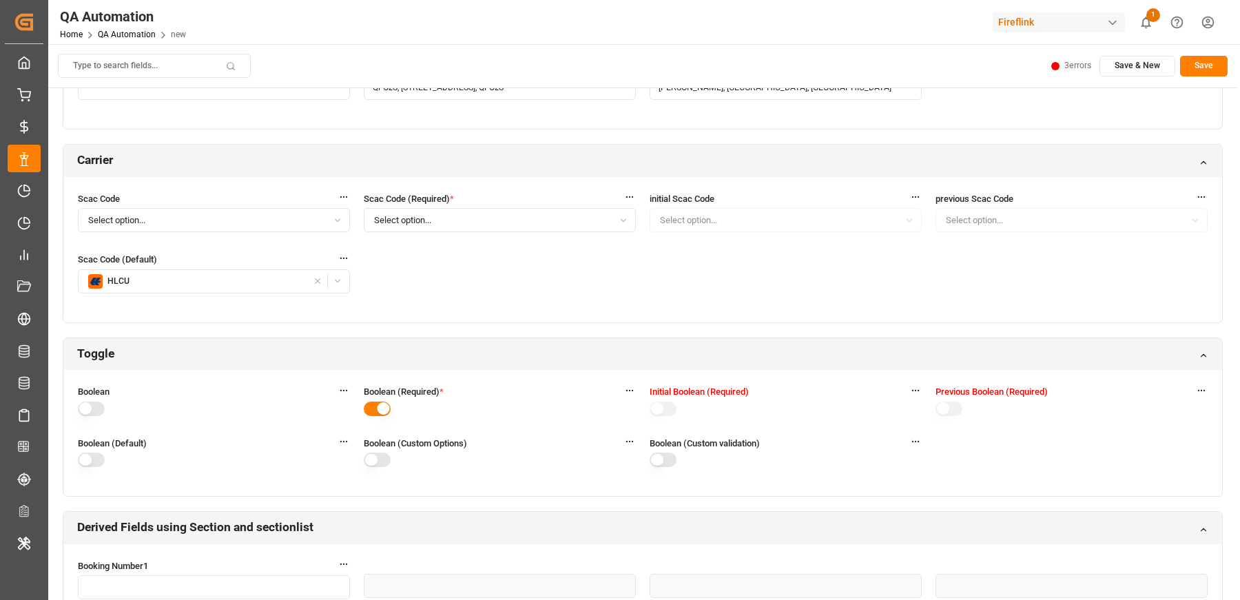
click at [540, 215] on button "Select option..." at bounding box center [500, 220] width 272 height 24
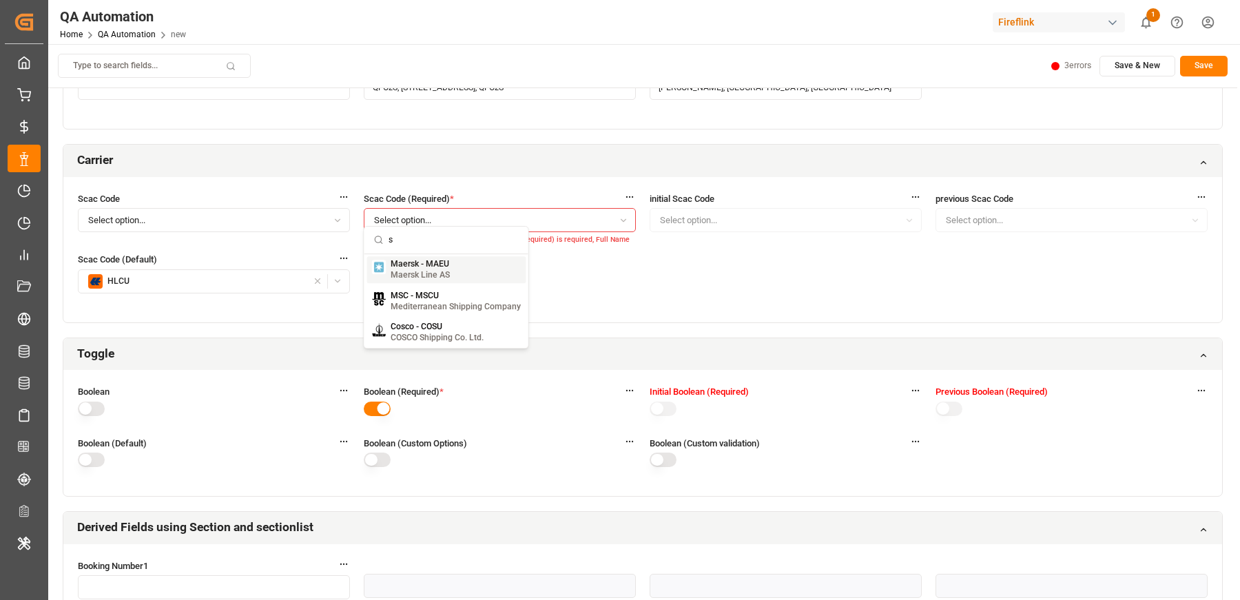
type input "s"
click at [415, 276] on small "Maersk Line AS" at bounding box center [420, 275] width 59 height 8
click at [635, 267] on div "Scac Code Select option... Scac Code (Required) * Maersk - MAEU Maersk Line AS …" at bounding box center [642, 249] width 1159 height 145
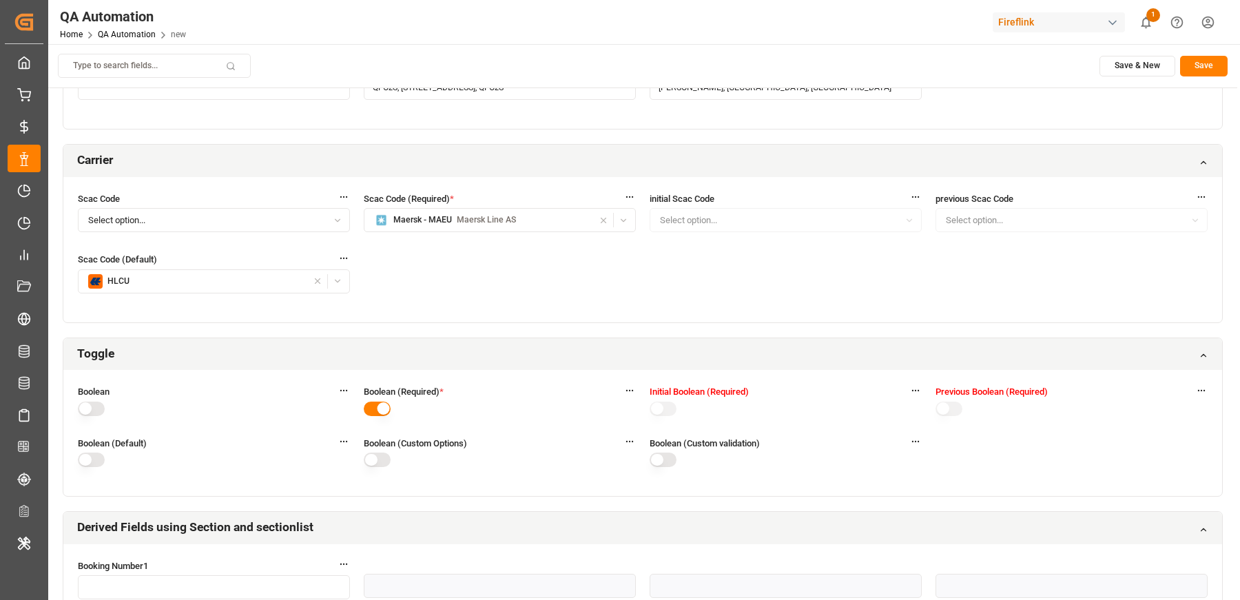
scroll to position [2827, 0]
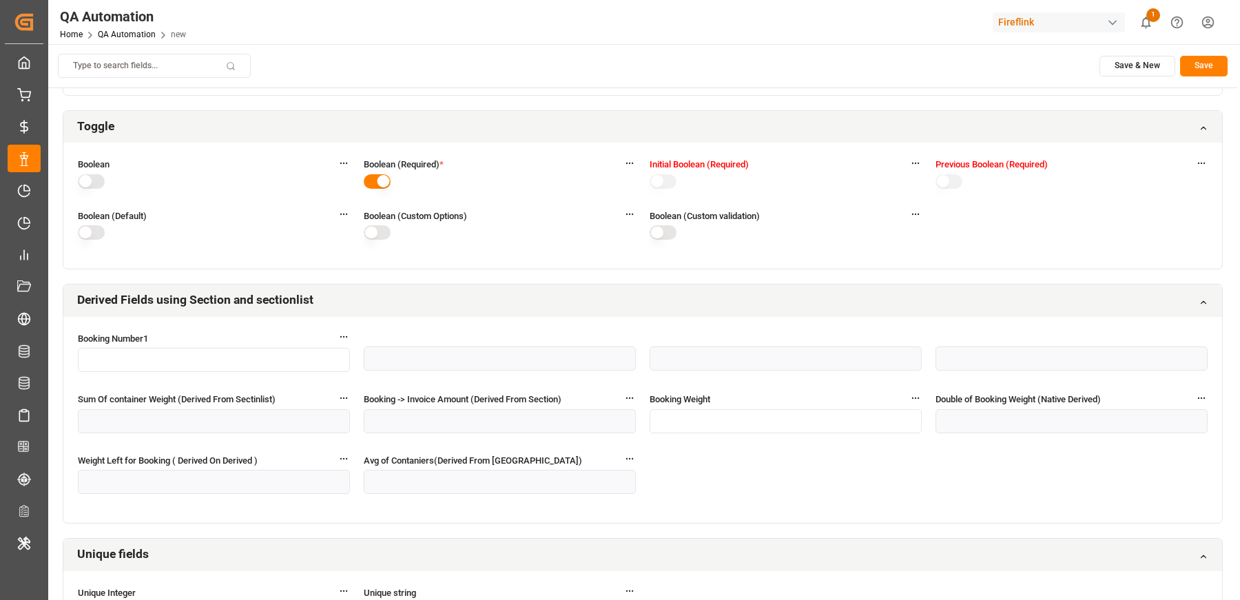
click at [705, 409] on input "text" at bounding box center [786, 421] width 272 height 24
type input "10"
click at [1191, 60] on button "Save" at bounding box center [1204, 66] width 48 height 21
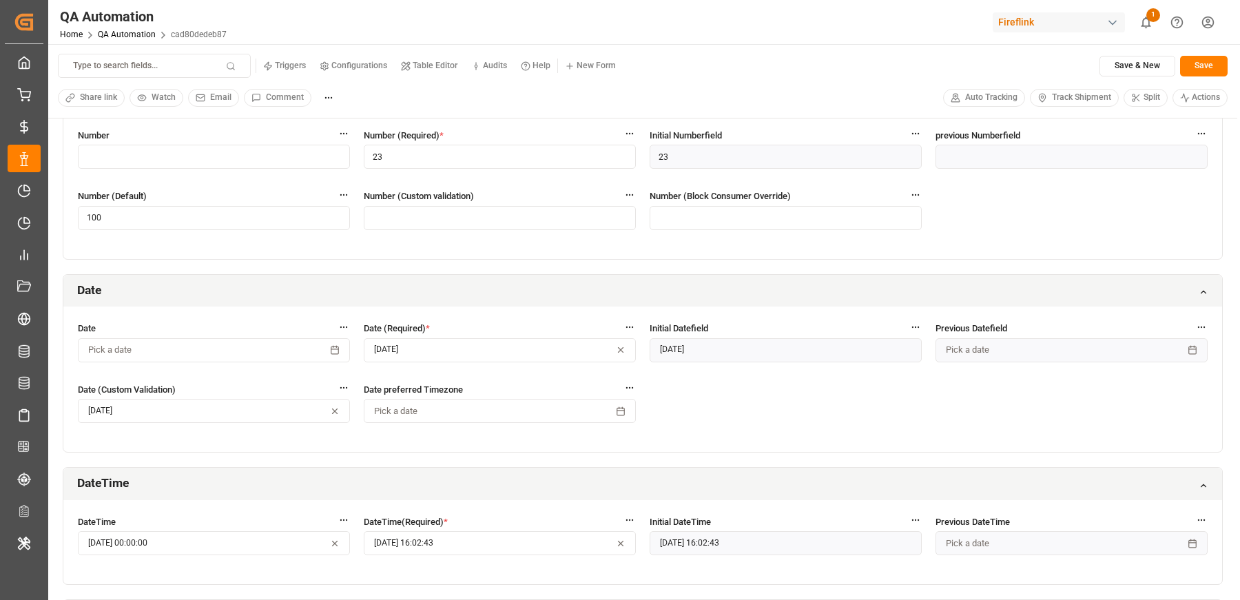
scroll to position [694, 0]
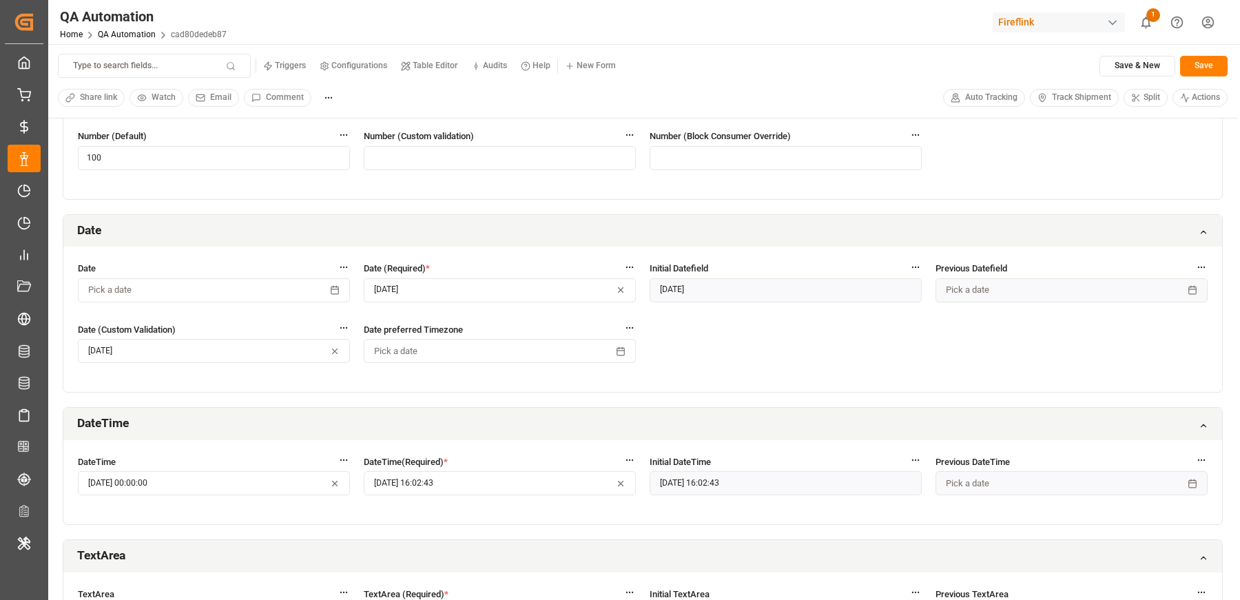
click at [460, 290] on button "[DATE]" at bounding box center [500, 290] width 272 height 24
click at [449, 482] on button "27" at bounding box center [450, 484] width 22 height 22
click at [778, 330] on div "Date Pick a date Date (Required) * Aug-27-2025 Initial Datefield Aug-26-2025 Pr…" at bounding box center [642, 319] width 1159 height 145
click at [1195, 65] on button "Save" at bounding box center [1204, 66] width 48 height 21
type input "Sachin Kulkarni"
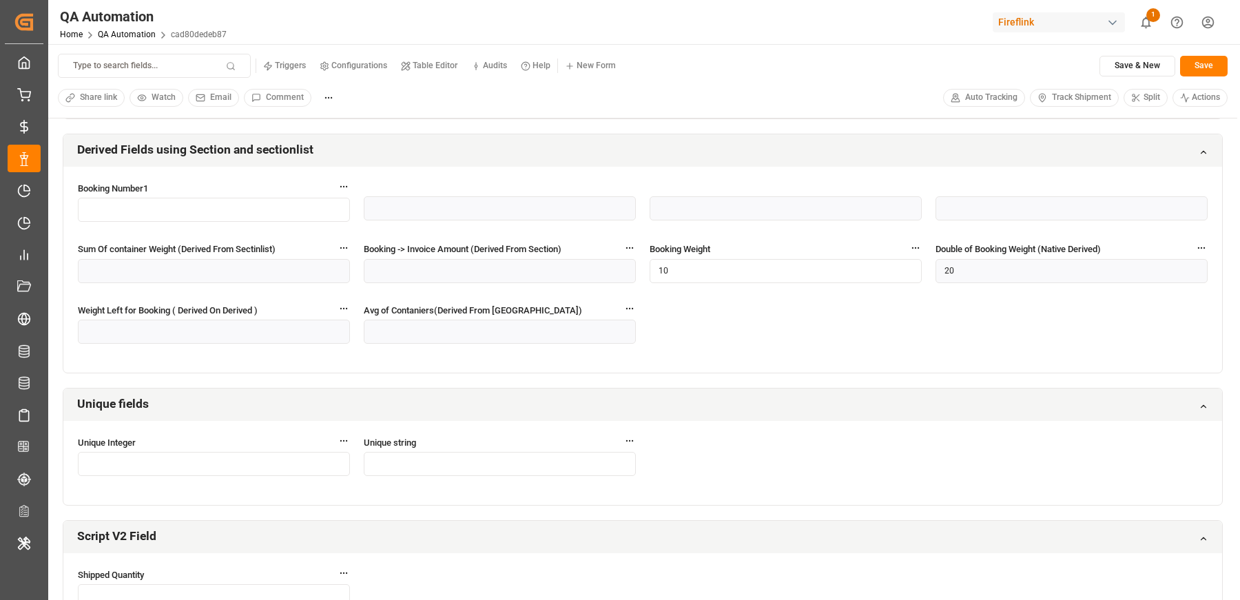
scroll to position [3023, 0]
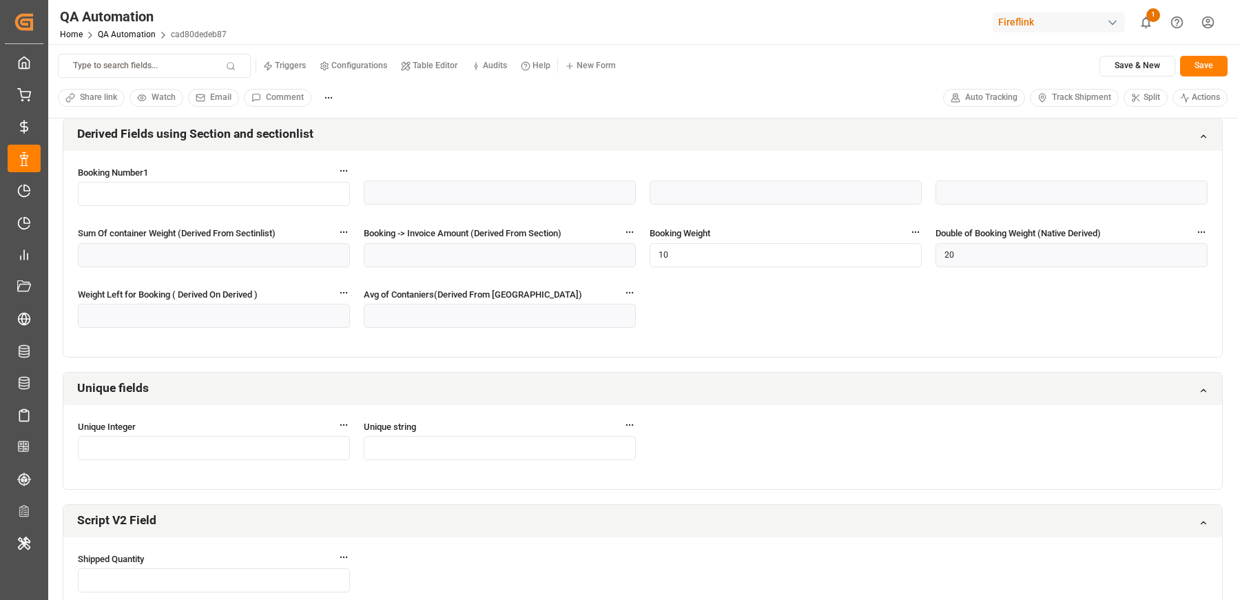
click at [1036, 26] on div "Fireflink" at bounding box center [1059, 22] width 132 height 20
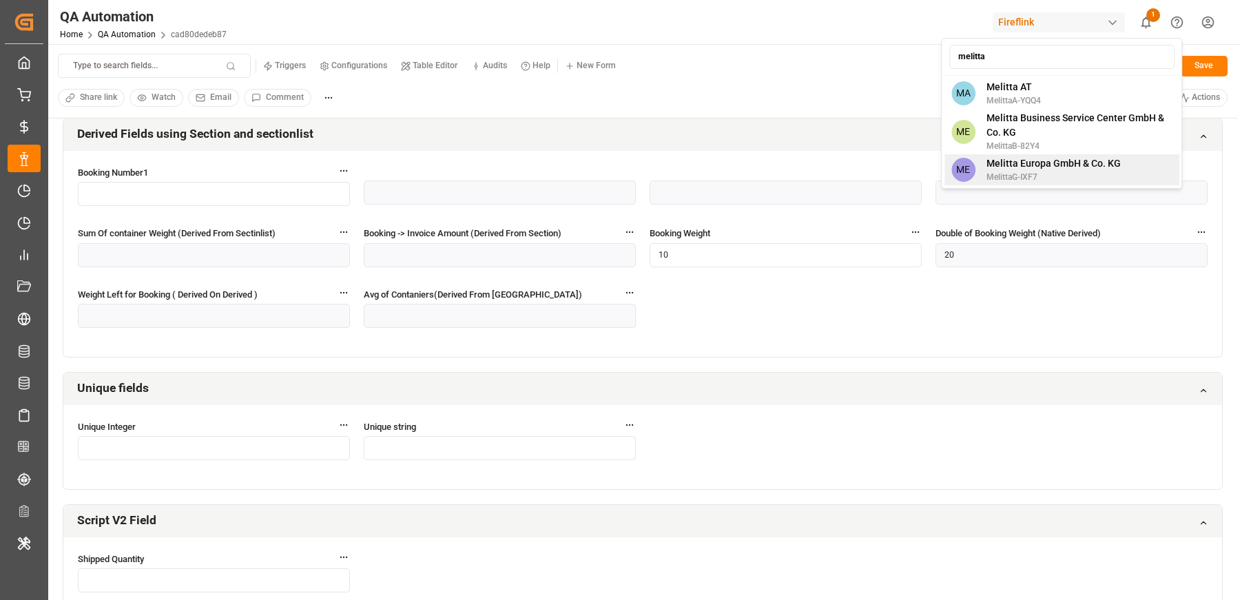
type input "melitta"
click at [1054, 171] on span "MelittaG-IXF7" at bounding box center [1054, 177] width 134 height 12
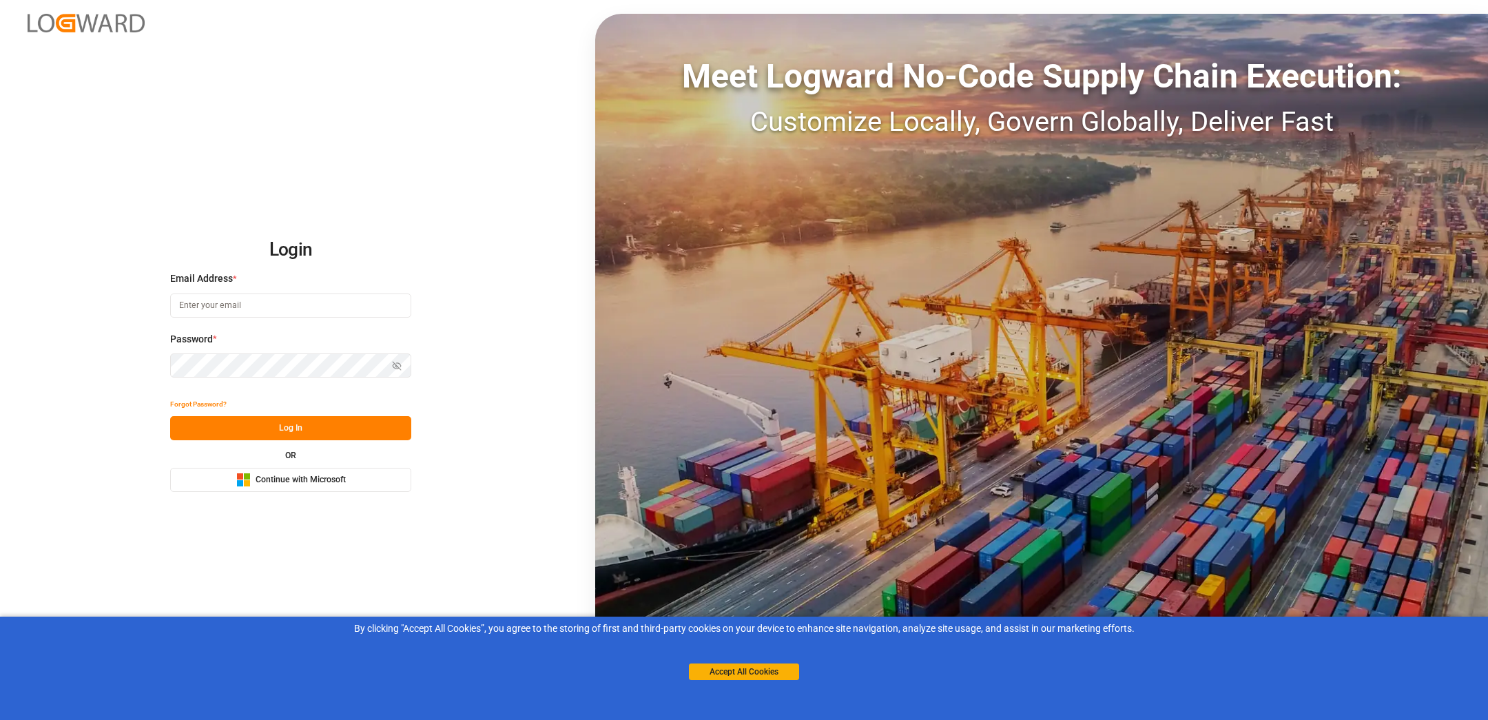
click at [200, 297] on input at bounding box center [290, 305] width 241 height 24
type input "[EMAIL_ADDRESS][DOMAIN_NAME]"
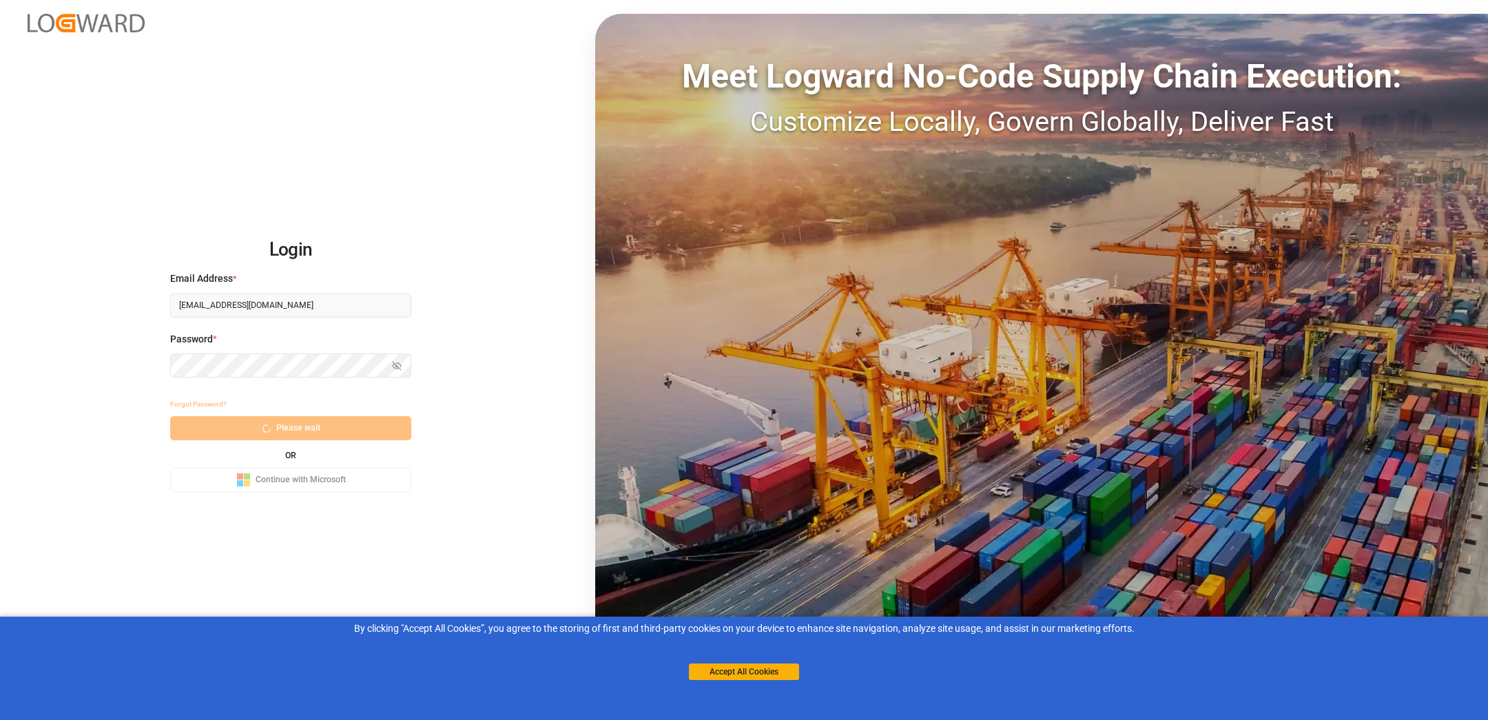
click at [721, 684] on div "By clicking "Accept All Cookies”, you agree to the storing of first and third-p…" at bounding box center [744, 651] width 1488 height 68
click at [740, 671] on button "Accept All Cookies" at bounding box center [744, 671] width 110 height 17
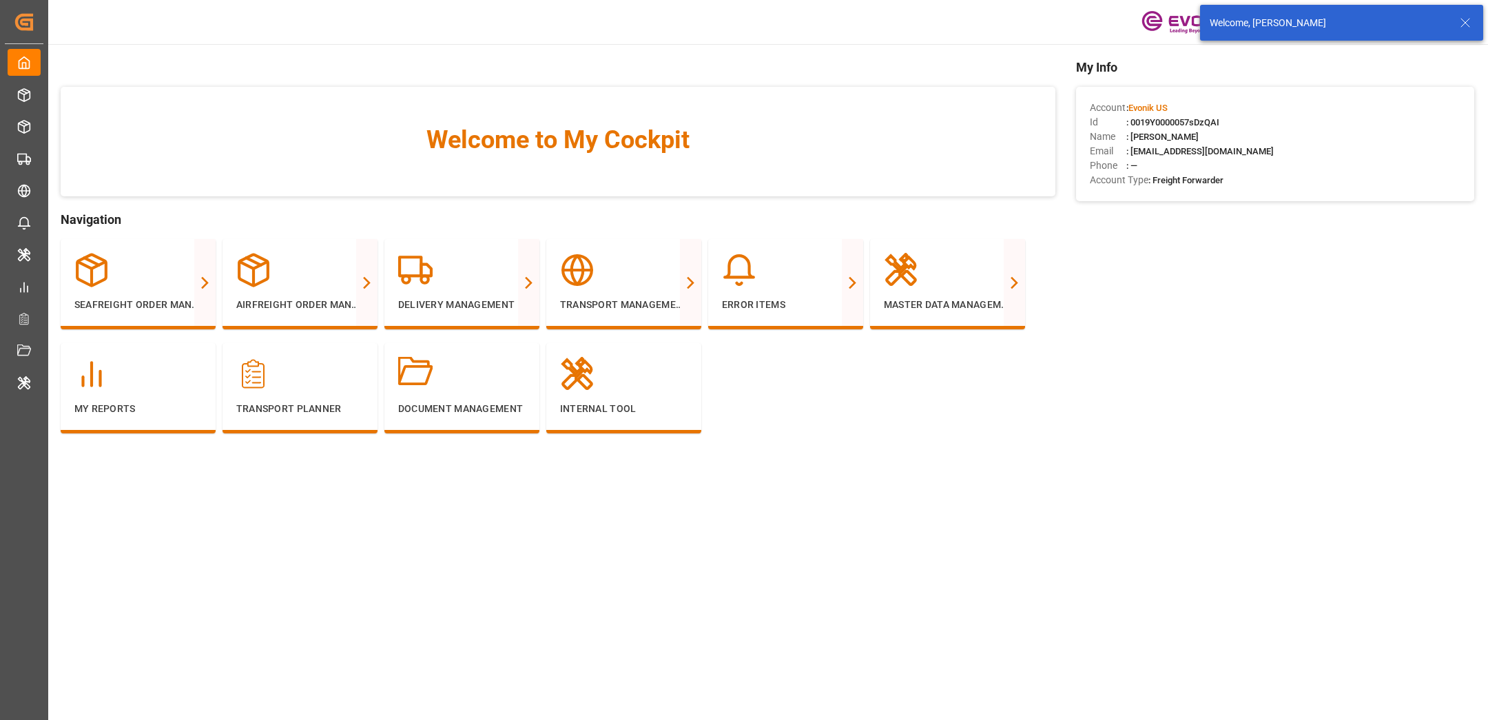
click at [1465, 21] on icon at bounding box center [1465, 22] width 17 height 17
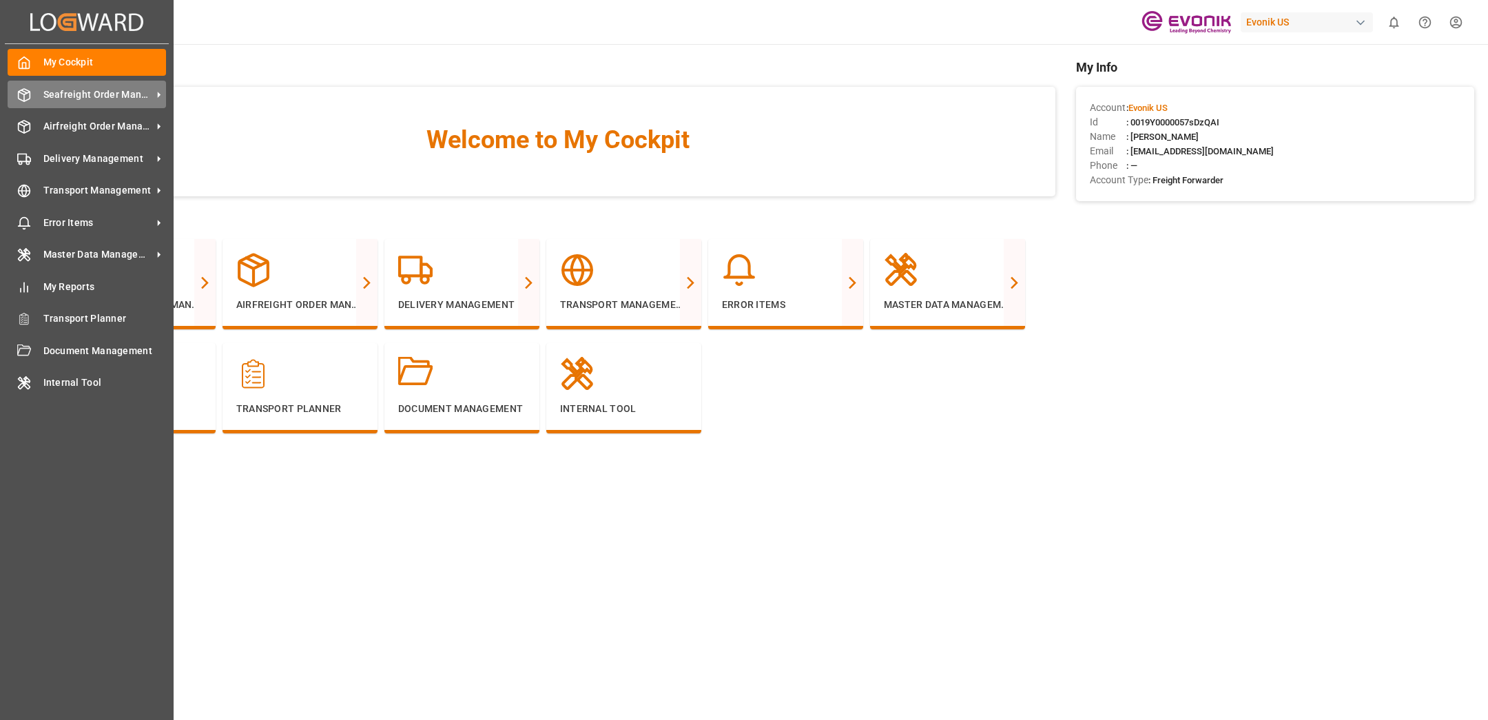
click at [47, 96] on span "Seafreight Order Management" at bounding box center [97, 94] width 109 height 14
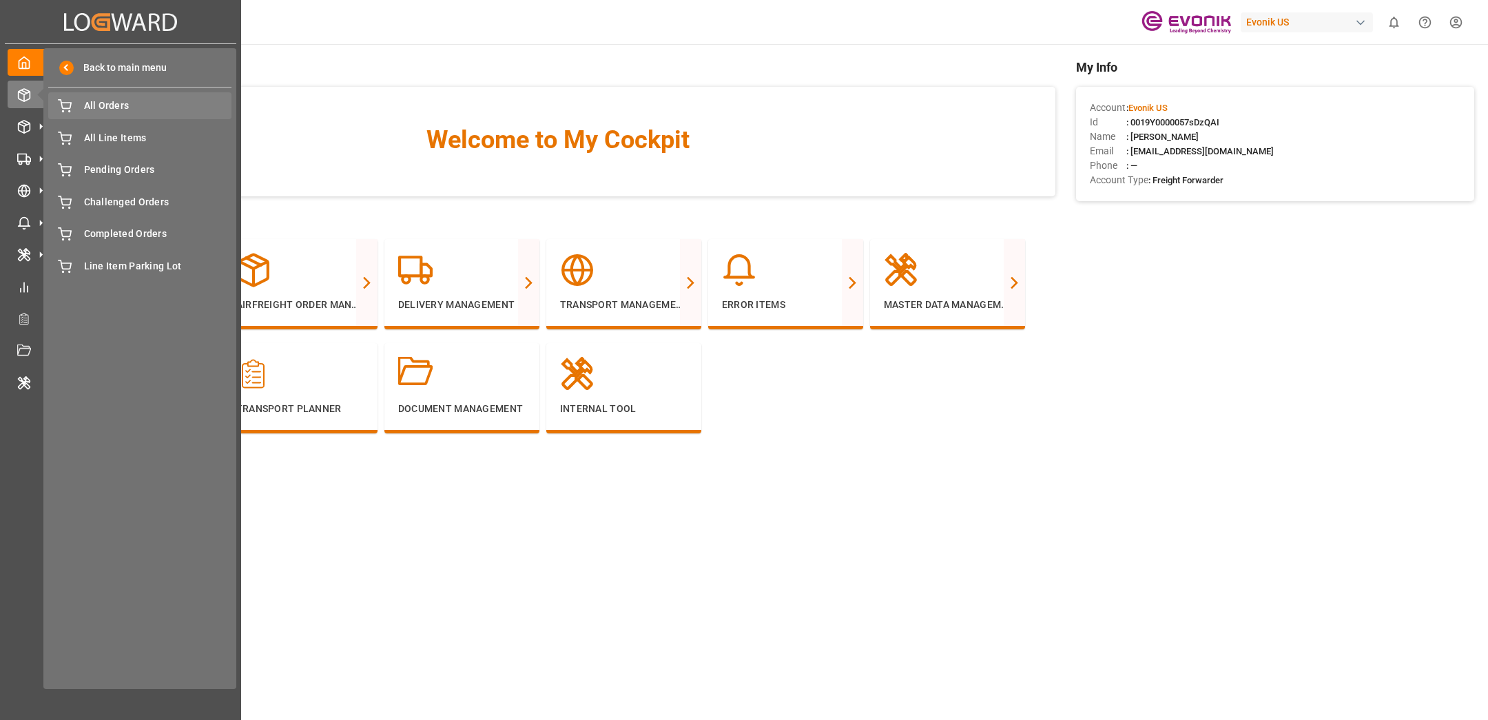
click at [92, 112] on span "All Orders" at bounding box center [158, 106] width 148 height 14
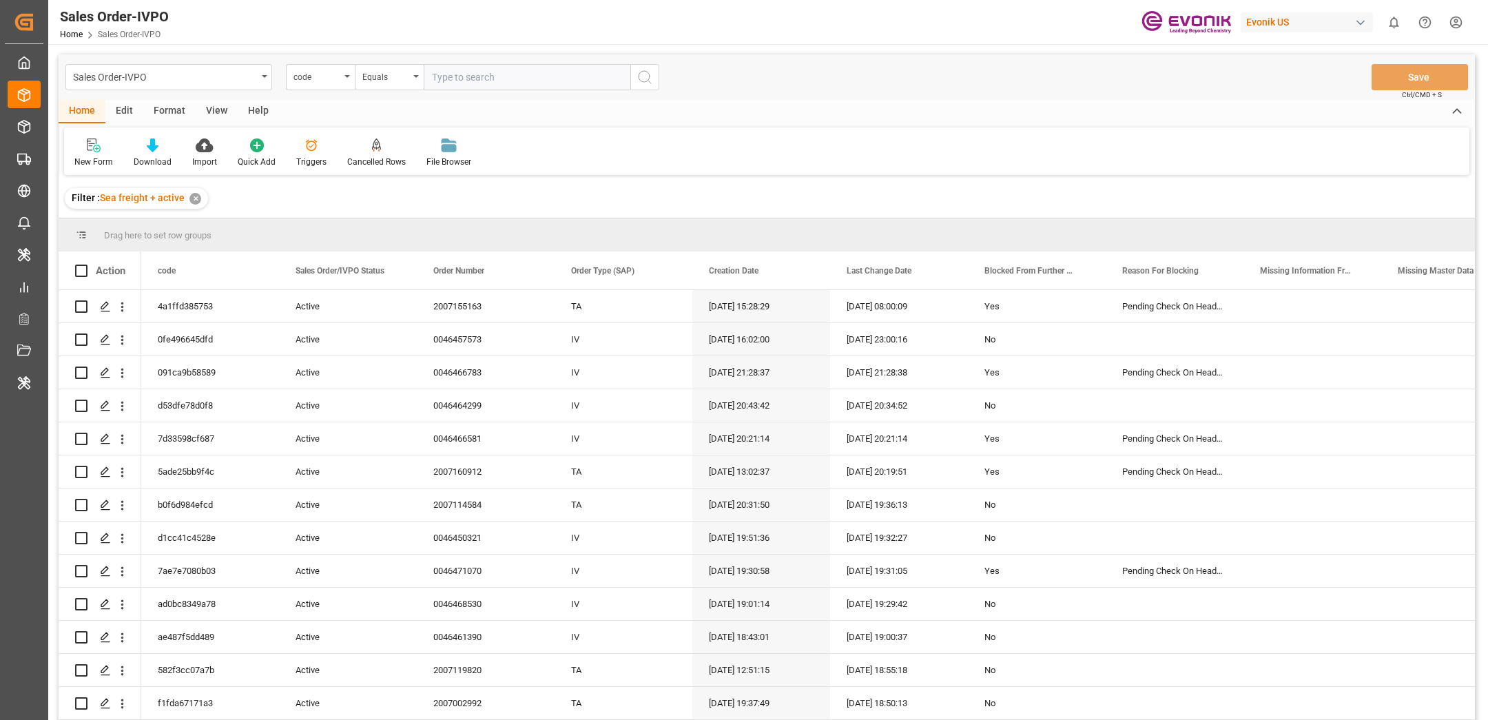
click at [626, 134] on div "New Form Download Import Quick Add Triggers Cancelled Rows Row will be highligh…" at bounding box center [766, 151] width 1405 height 48
click at [303, 158] on div "Triggers" at bounding box center [311, 162] width 30 height 12
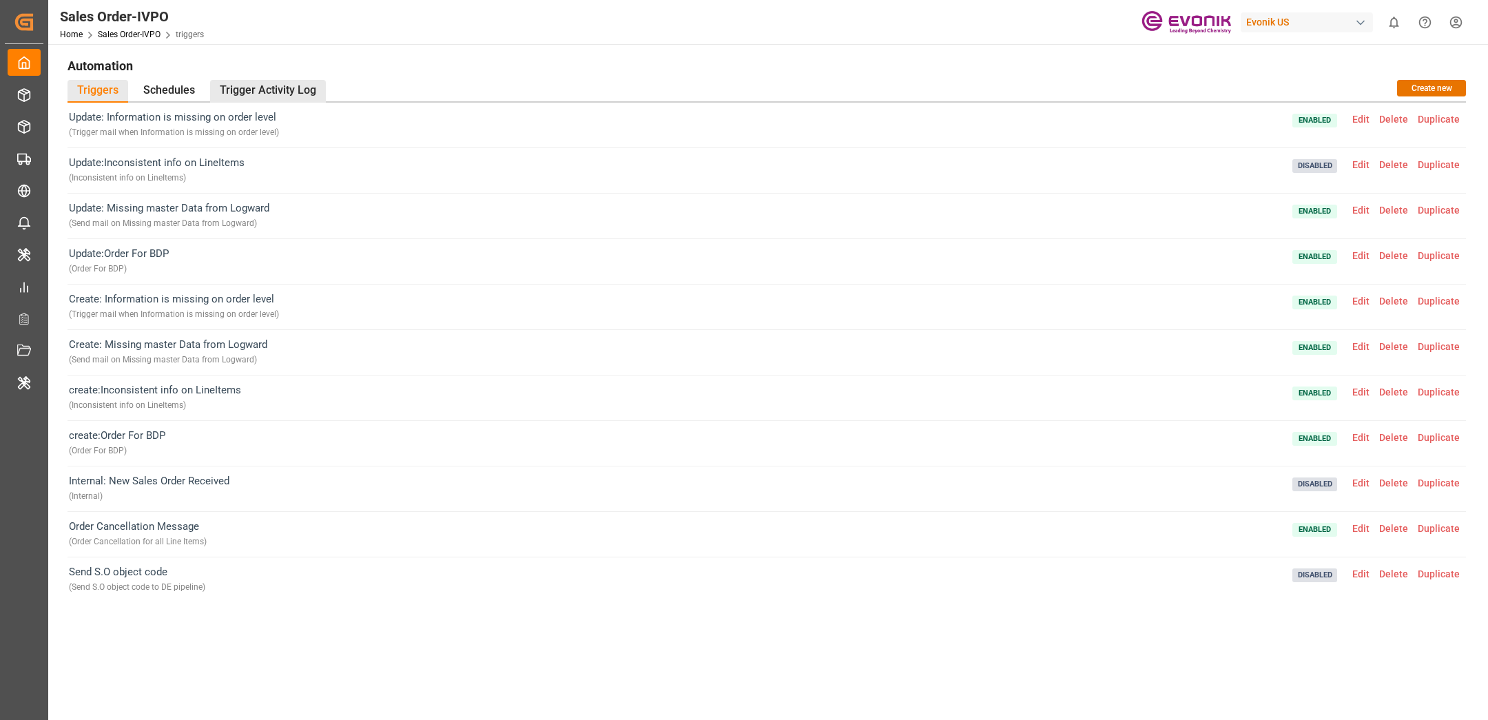
click at [257, 92] on div "Trigger Activity Log" at bounding box center [268, 91] width 116 height 23
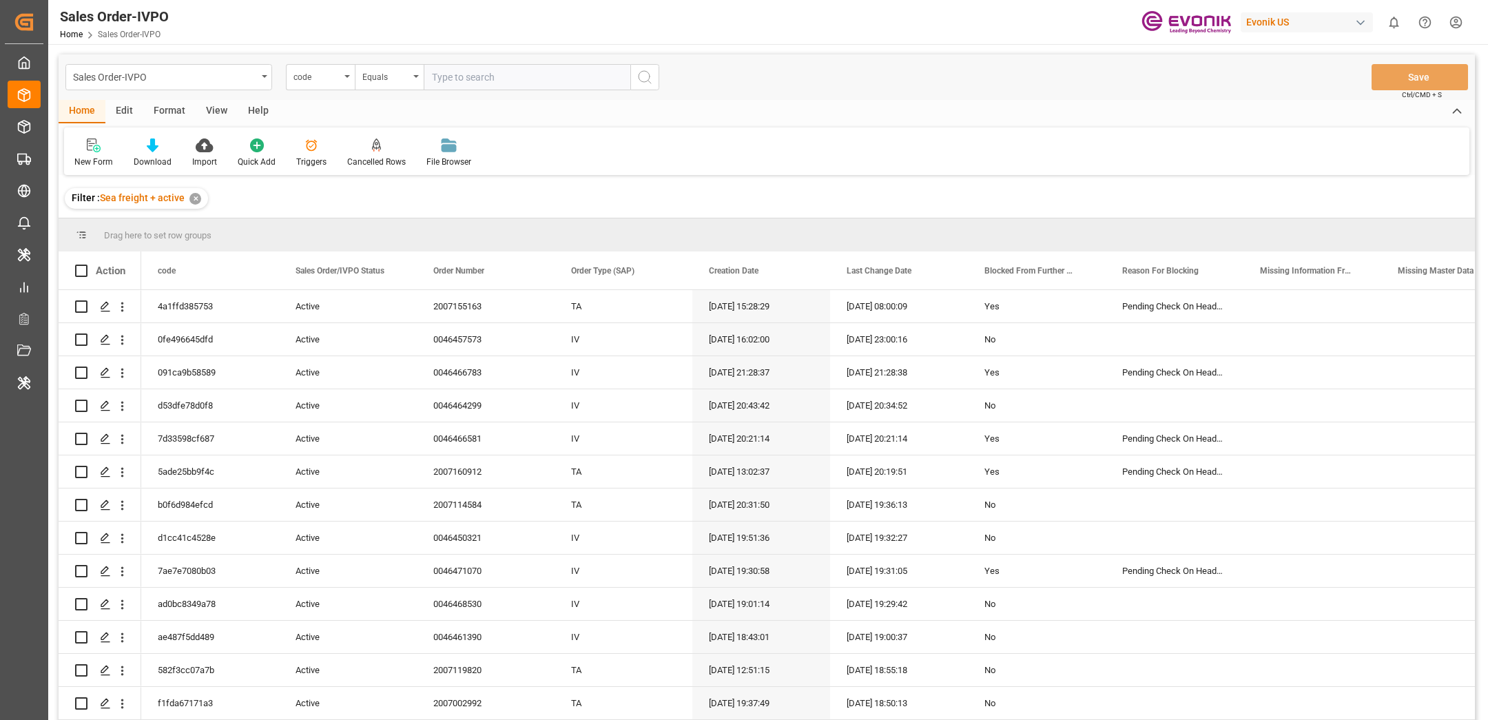
click at [1300, 19] on div "Evonik US" at bounding box center [1307, 22] width 132 height 20
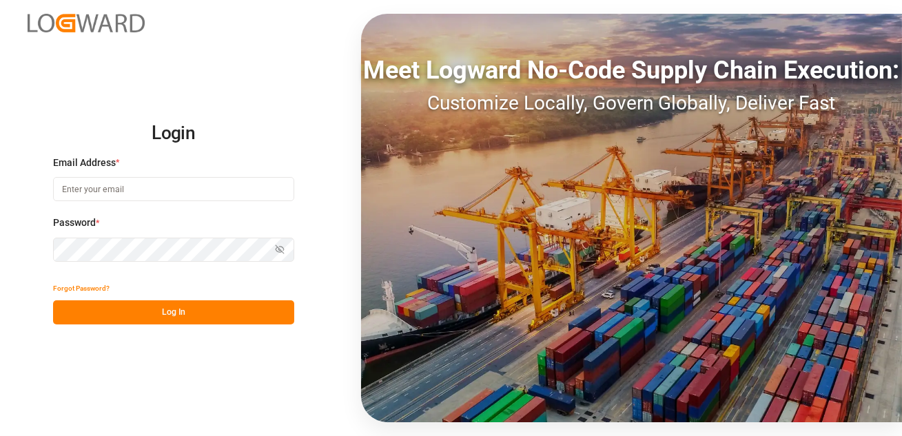
click at [123, 183] on input at bounding box center [173, 189] width 241 height 24
type input "[EMAIL_ADDRESS][DOMAIN_NAME]"
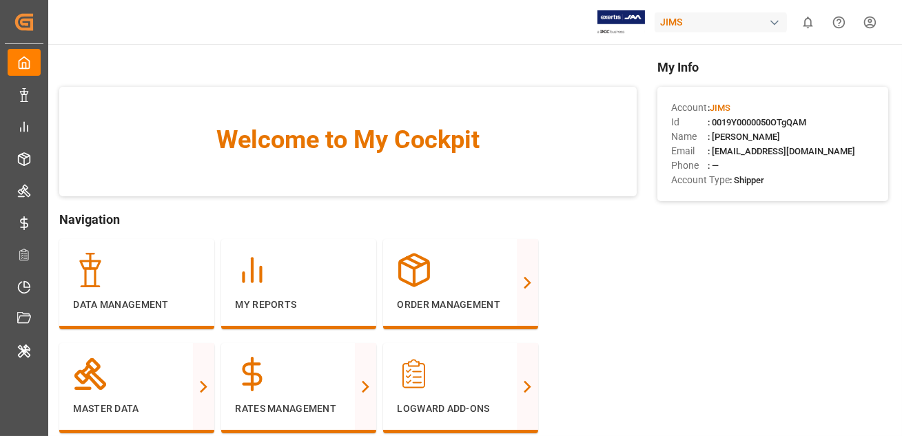
click at [551, 124] on span "Welcome to My Cockpit" at bounding box center [348, 139] width 522 height 37
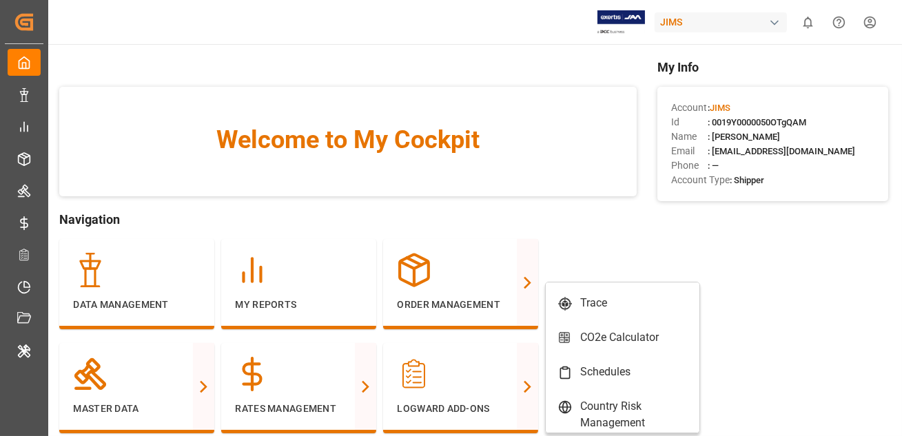
click at [486, 112] on div "Welcome to My Cockpit" at bounding box center [347, 142] width 577 height 110
click at [742, 24] on div "JIMS" at bounding box center [721, 22] width 132 height 20
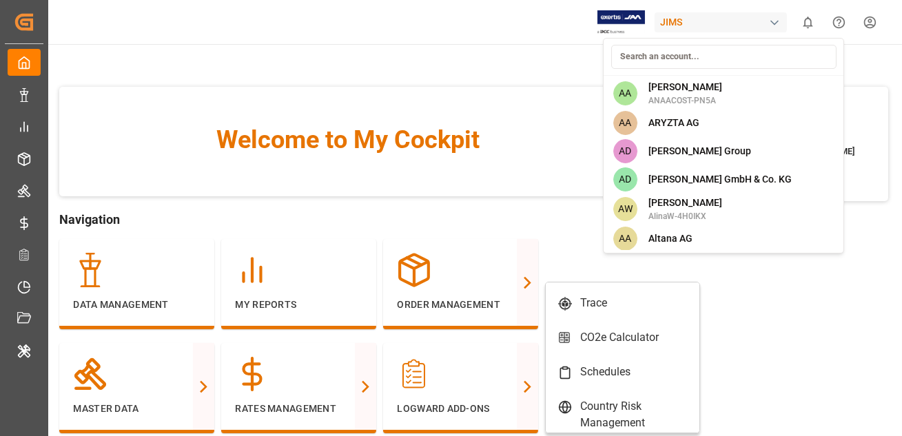
click at [658, 64] on input at bounding box center [723, 57] width 225 height 24
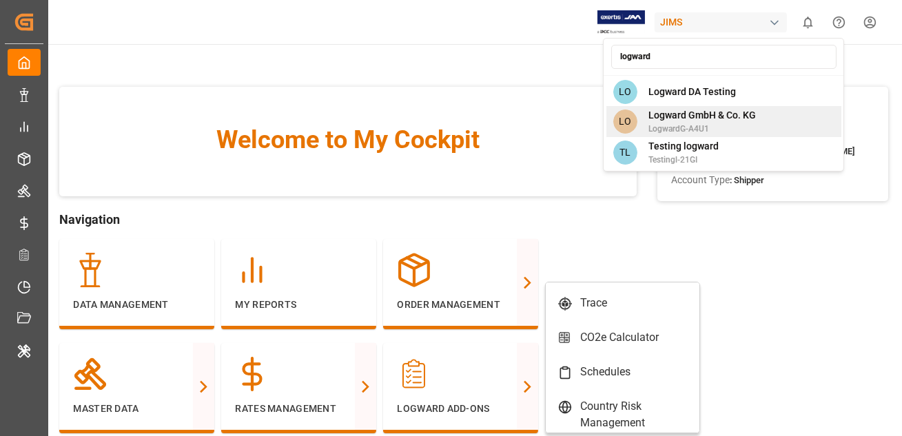
type input "logward"
click at [674, 123] on span "LogwardG-A4U1" at bounding box center [701, 129] width 107 height 12
